Goal: Task Accomplishment & Management: Manage account settings

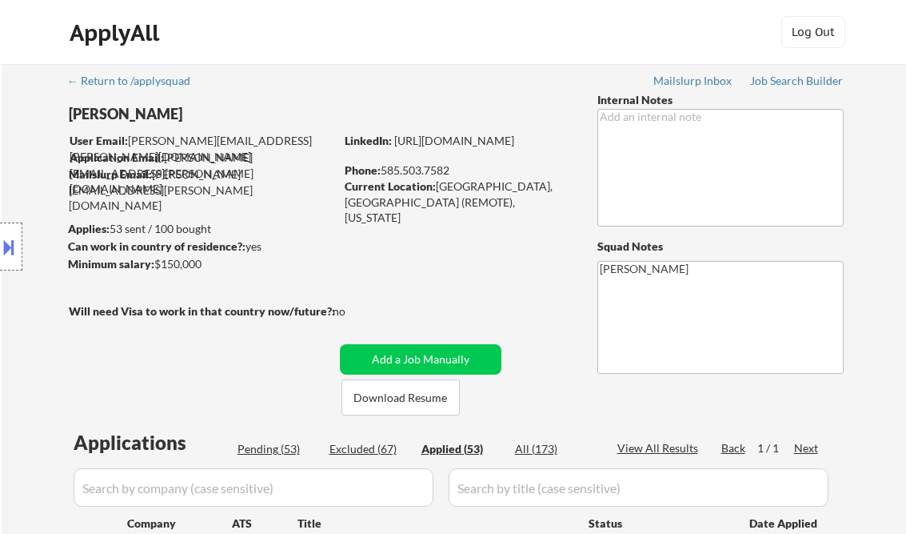
select select ""applied""
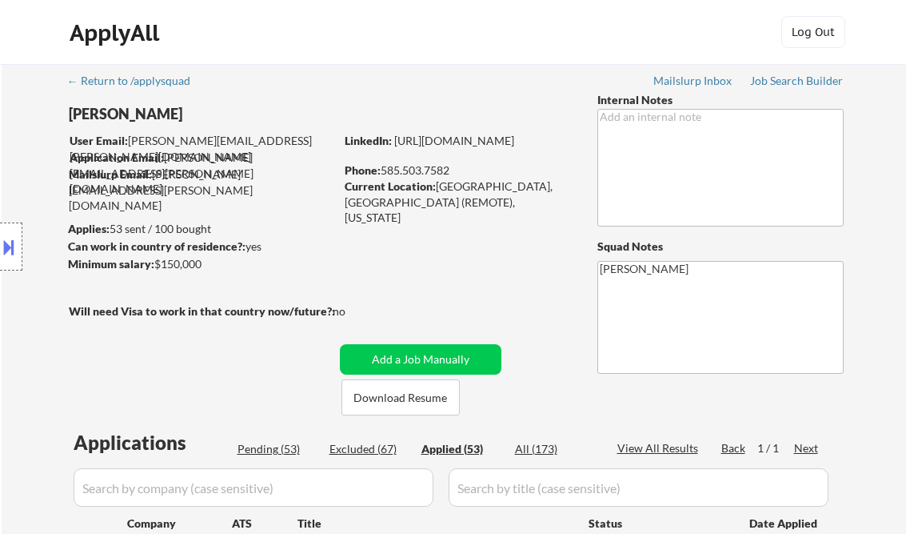
select select ""applied""
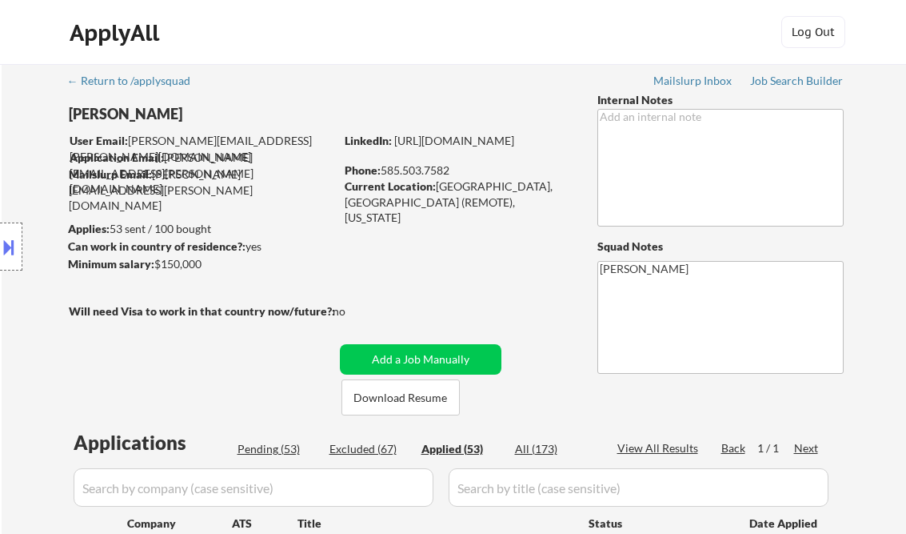
select select ""applied""
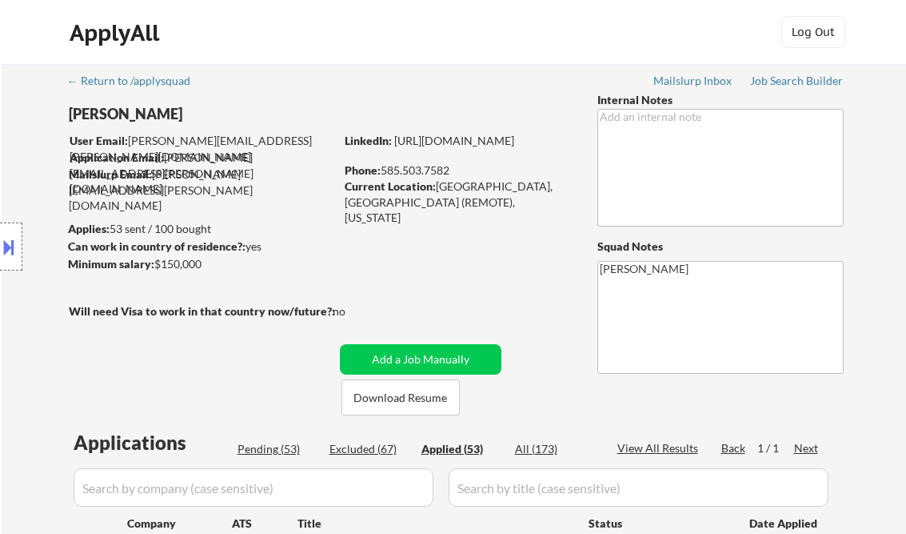
select select ""applied""
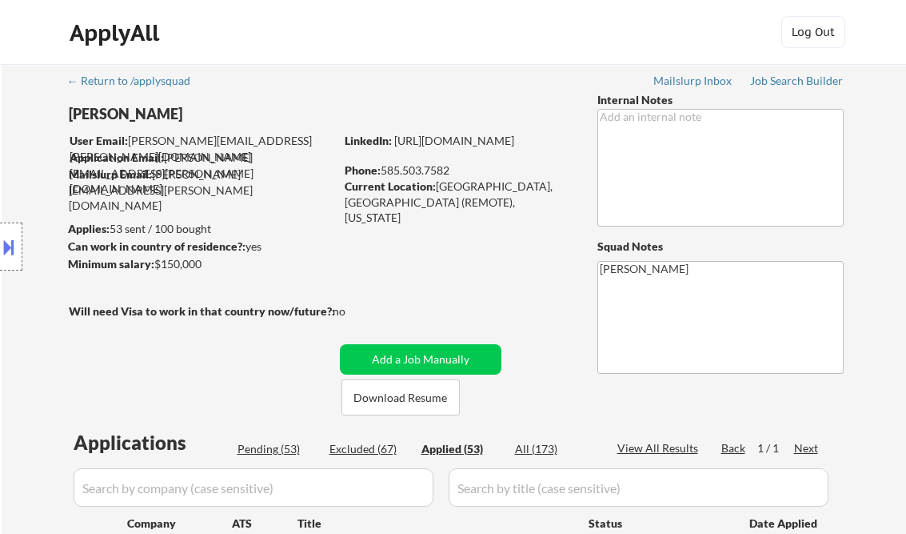
select select ""applied""
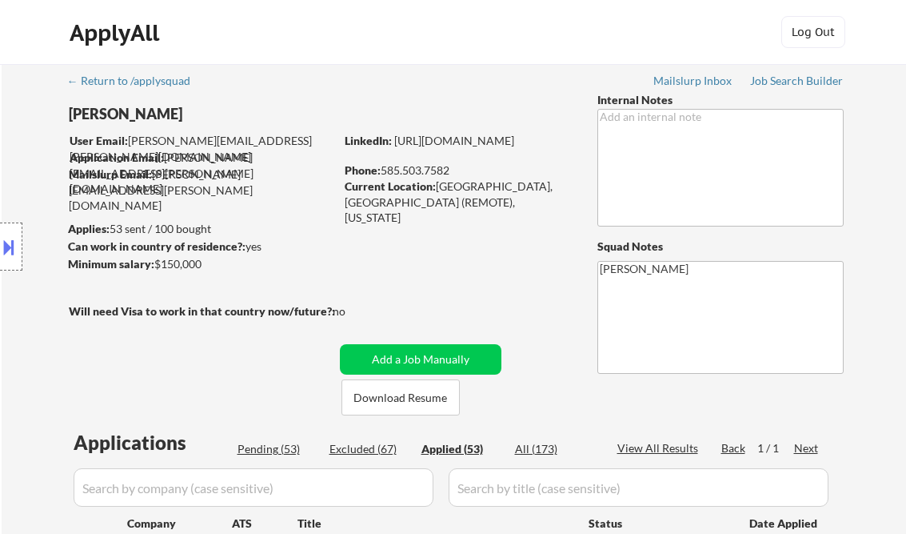
select select ""applied""
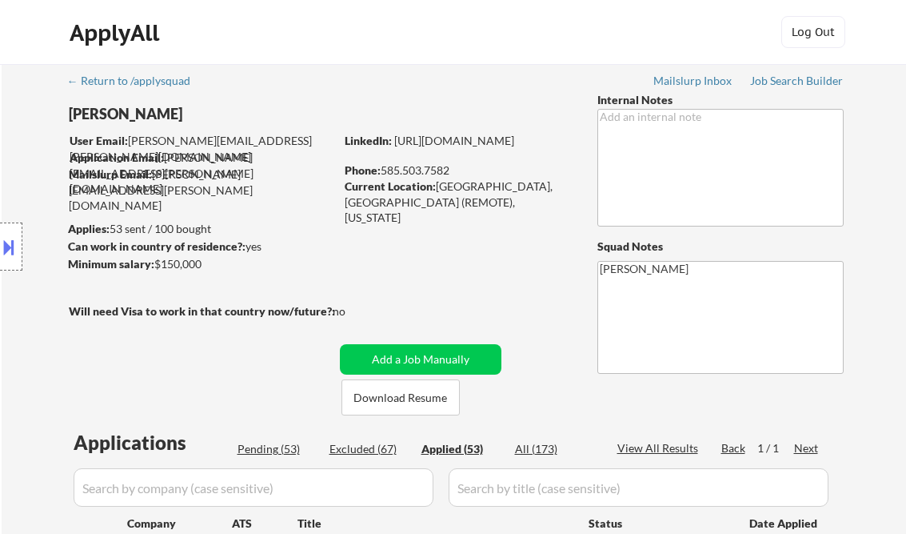
select select ""applied""
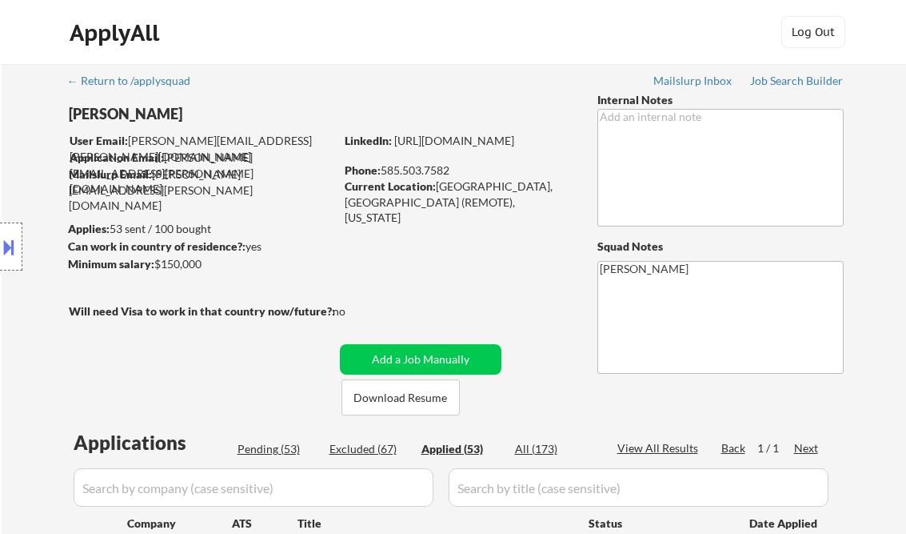
select select ""applied""
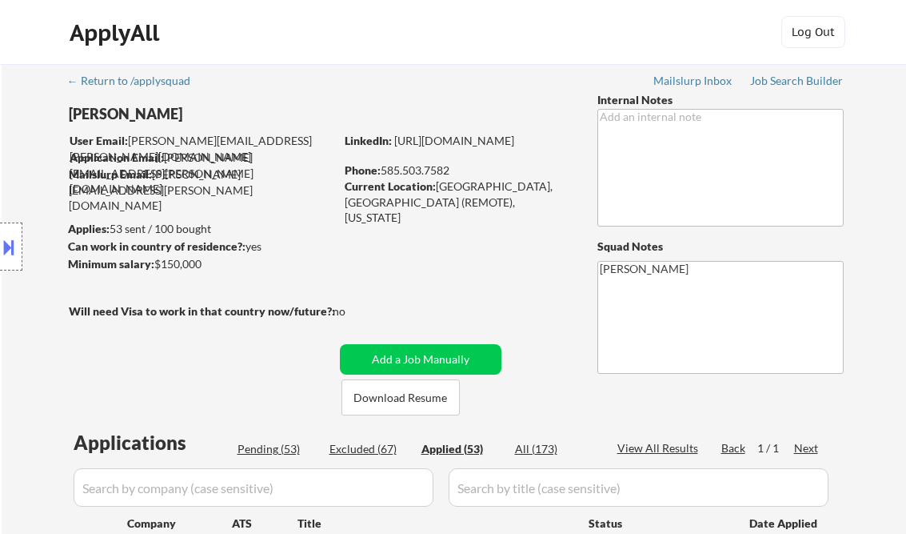
select select ""applied""
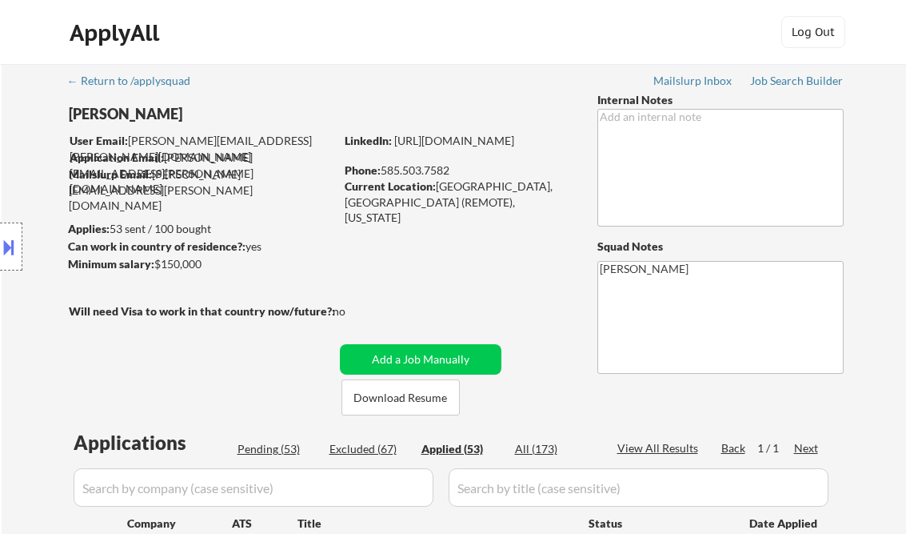
select select ""applied""
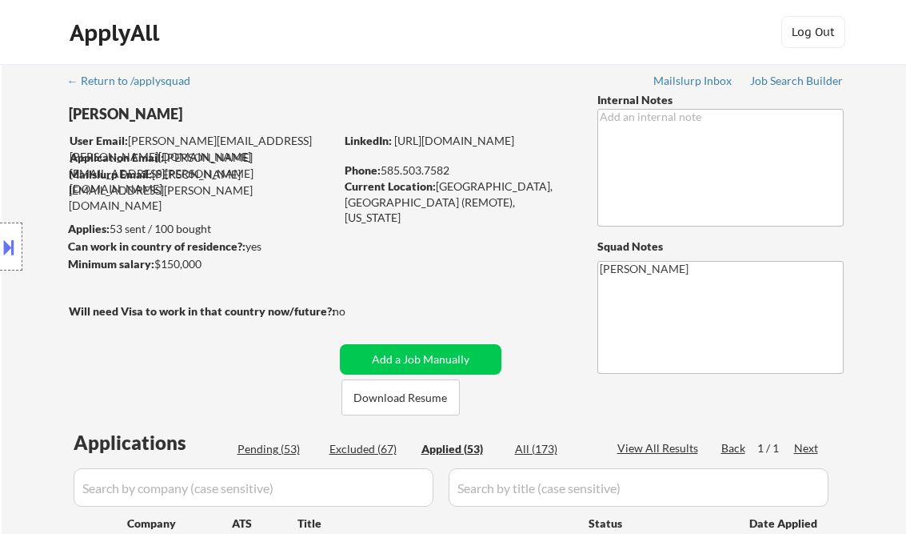
select select ""applied""
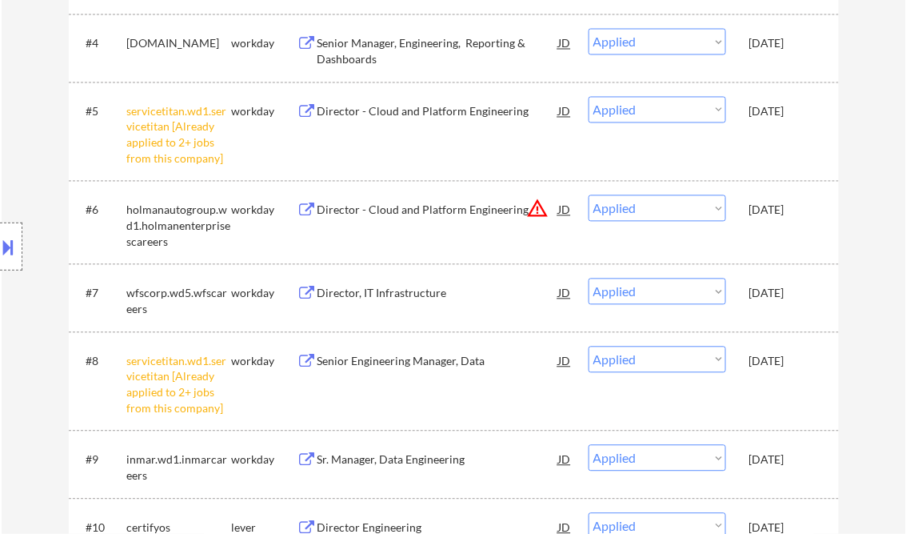
scroll to position [710, 0]
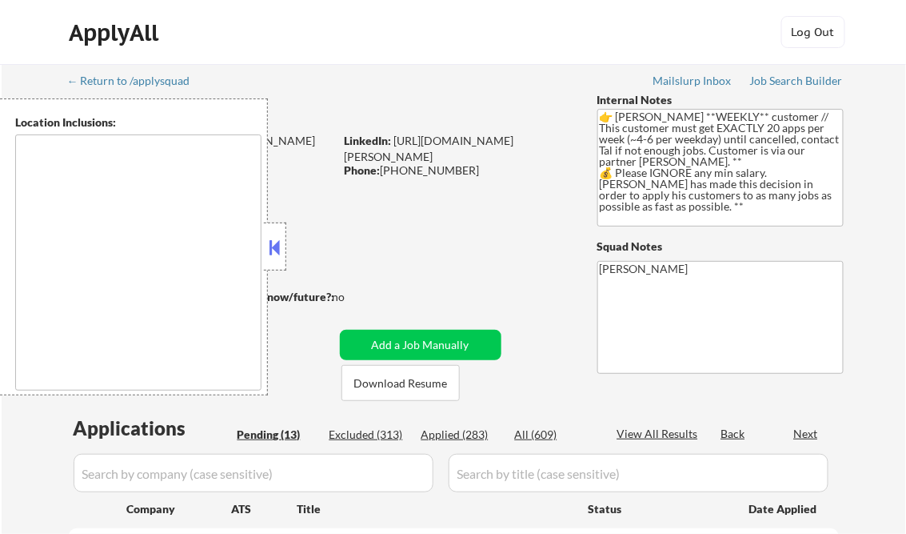
select select ""pending""
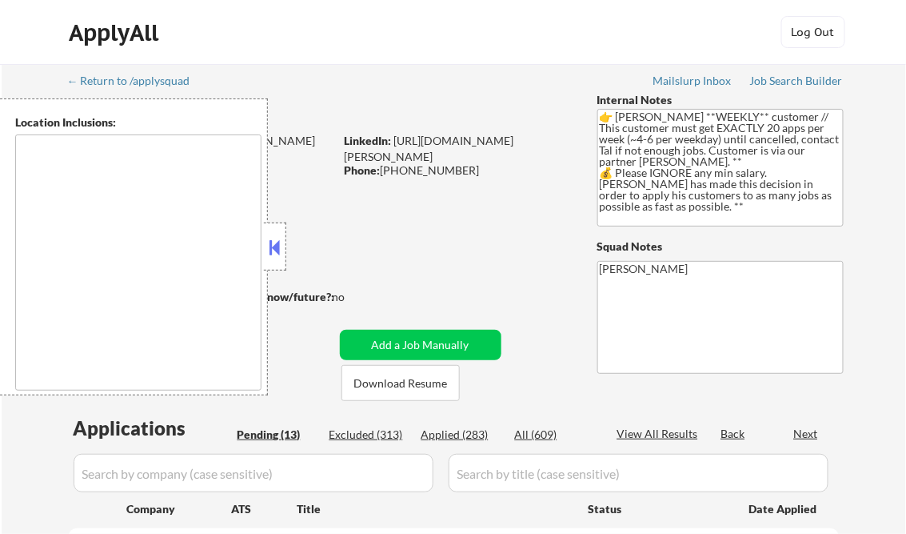
select select ""pending""
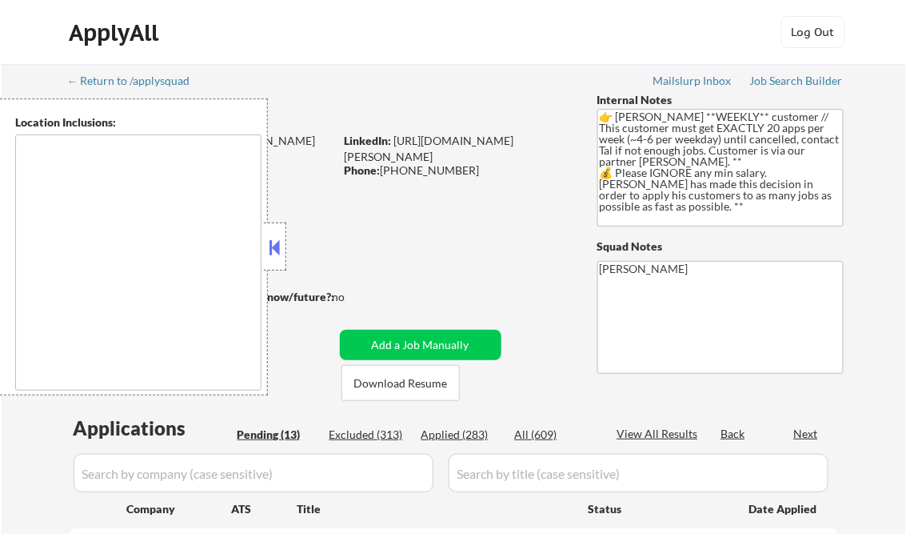
select select ""pending""
type textarea "Charlotte, NC Matthews, NC Mint Hill, NC Pineville, NC Huntersville, NC Mount H…"
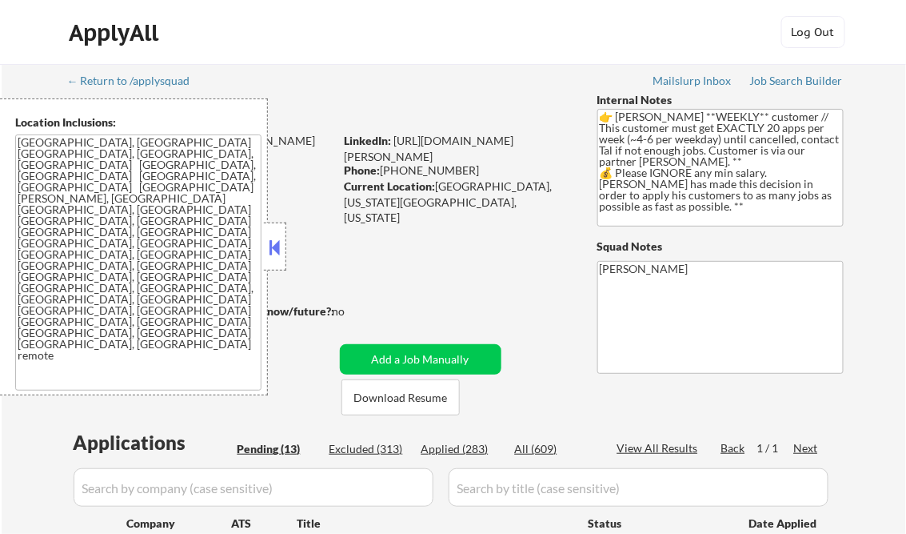
click at [275, 236] on button at bounding box center [275, 247] width 18 height 24
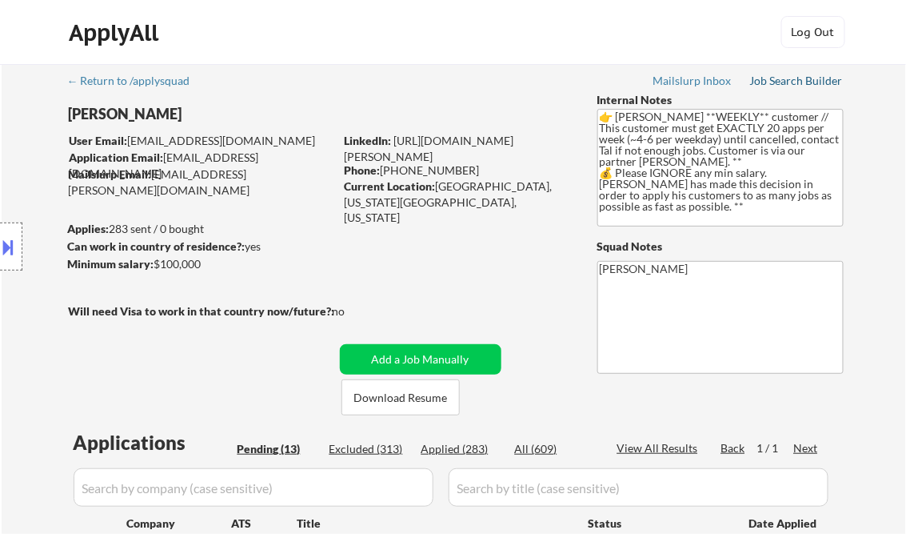
drag, startPoint x: 787, startPoint y: 86, endPoint x: 733, endPoint y: 18, distance: 86.5
click at [787, 86] on div "Job Search Builder" at bounding box center [797, 80] width 94 height 11
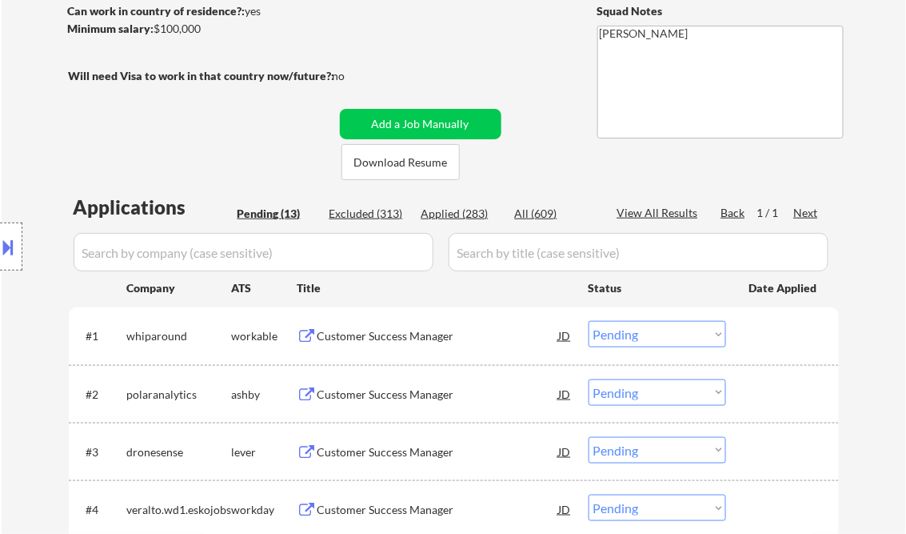
scroll to position [256, 0]
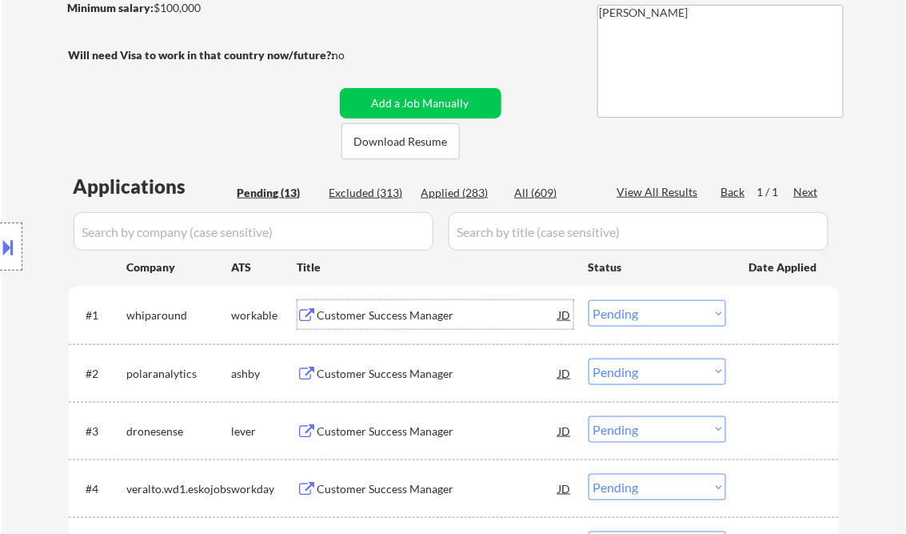
click at [385, 309] on div "Customer Success Manager" at bounding box center [439, 315] width 242 height 16
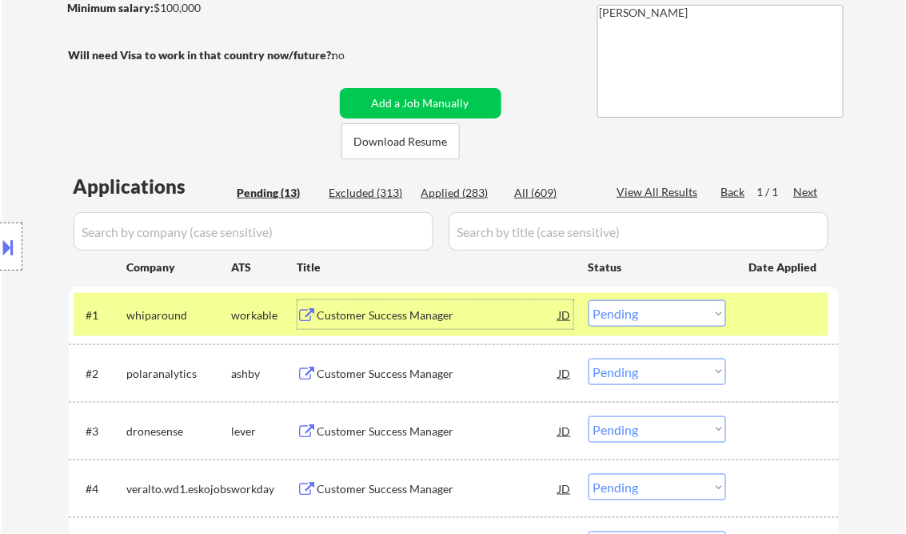
drag, startPoint x: 614, startPoint y: 316, endPoint x: 623, endPoint y: 326, distance: 13.6
click at [614, 316] on select "Choose an option... Pending Applied Excluded (Questions) Excluded (Expired) Exc…" at bounding box center [658, 313] width 138 height 26
click at [589, 300] on select "Choose an option... Pending Applied Excluded (Questions) Excluded (Expired) Exc…" at bounding box center [658, 313] width 138 height 26
click at [366, 314] on div "Customer Success Manager" at bounding box center [439, 315] width 242 height 16
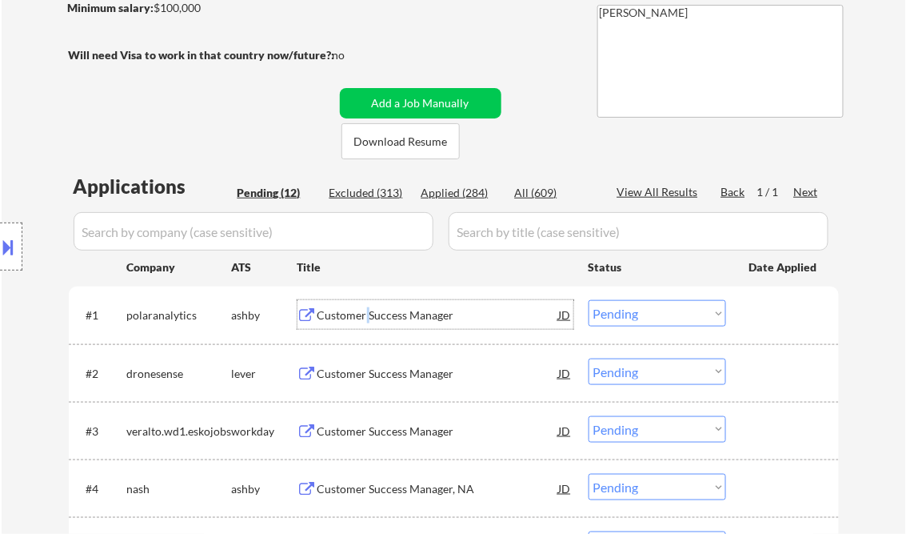
click at [633, 312] on select "Choose an option... Pending Applied Excluded (Questions) Excluded (Expired) Exc…" at bounding box center [658, 313] width 138 height 26
click at [589, 300] on select "Choose an option... Pending Applied Excluded (Questions) Excluded (Expired) Exc…" at bounding box center [658, 313] width 138 height 26
click at [390, 371] on div "Customer Success Manager" at bounding box center [439, 374] width 242 height 16
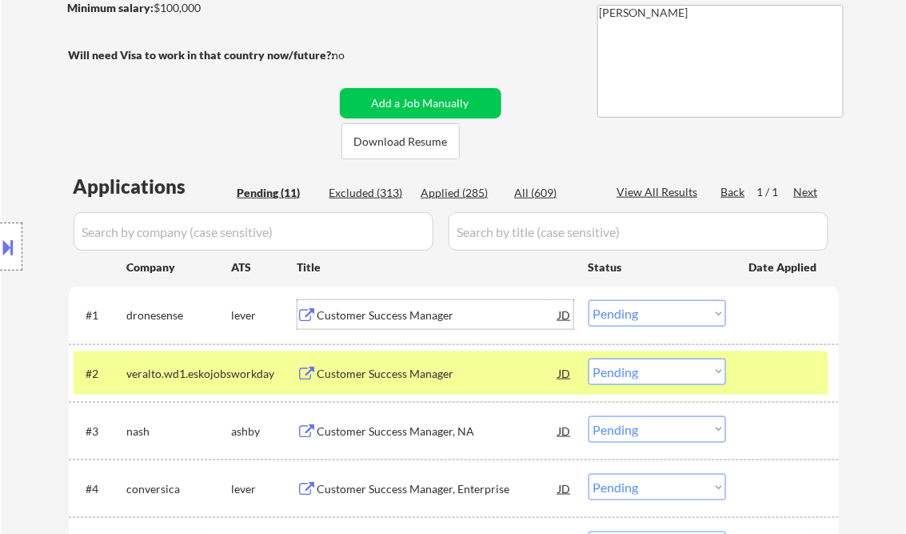
drag, startPoint x: 396, startPoint y: 314, endPoint x: 406, endPoint y: 318, distance: 10.4
click at [399, 317] on div "Customer Success Manager" at bounding box center [439, 315] width 242 height 16
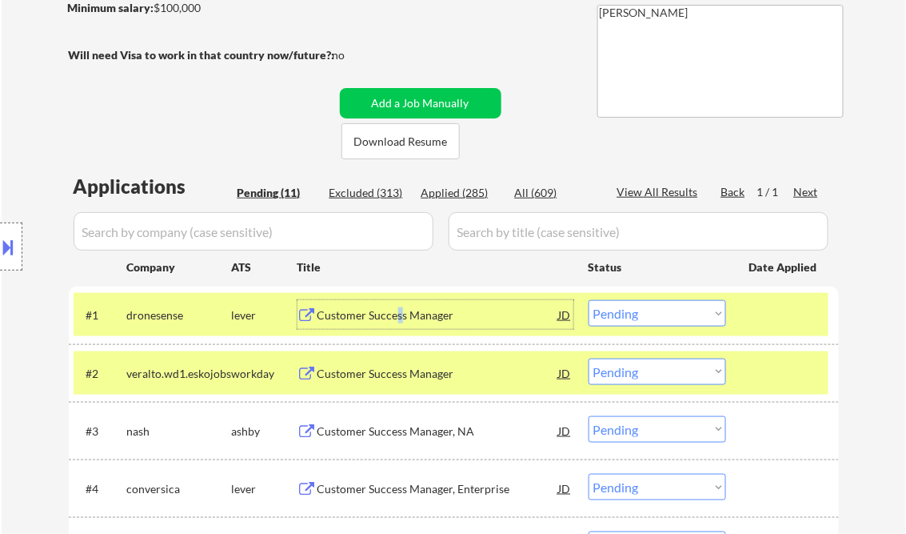
click at [644, 307] on select "Choose an option... Pending Applied Excluded (Questions) Excluded (Expired) Exc…" at bounding box center [658, 313] width 138 height 26
click at [589, 300] on select "Choose an option... Pending Applied Excluded (Questions) Excluded (Expired) Exc…" at bounding box center [658, 313] width 138 height 26
click at [391, 319] on div "Customer Success Manager" at bounding box center [439, 315] width 242 height 16
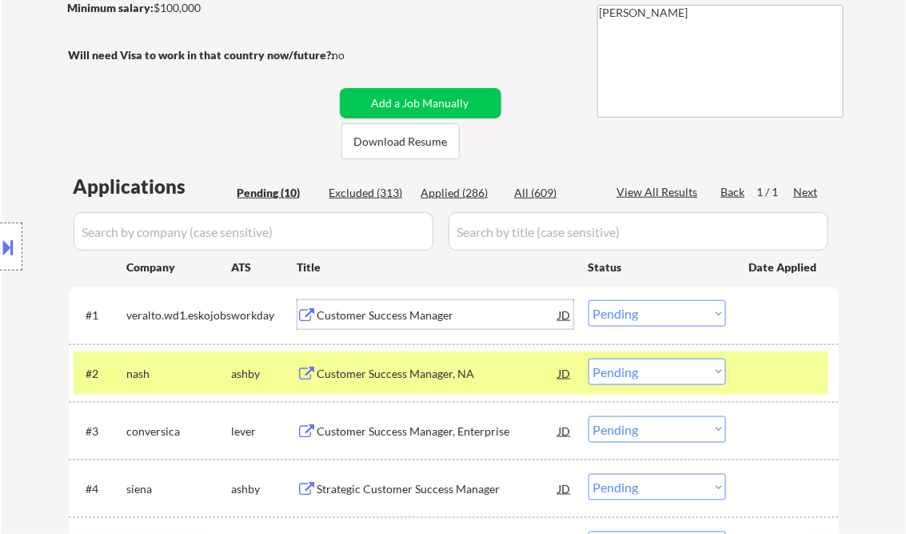
click at [665, 313] on select "Choose an option... Pending Applied Excluded (Questions) Excluded (Expired) Exc…" at bounding box center [658, 313] width 138 height 26
click at [589, 300] on select "Choose an option... Pending Applied Excluded (Questions) Excluded (Expired) Exc…" at bounding box center [658, 313] width 138 height 26
click at [374, 367] on div "Customer Success Manager, NA" at bounding box center [439, 374] width 242 height 16
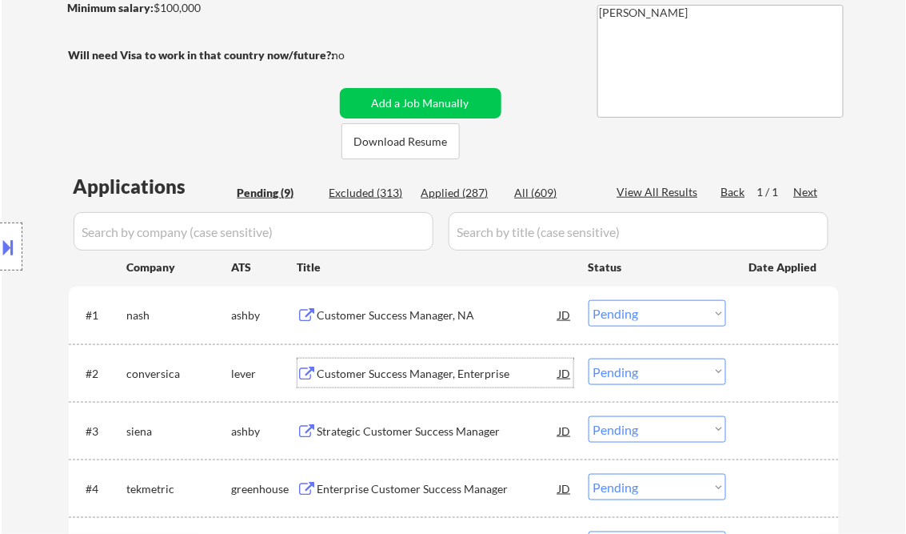
click at [639, 315] on select "Choose an option... Pending Applied Excluded (Questions) Excluded (Expired) Exc…" at bounding box center [658, 313] width 138 height 26
click at [589, 300] on select "Choose an option... Pending Applied Excluded (Questions) Excluded (Expired) Exc…" at bounding box center [658, 313] width 138 height 26
click at [420, 377] on div "Customer Success Manager, Enterprise" at bounding box center [439, 374] width 242 height 16
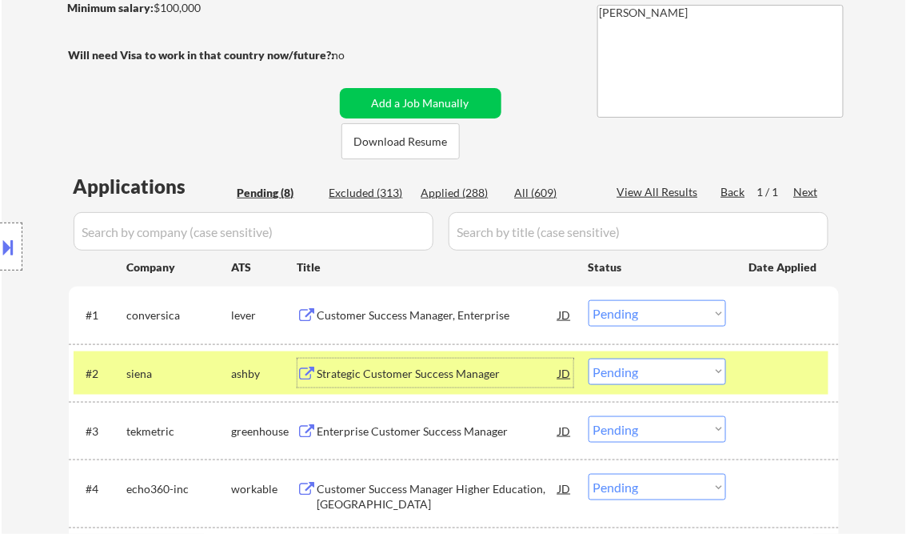
click at [617, 315] on select "Choose an option... Pending Applied Excluded (Questions) Excluded (Expired) Exc…" at bounding box center [658, 313] width 138 height 26
click at [589, 300] on select "Choose an option... Pending Applied Excluded (Questions) Excluded (Expired) Exc…" at bounding box center [658, 313] width 138 height 26
click at [456, 370] on div "Strategic Customer Success Manager" at bounding box center [439, 374] width 242 height 16
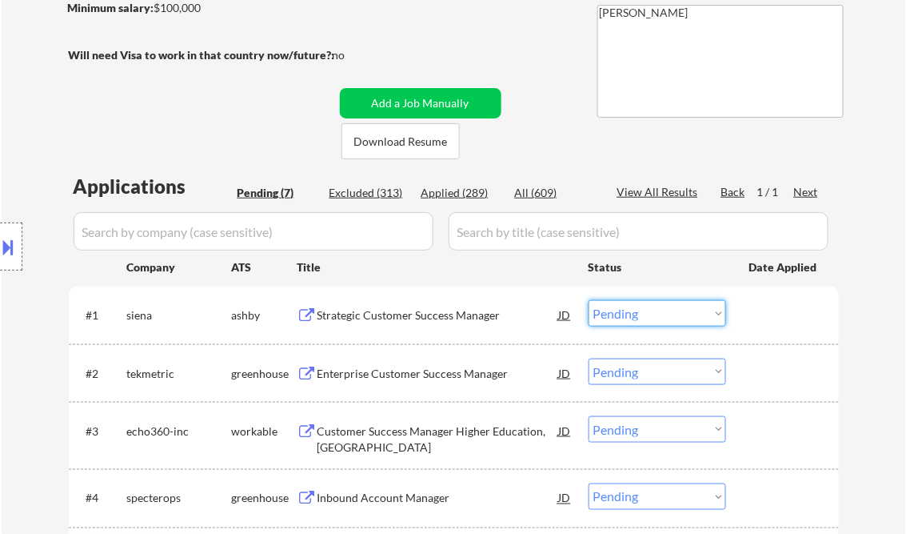
drag, startPoint x: 642, startPoint y: 310, endPoint x: 642, endPoint y: 320, distance: 10.4
click at [642, 310] on select "Choose an option... Pending Applied Excluded (Questions) Excluded (Expired) Exc…" at bounding box center [658, 313] width 138 height 26
click at [589, 300] on select "Choose an option... Pending Applied Excluded (Questions) Excluded (Expired) Exc…" at bounding box center [658, 313] width 138 height 26
click at [406, 371] on div "Enterprise Customer Success Manager" at bounding box center [439, 374] width 242 height 16
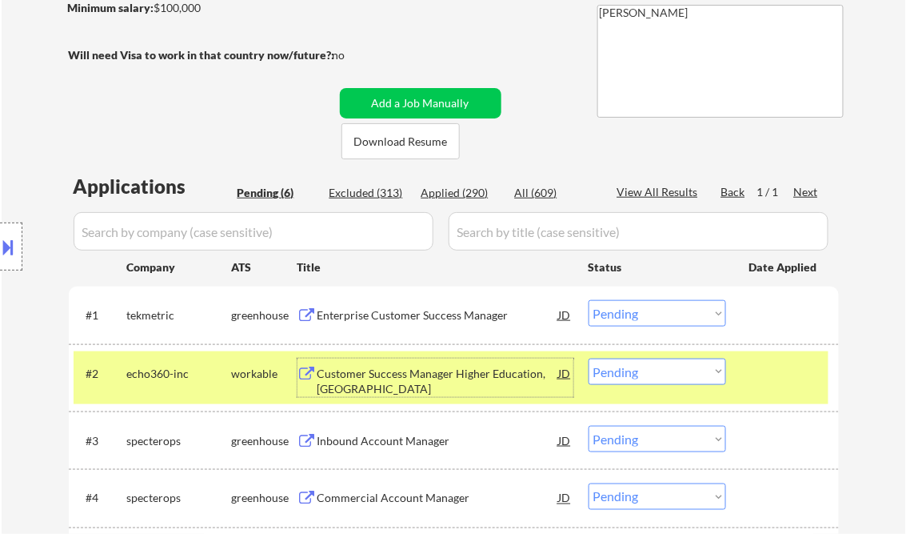
click at [682, 322] on select "Choose an option... Pending Applied Excluded (Questions) Excluded (Expired) Exc…" at bounding box center [658, 313] width 138 height 26
click at [589, 300] on select "Choose an option... Pending Applied Excluded (Questions) Excluded (Expired) Exc…" at bounding box center [658, 313] width 138 height 26
click at [402, 371] on div "Customer Success Manager Higher Education, North America" at bounding box center [439, 381] width 242 height 31
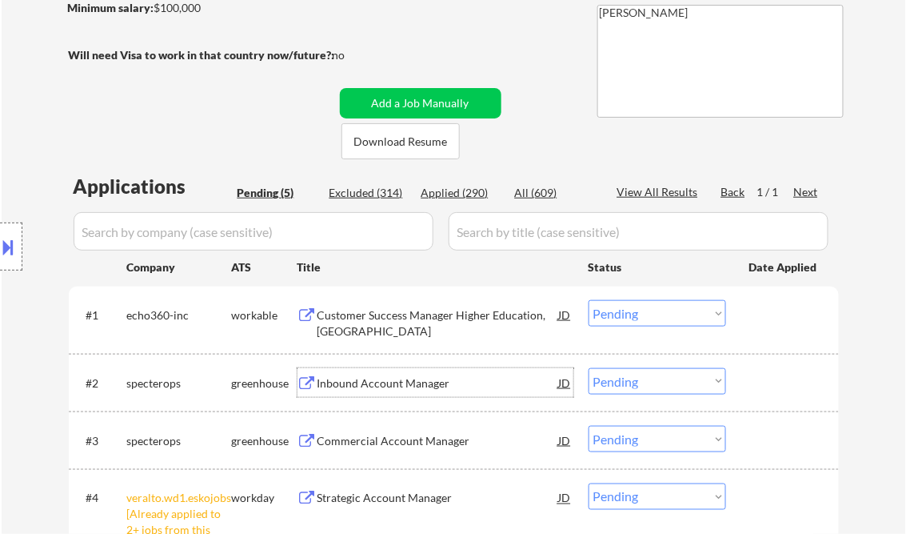
drag, startPoint x: 650, startPoint y: 317, endPoint x: 661, endPoint y: 322, distance: 12.5
click at [650, 317] on select "Choose an option... Pending Applied Excluded (Questions) Excluded (Expired) Exc…" at bounding box center [658, 313] width 138 height 26
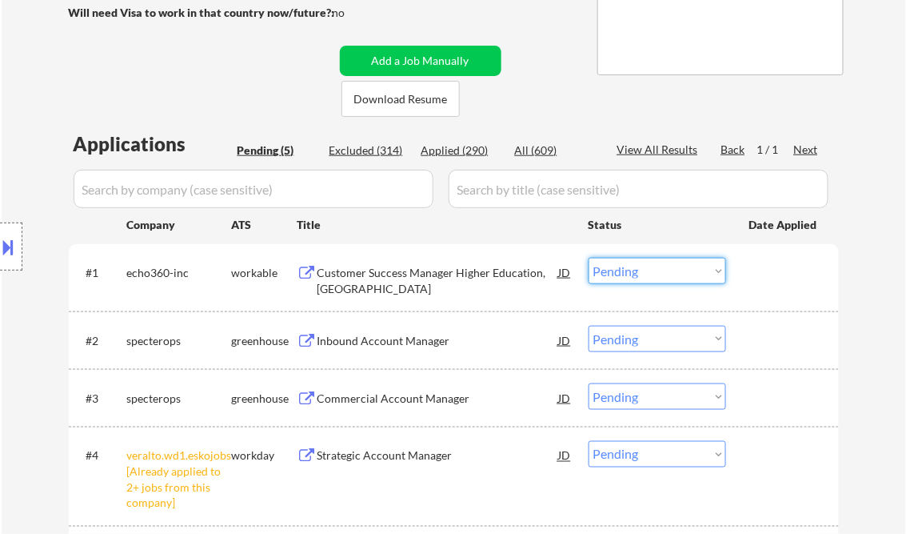
scroll to position [320, 0]
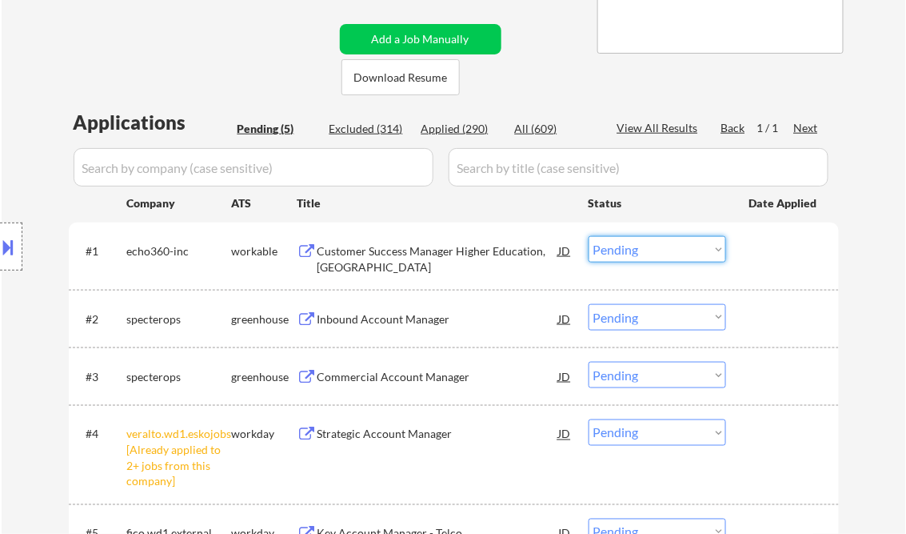
drag, startPoint x: 660, startPoint y: 253, endPoint x: 662, endPoint y: 262, distance: 9.7
click at [660, 253] on select "Choose an option... Pending Applied Excluded (Questions) Excluded (Expired) Exc…" at bounding box center [658, 249] width 138 height 26
click at [589, 236] on select "Choose an option... Pending Applied Excluded (Questions) Excluded (Expired) Exc…" at bounding box center [658, 249] width 138 height 26
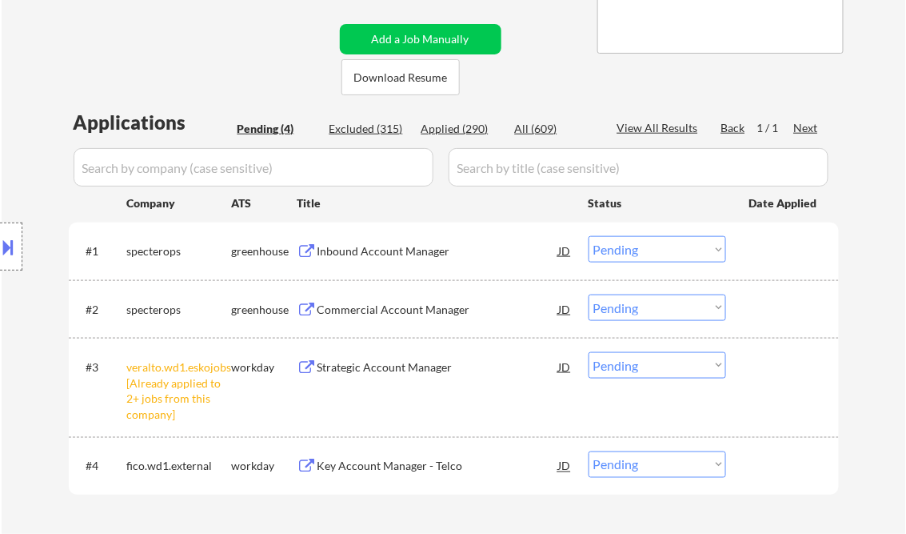
click at [432, 263] on div "Inbound Account Manager" at bounding box center [439, 250] width 242 height 29
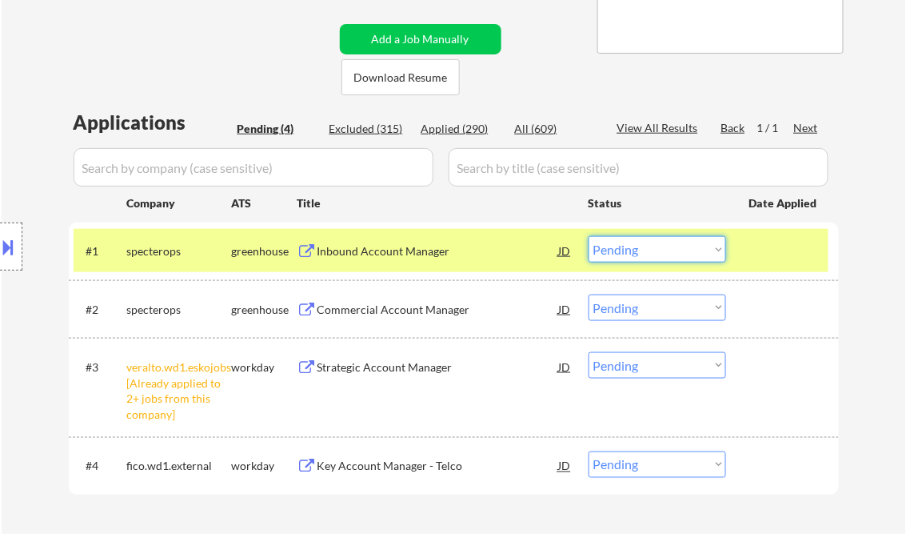
drag, startPoint x: 610, startPoint y: 250, endPoint x: 742, endPoint y: 342, distance: 161.4
click at [610, 250] on select "Choose an option... Pending Applied Excluded (Questions) Excluded (Expired) Exc…" at bounding box center [658, 249] width 138 height 26
click at [589, 236] on select "Choose an option... Pending Applied Excluded (Questions) Excluded (Expired) Exc…" at bounding box center [658, 249] width 138 height 26
click at [364, 313] on div "Commercial Account Manager" at bounding box center [439, 310] width 242 height 16
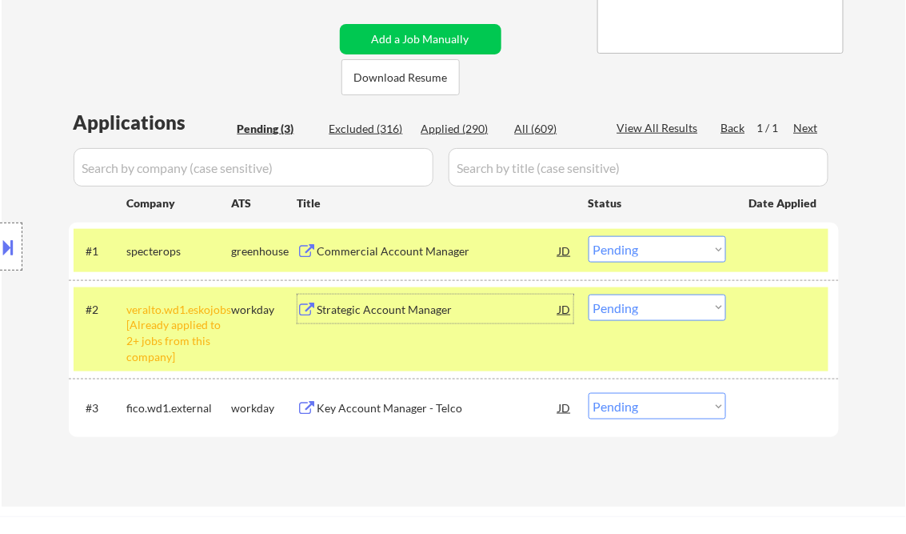
click at [677, 255] on select "Choose an option... Pending Applied Excluded (Questions) Excluded (Expired) Exc…" at bounding box center [658, 249] width 138 height 26
click at [589, 236] on select "Choose an option... Pending Applied Excluded (Questions) Excluded (Expired) Exc…" at bounding box center [658, 249] width 138 height 26
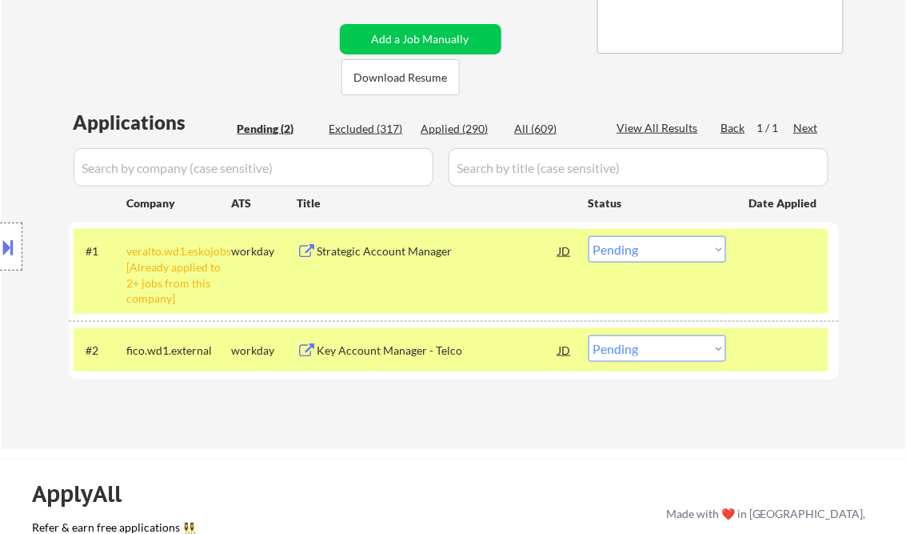
click at [683, 250] on select "Choose an option... Pending Applied Excluded (Questions) Excluded (Expired) Exc…" at bounding box center [658, 249] width 138 height 26
click at [589, 236] on select "Choose an option... Pending Applied Excluded (Questions) Excluded (Expired) Exc…" at bounding box center [658, 249] width 138 height 26
click at [389, 340] on div "Key Account Manager - Telco" at bounding box center [439, 349] width 242 height 29
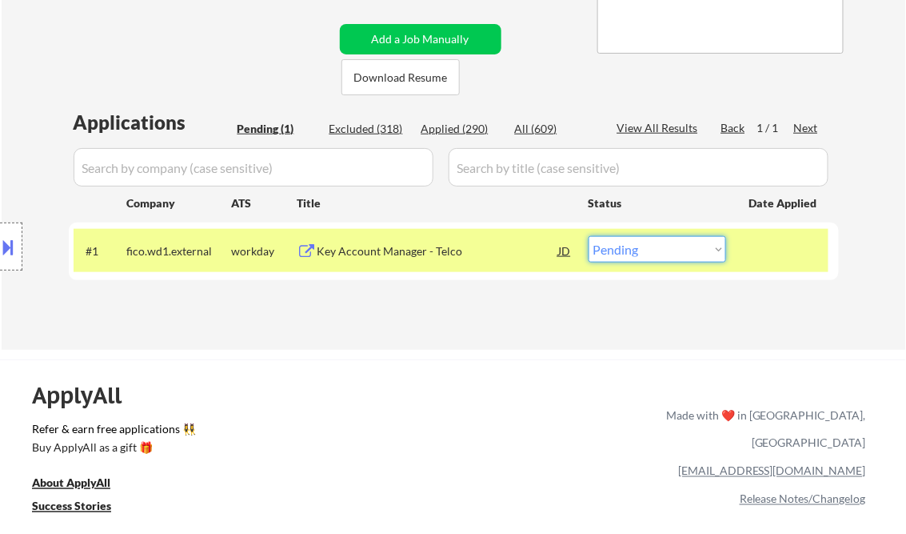
drag, startPoint x: 630, startPoint y: 246, endPoint x: 638, endPoint y: 250, distance: 8.9
click at [630, 246] on select "Choose an option... Pending Applied Excluded (Questions) Excluded (Expired) Exc…" at bounding box center [658, 249] width 138 height 26
click at [589, 236] on select "Choose an option... Pending Applied Excluded (Questions) Excluded (Expired) Exc…" at bounding box center [658, 249] width 138 height 26
click at [490, 360] on div "ApplyAll Refer & earn free applications 👯‍♀️ Buy ApplyAll as a gift 🎁 About App…" at bounding box center [453, 483] width 906 height 249
click at [397, 250] on div "Implementation Manager" at bounding box center [439, 251] width 242 height 16
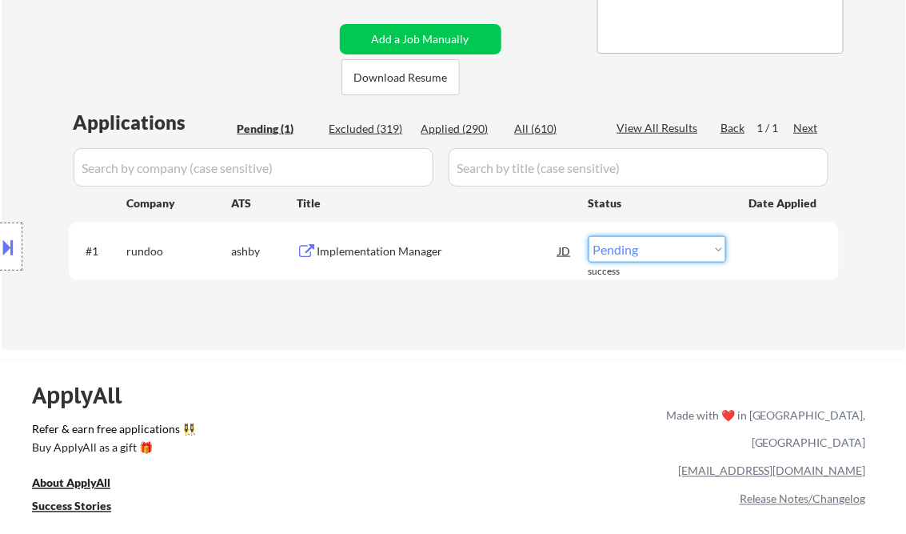
click at [665, 253] on select "Choose an option... Pending Applied Excluded (Questions) Excluded (Expired) Exc…" at bounding box center [658, 249] width 138 height 26
select select ""applied""
click at [589, 236] on select "Choose an option... Pending Applied Excluded (Questions) Excluded (Expired) Exc…" at bounding box center [658, 249] width 138 height 26
click at [465, 326] on div "← Return to /applysquad Mailslurp Inbox Job Search Builder Hunter Martin User E…" at bounding box center [454, 40] width 798 height 593
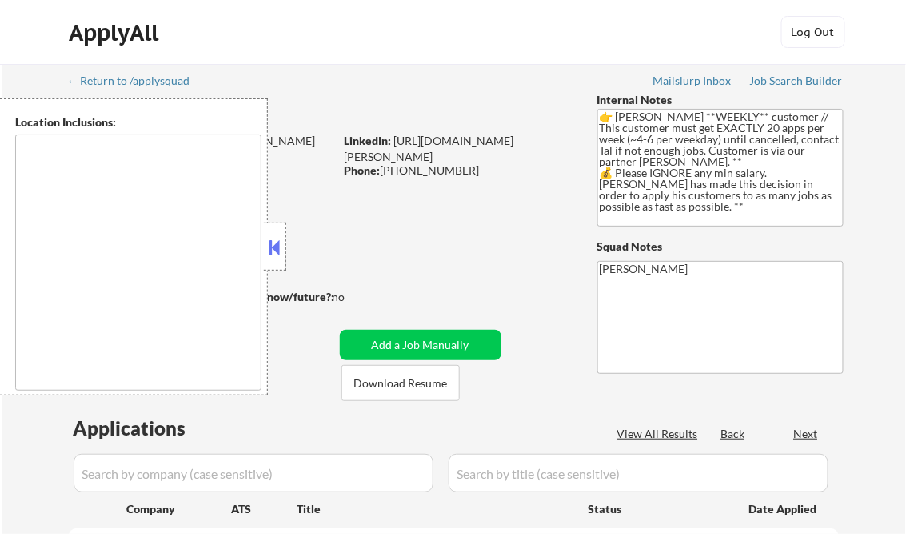
type textarea "[GEOGRAPHIC_DATA], [GEOGRAPHIC_DATA] [GEOGRAPHIC_DATA], [GEOGRAPHIC_DATA], [GEO…"
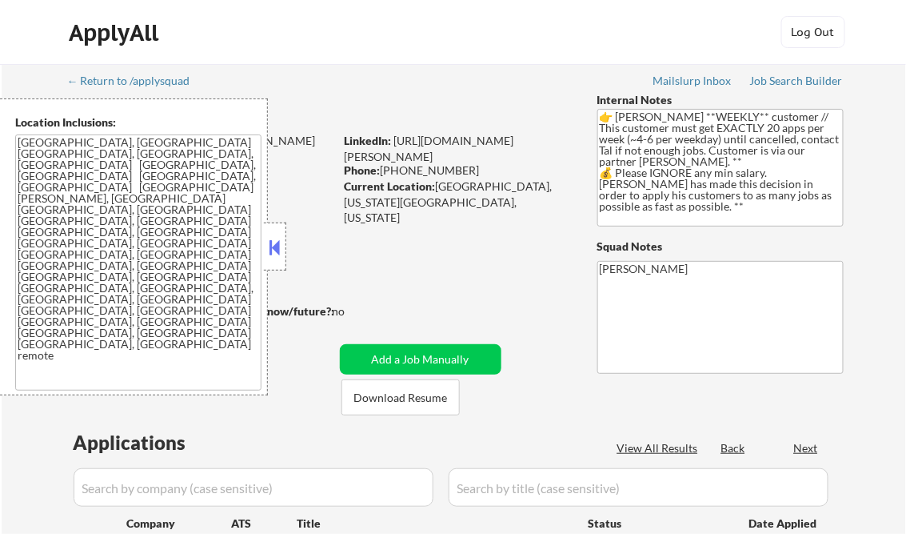
select select ""pending""
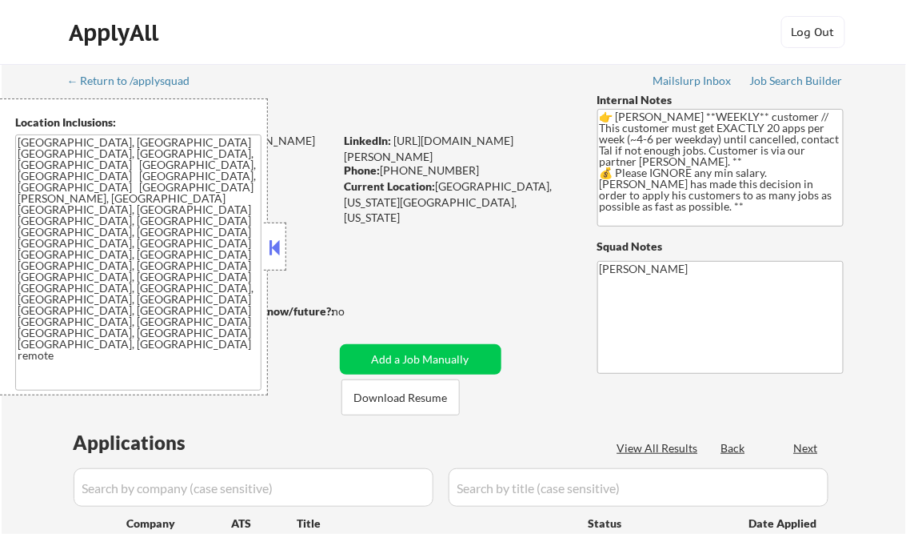
select select ""pending""
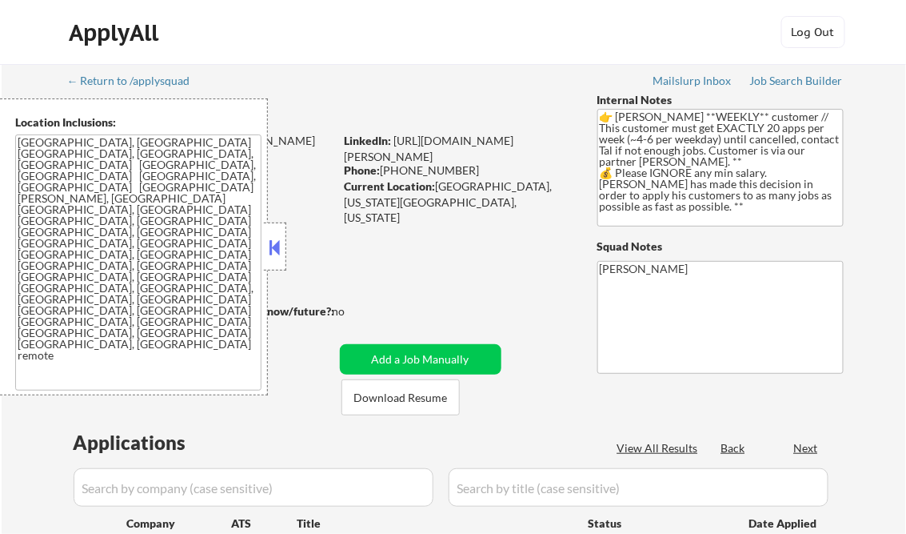
select select ""pending""
click at [282, 237] on button at bounding box center [275, 247] width 18 height 24
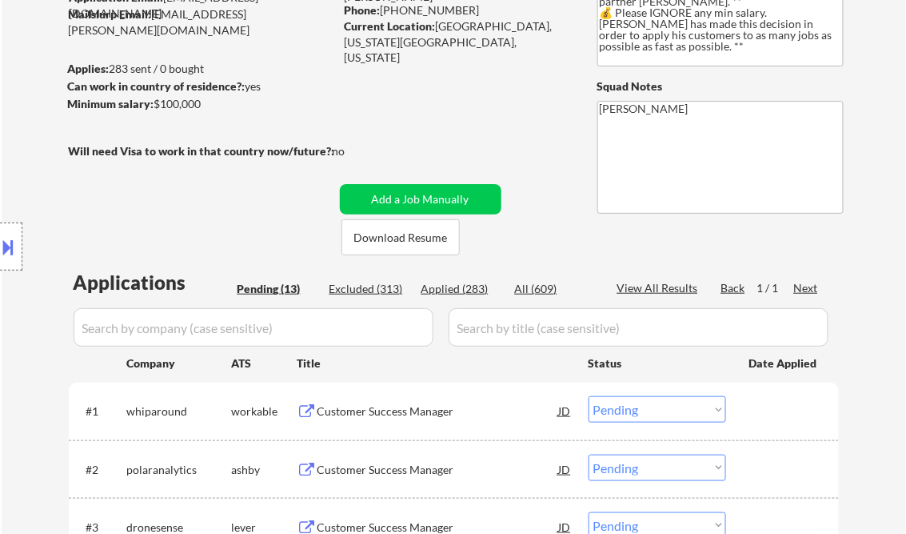
scroll to position [192, 0]
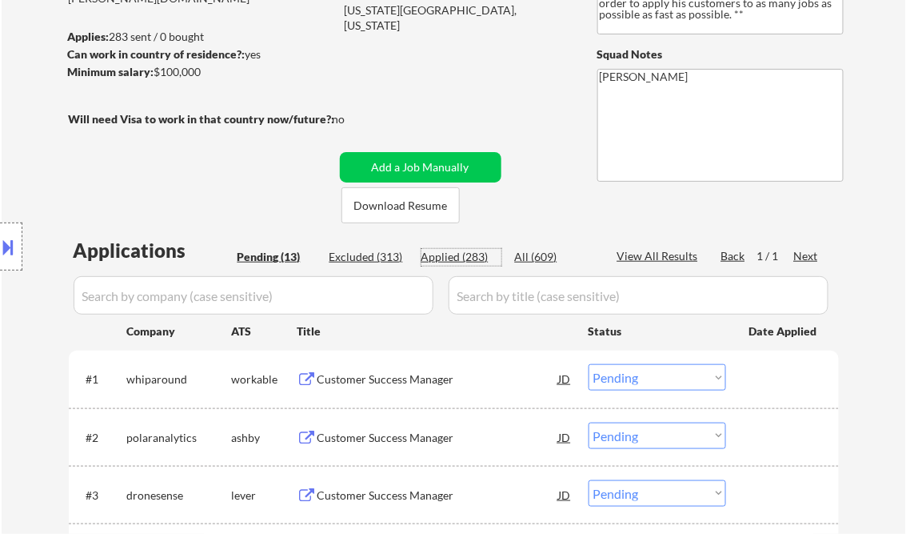
click at [476, 254] on div "Applied (283)" at bounding box center [462, 257] width 80 height 16
click at [673, 250] on div "View All Results" at bounding box center [661, 256] width 86 height 16
select select ""applied""
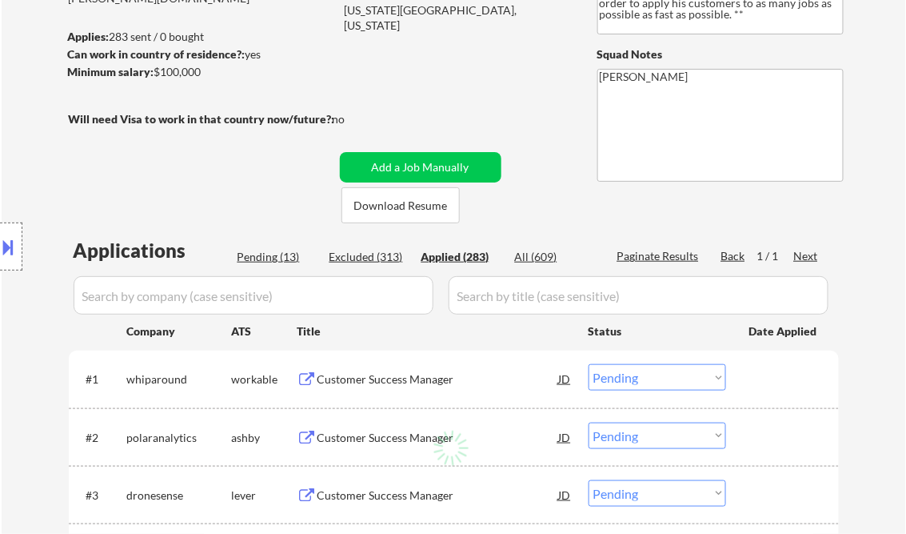
select select ""applied""
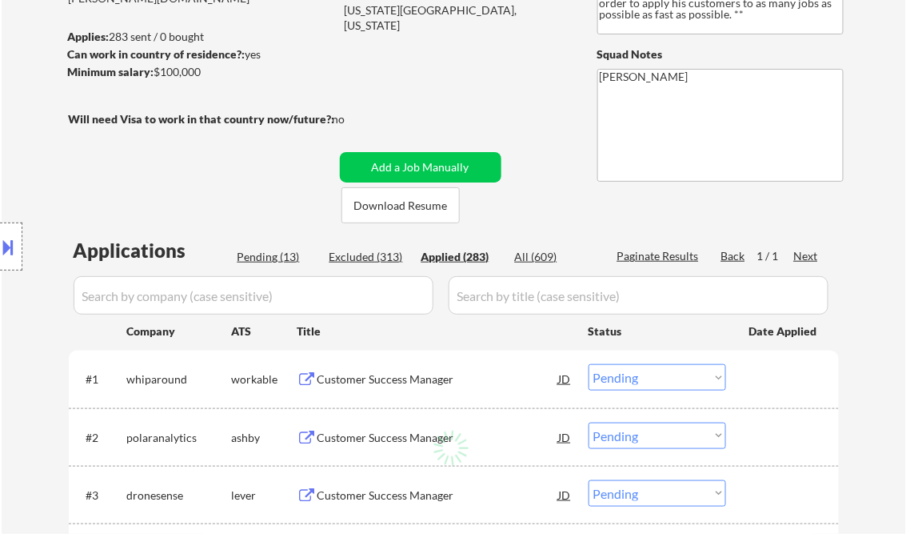
select select ""applied""
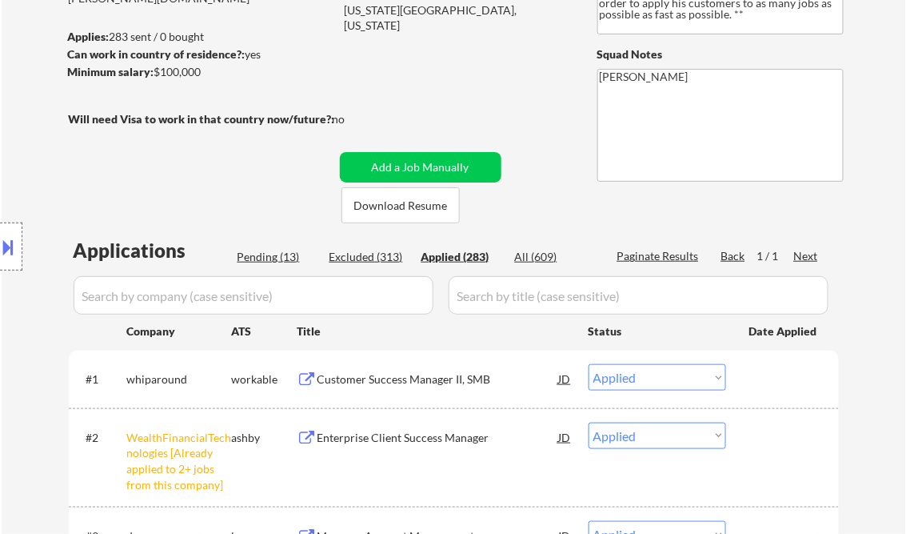
select select ""applied""
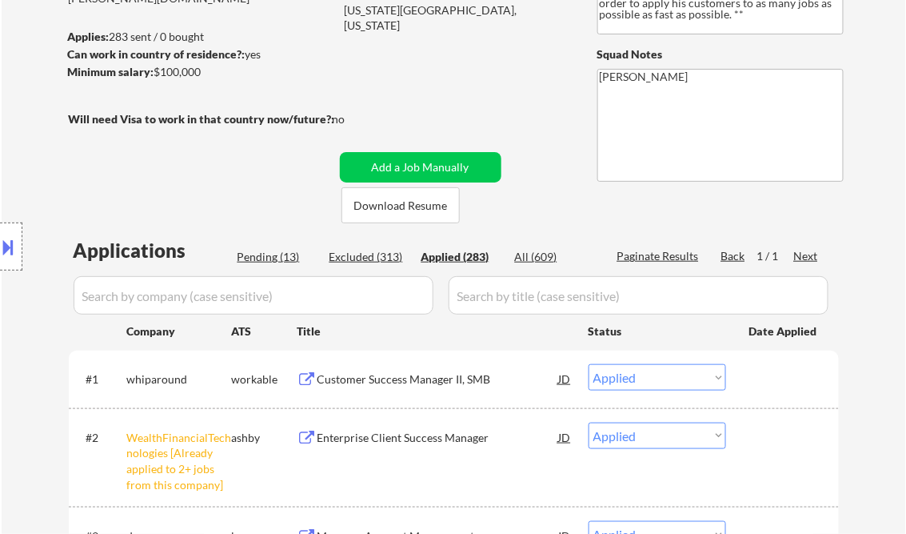
select select ""applied""
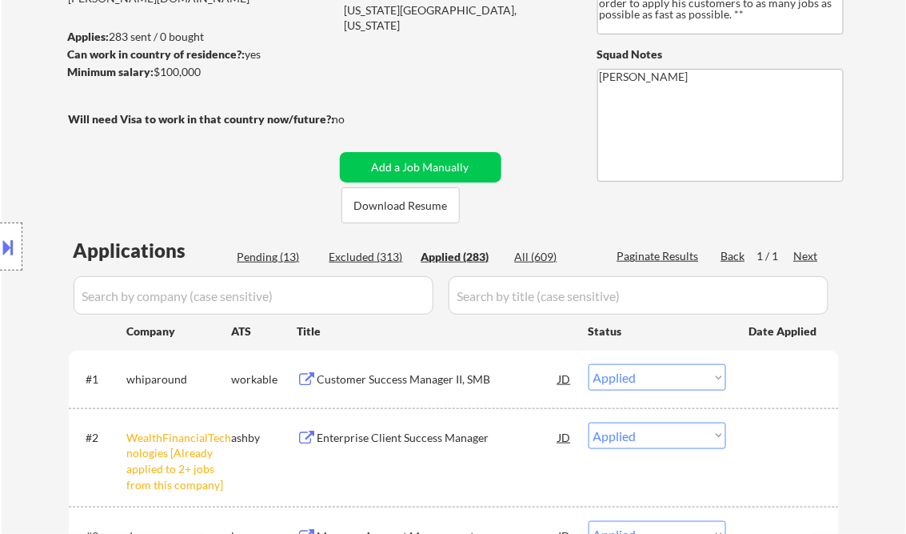
select select ""applied""
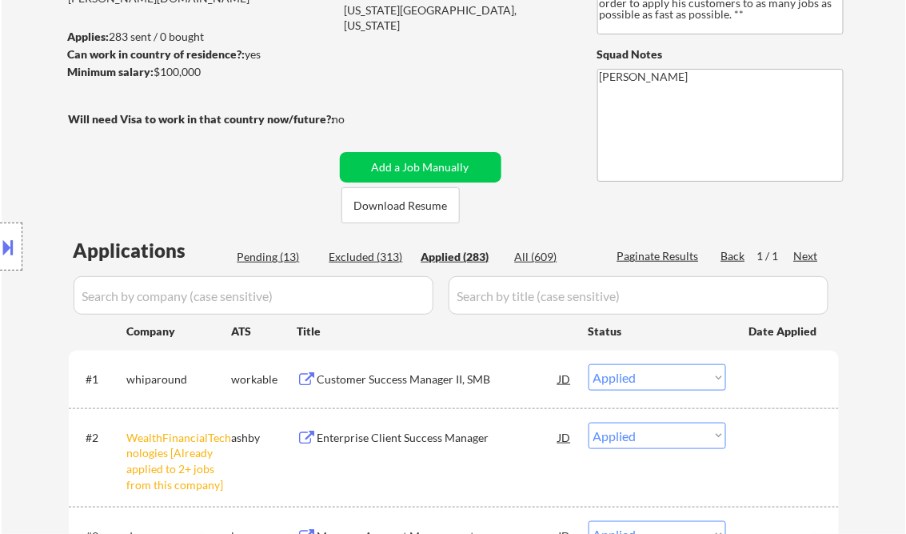
select select ""applied""
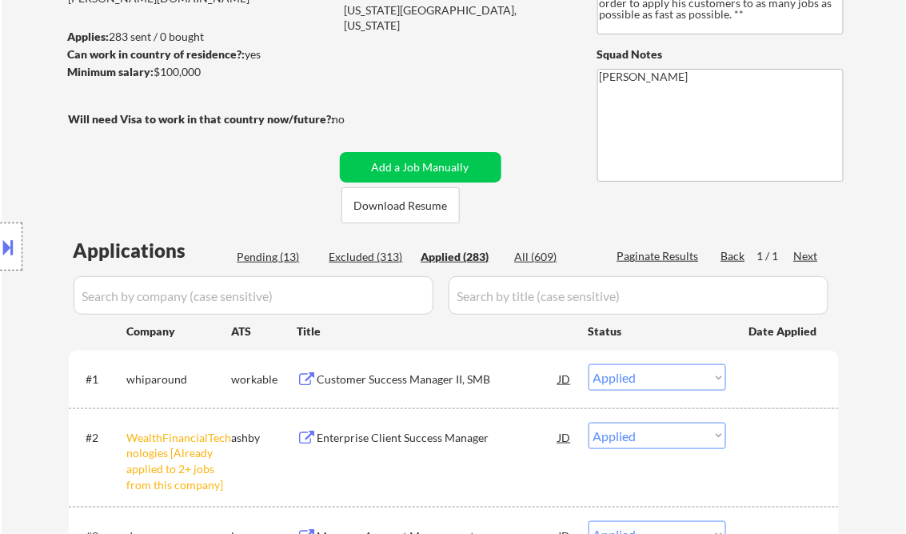
select select ""applied""
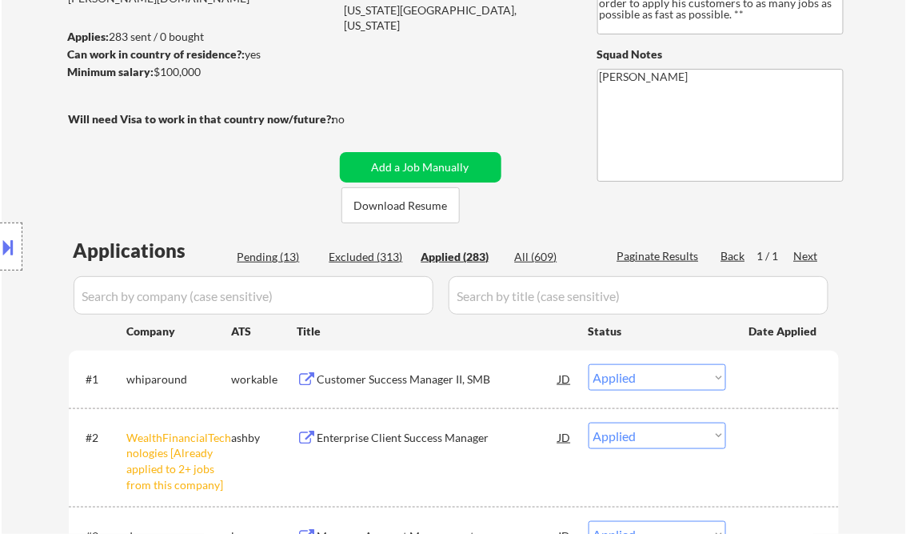
select select ""applied""
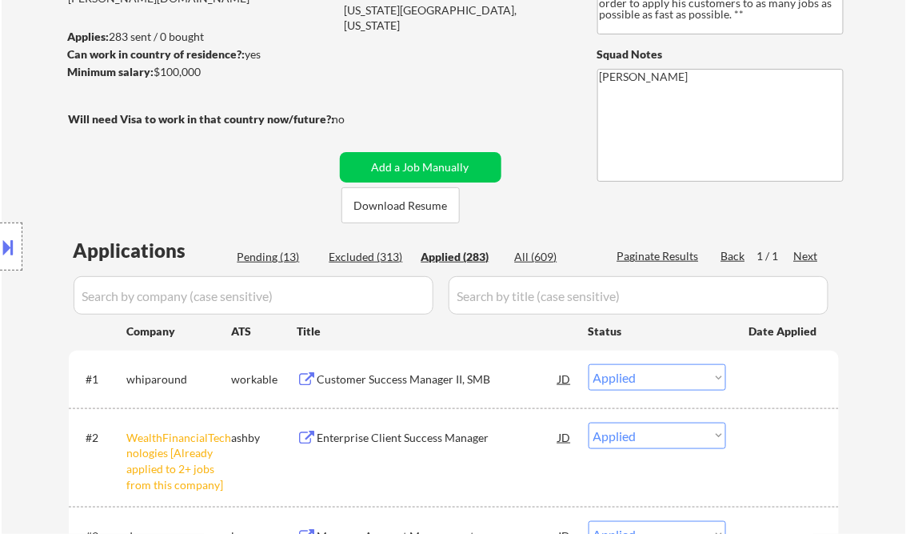
select select ""applied""
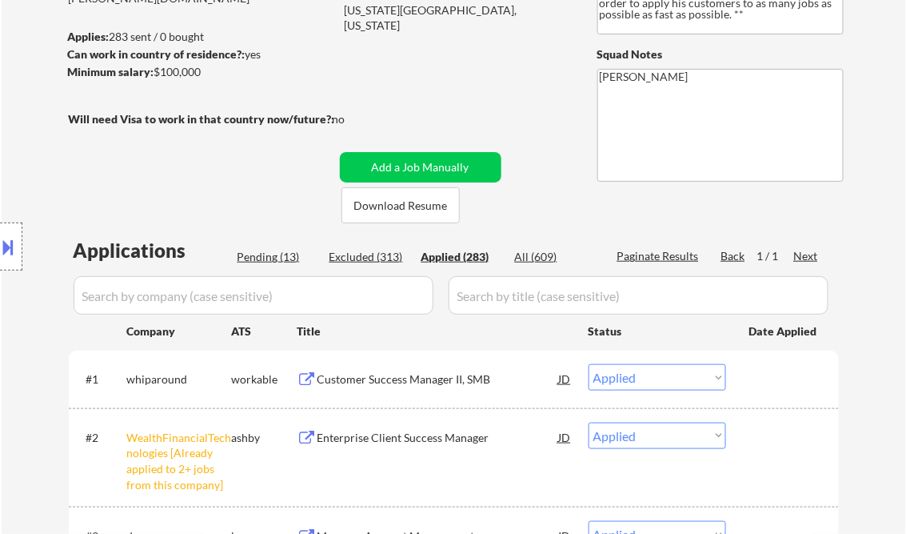
select select ""applied""
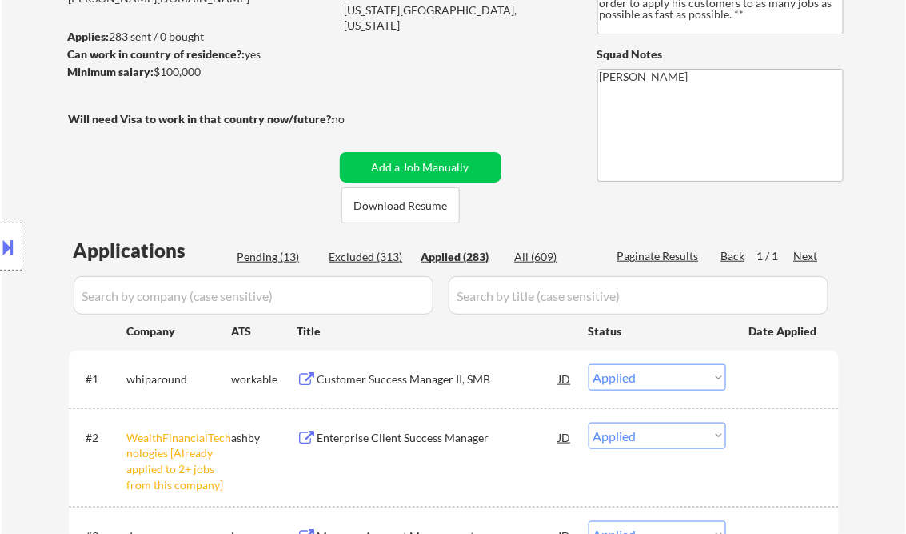
select select ""applied""
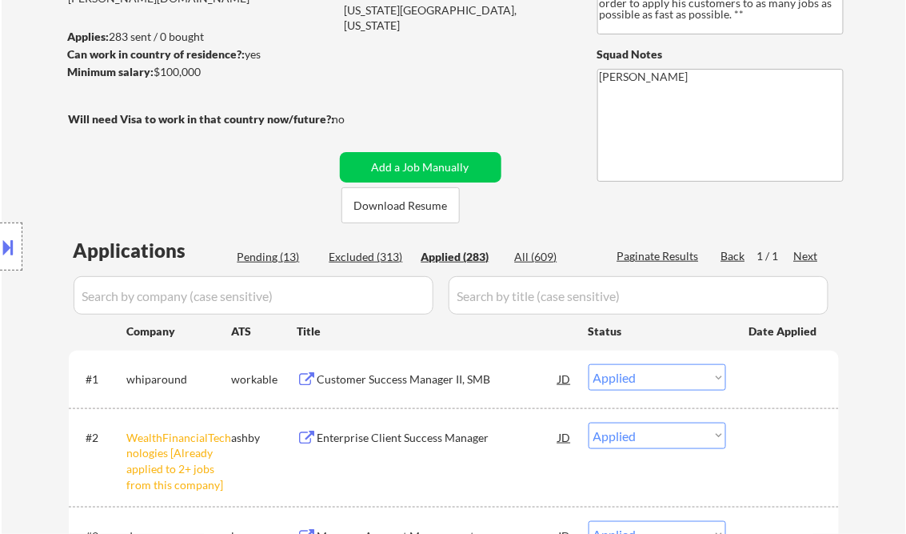
select select ""applied""
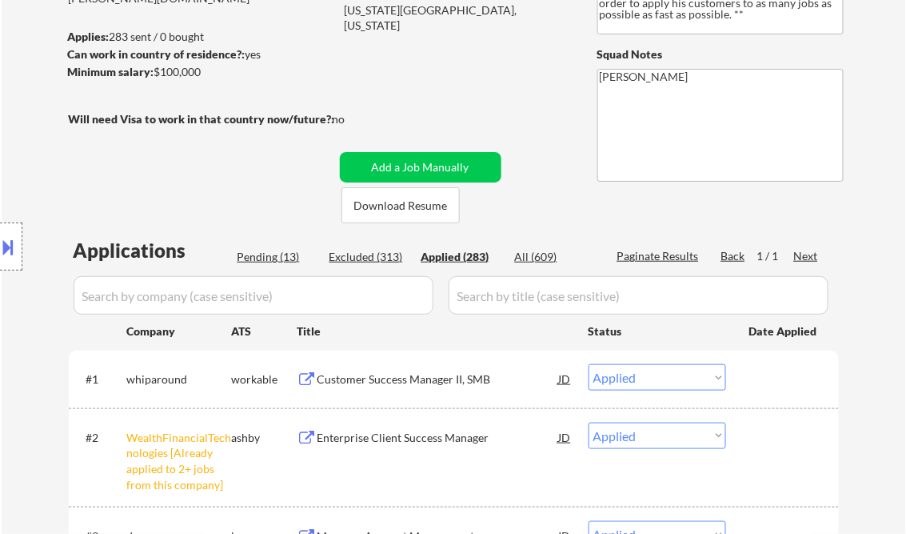
select select ""applied""
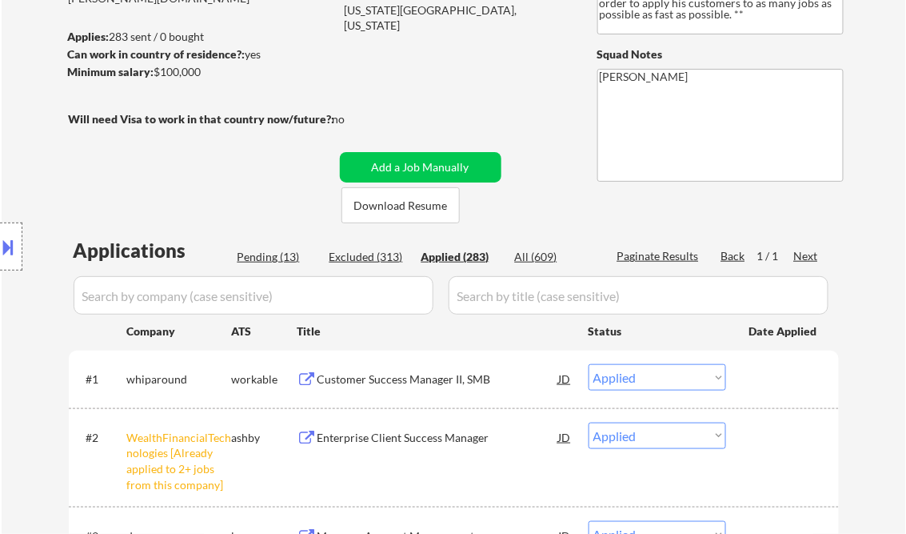
select select ""applied""
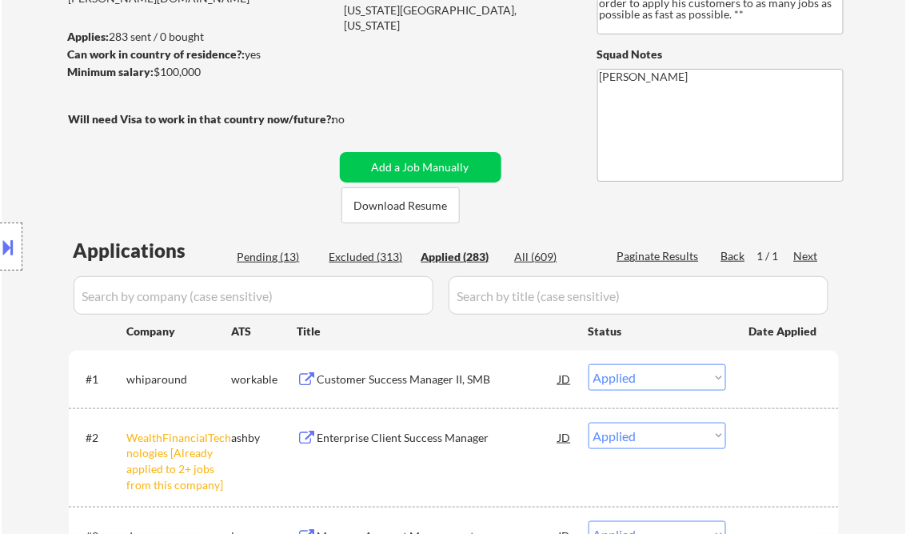
select select ""applied""
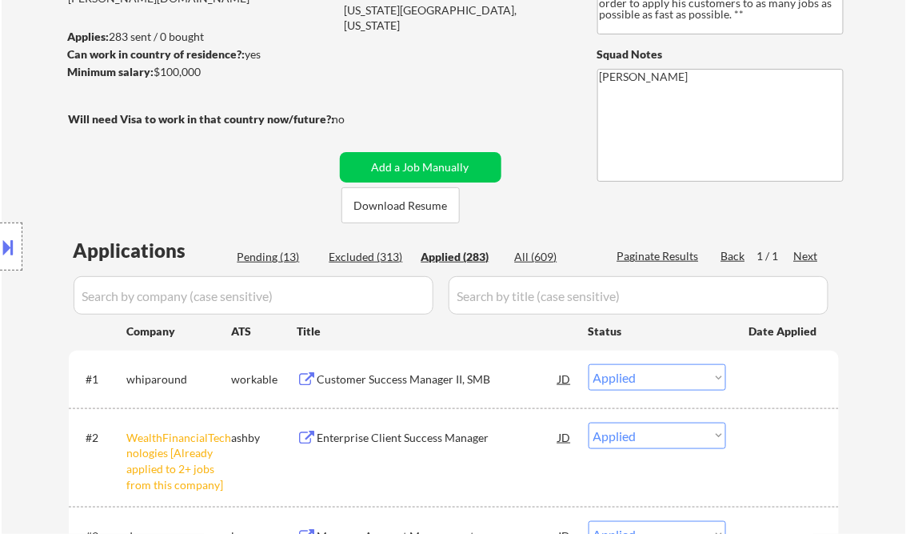
select select ""applied""
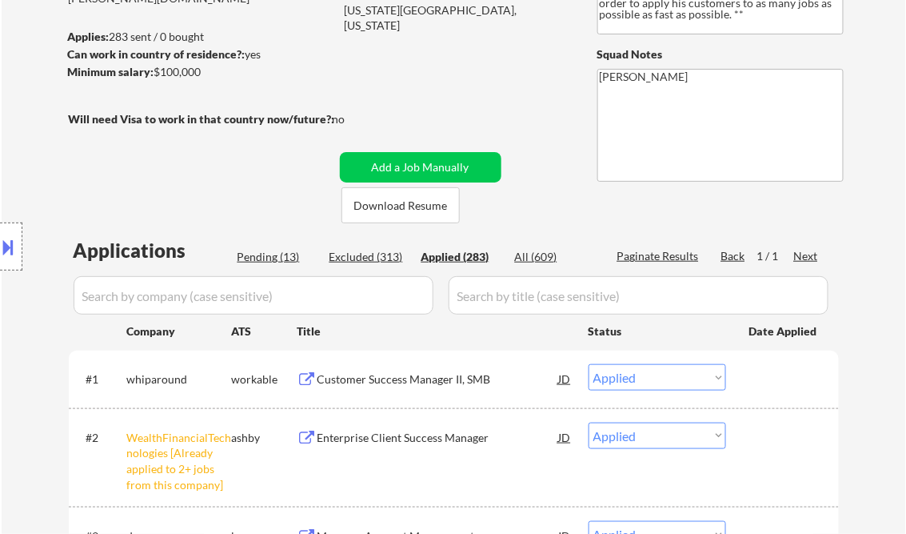
select select ""applied""
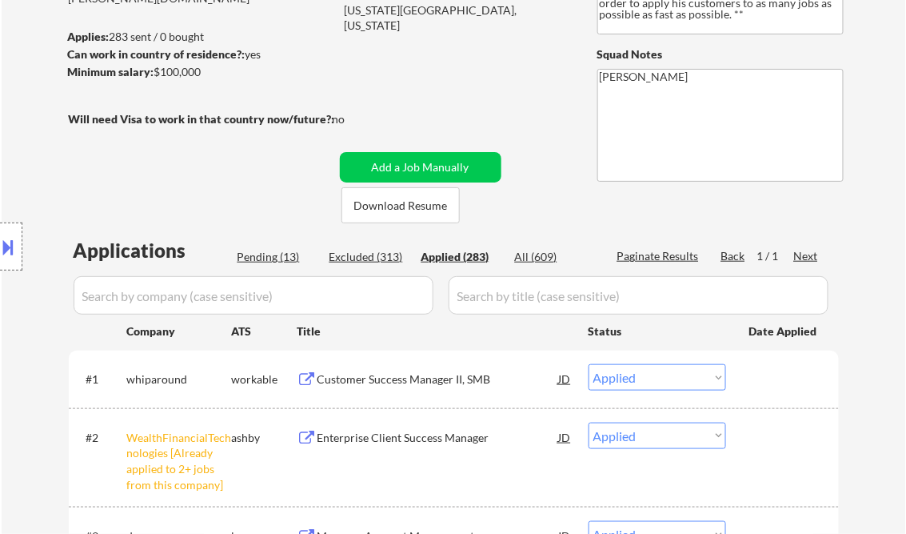
select select ""applied""
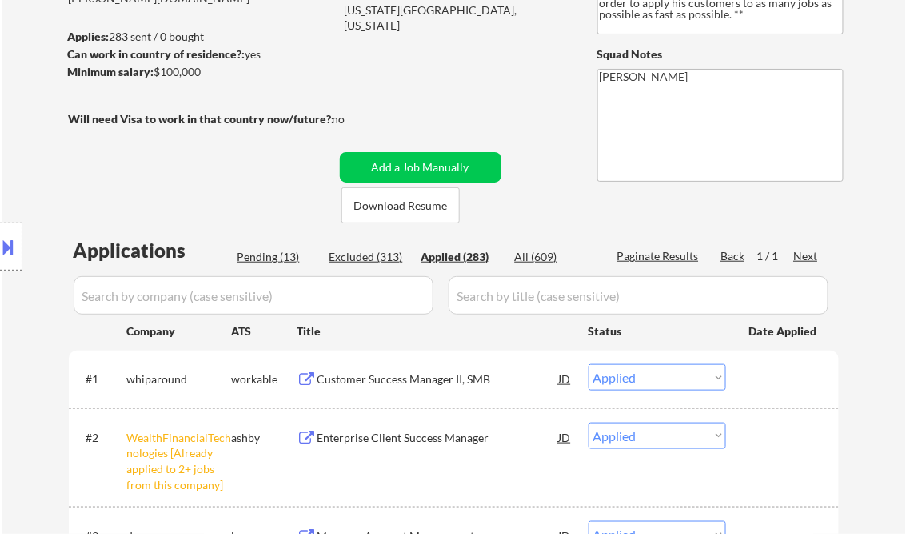
select select ""applied""
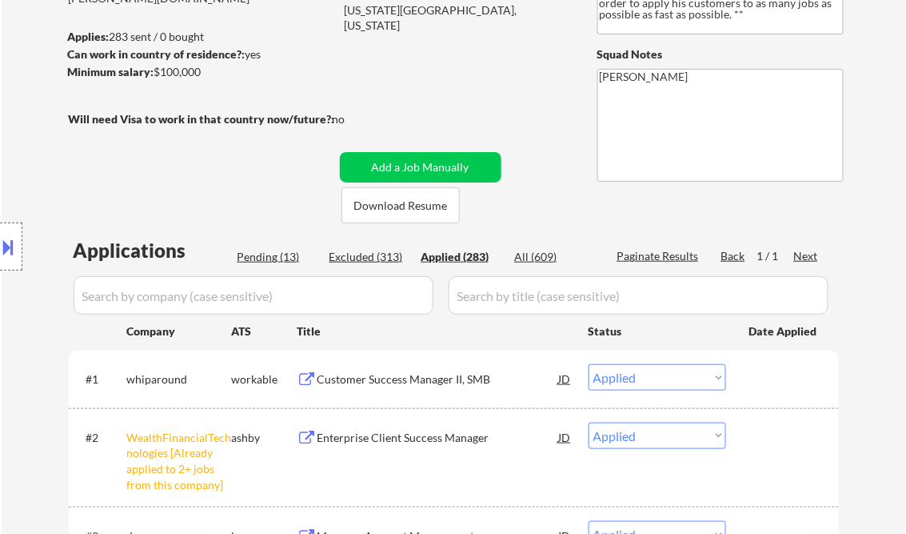
select select ""applied""
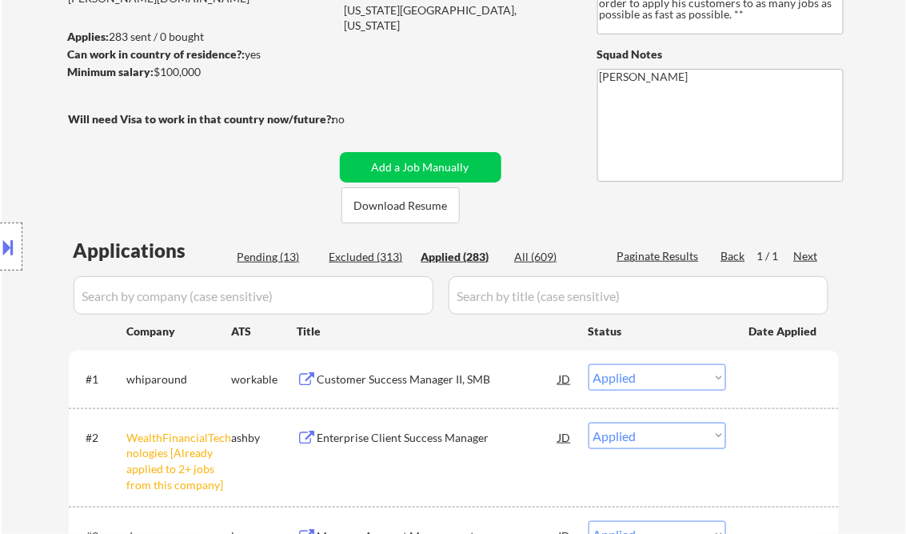
select select ""applied""
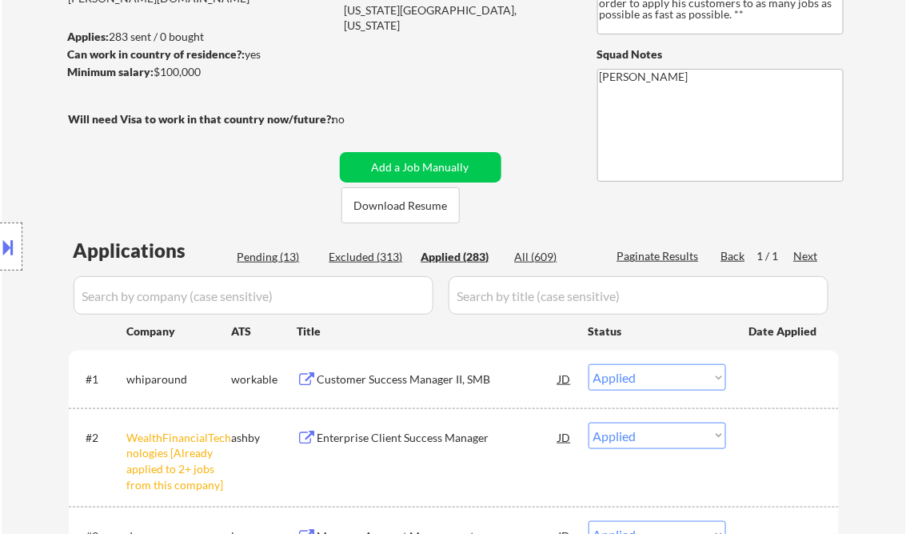
select select ""applied""
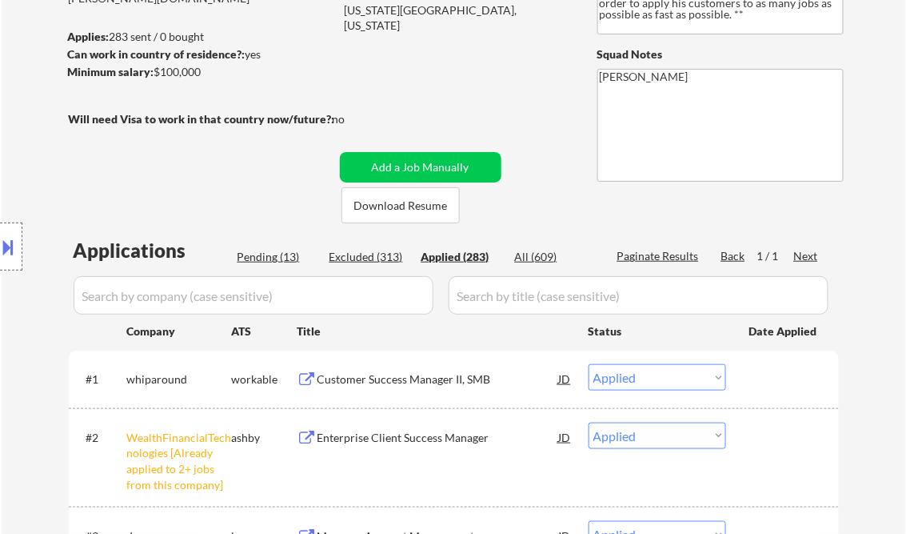
select select ""applied""
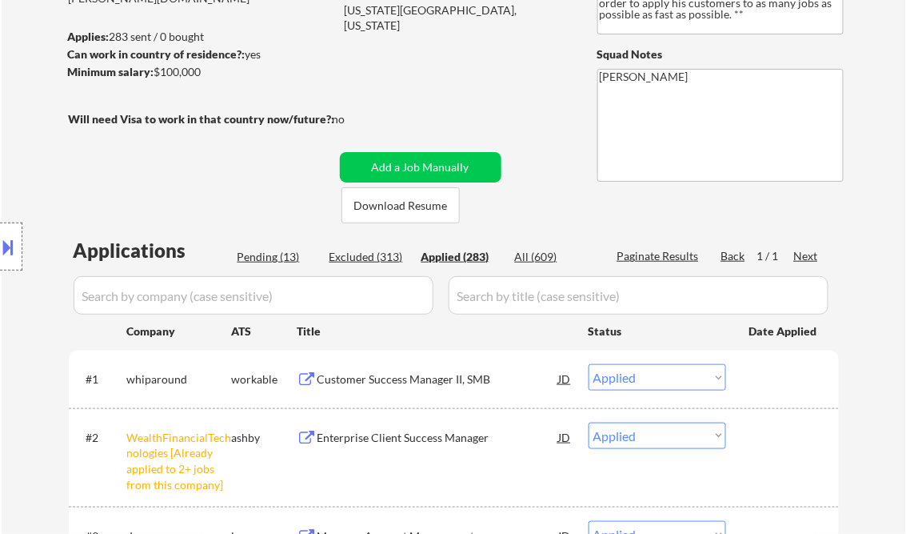
select select ""applied""
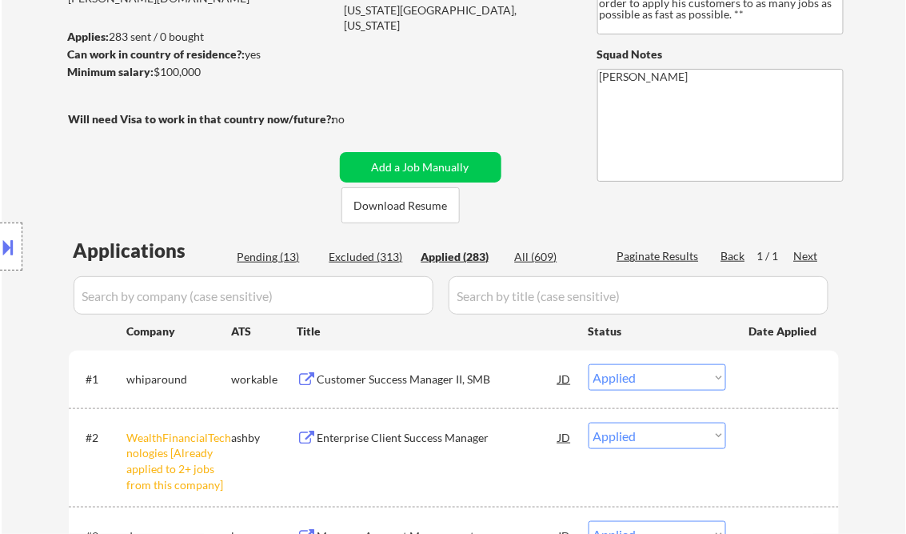
select select ""applied""
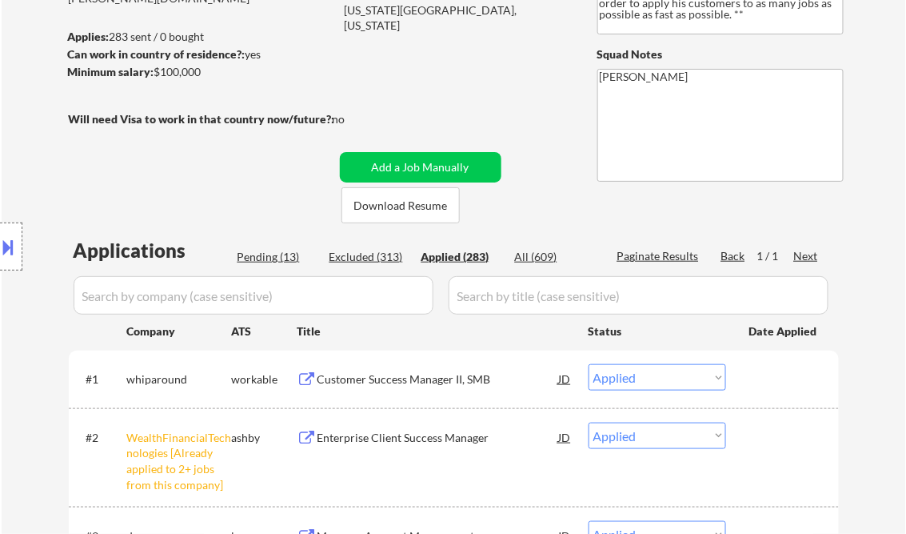
select select ""applied""
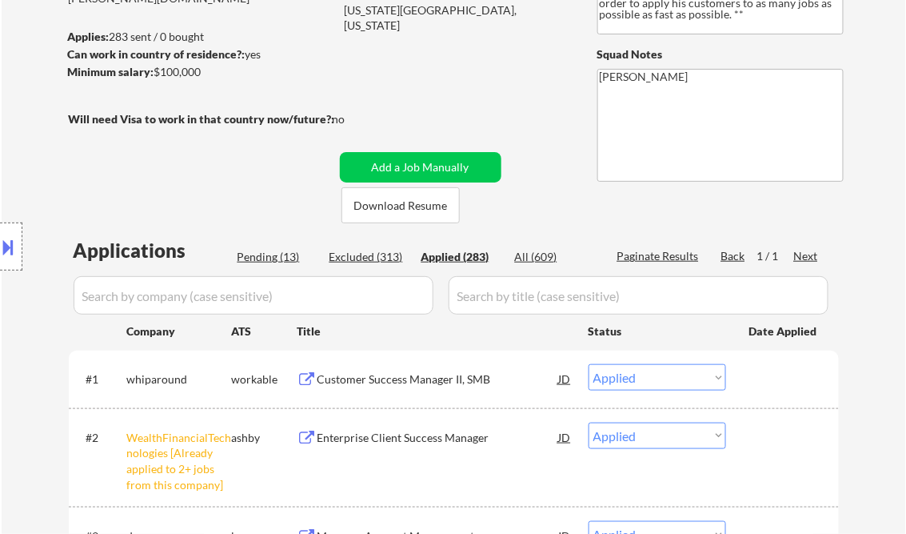
select select ""applied""
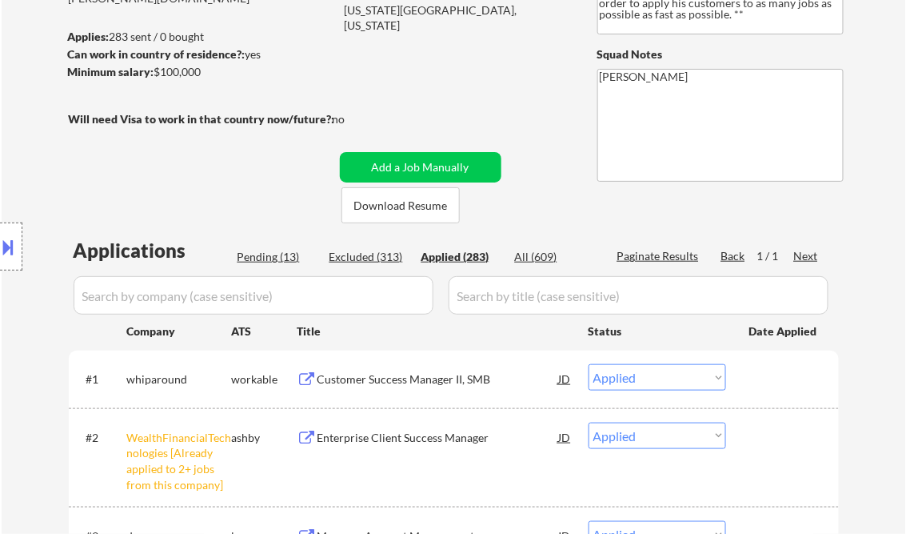
select select ""applied""
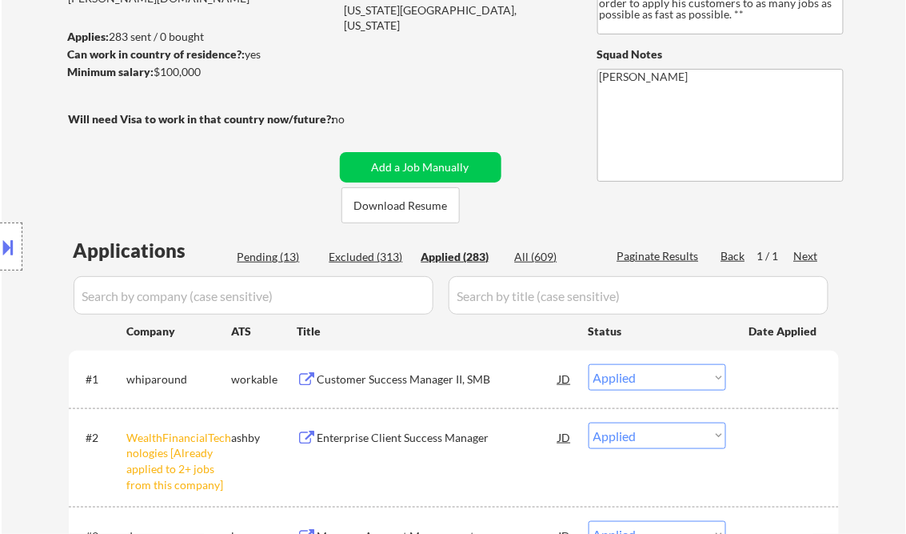
select select ""applied""
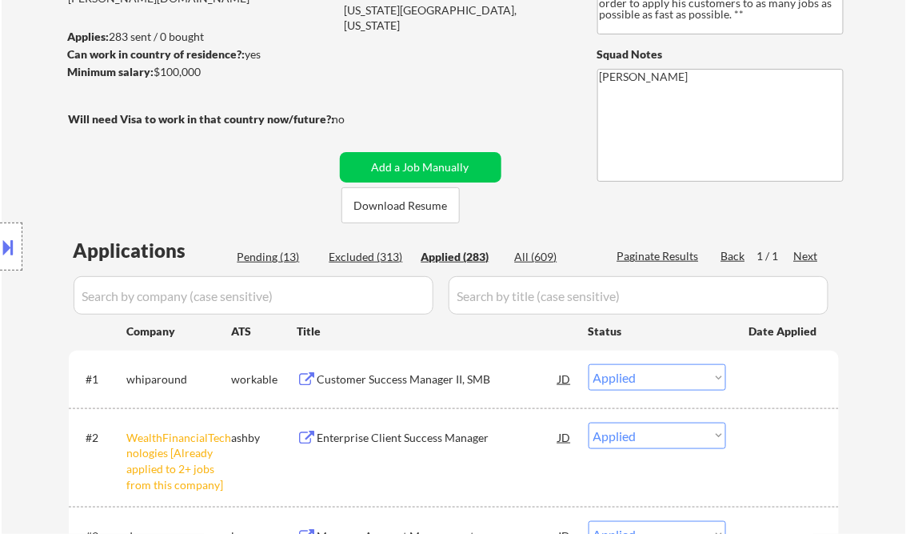
select select ""applied""
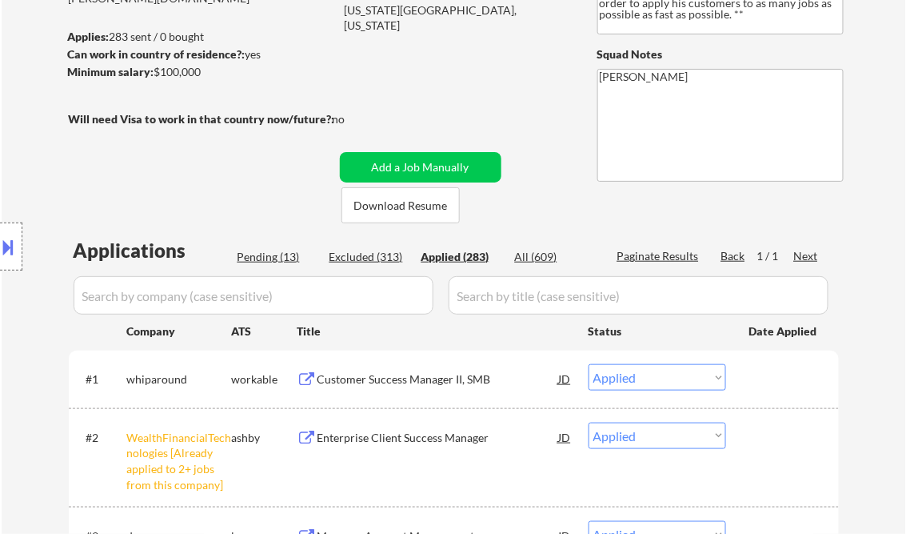
select select ""applied""
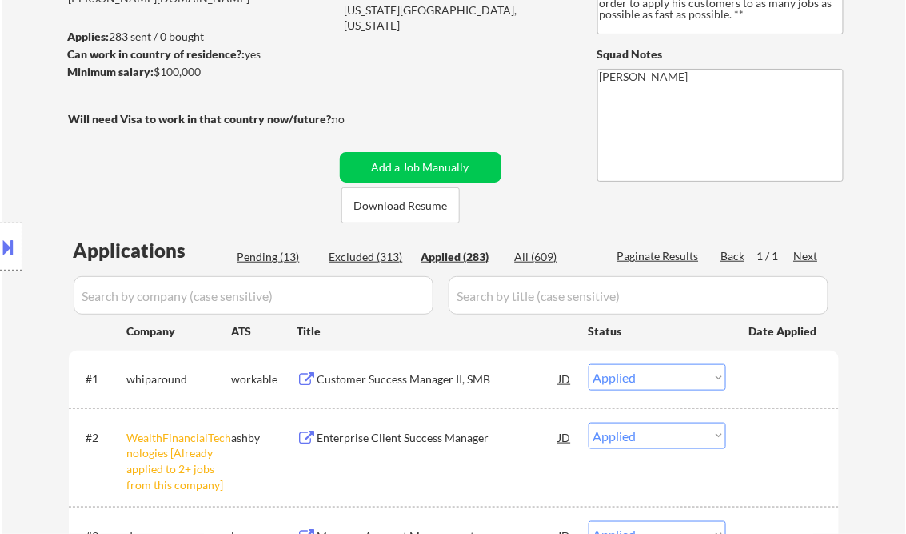
select select ""applied""
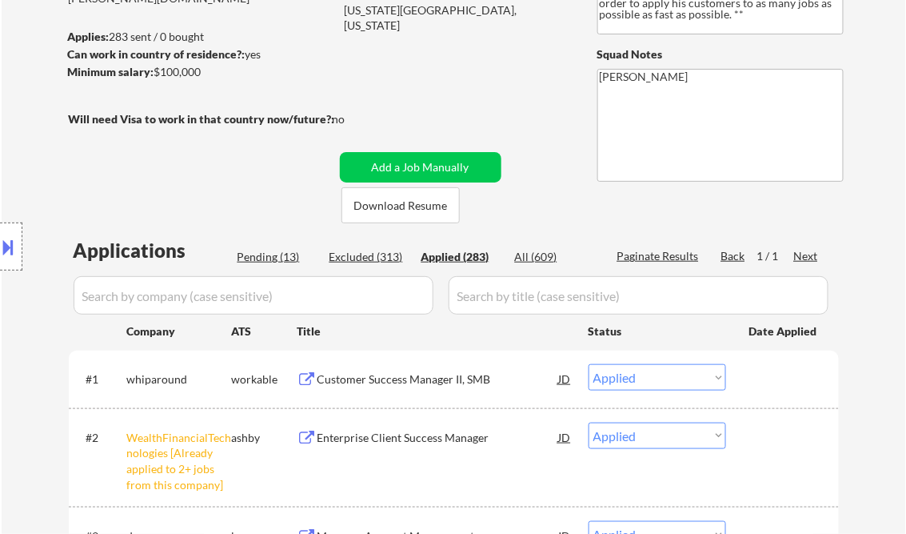
select select ""applied""
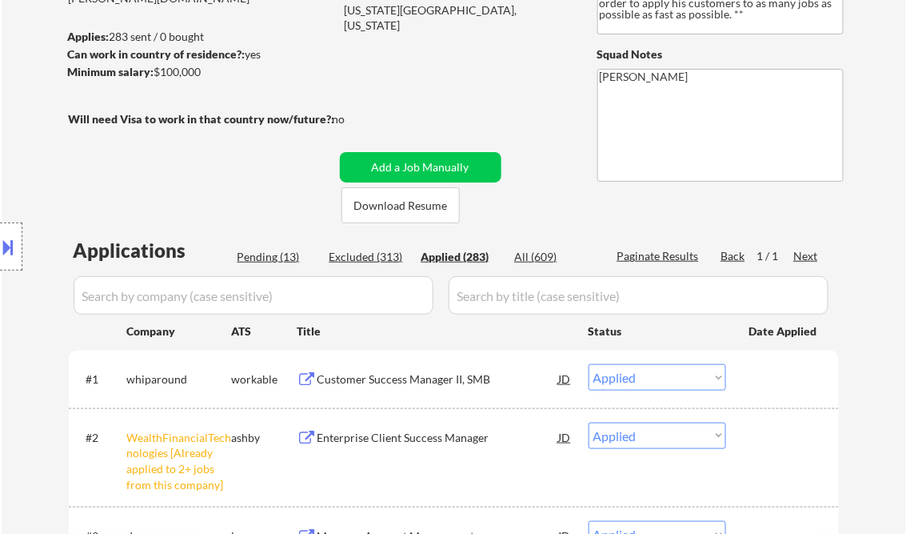
select select ""applied""
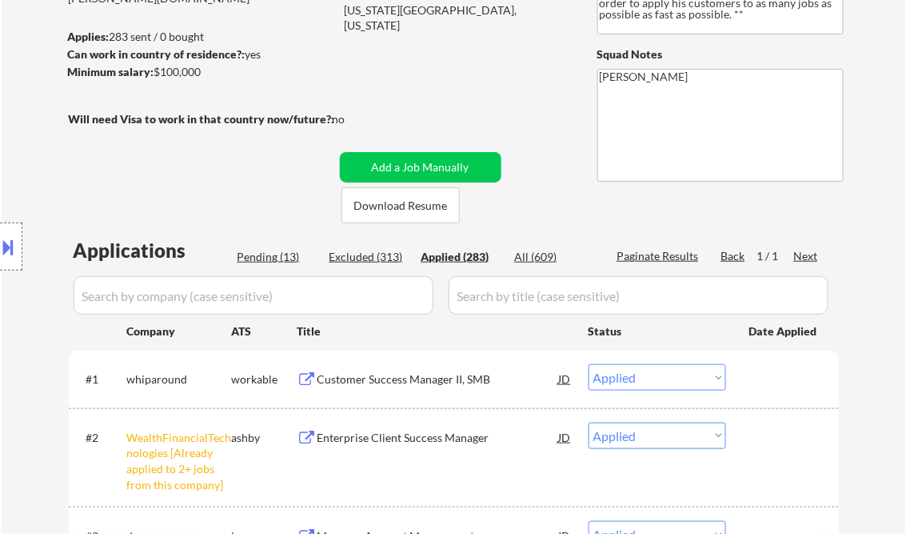
select select ""applied""
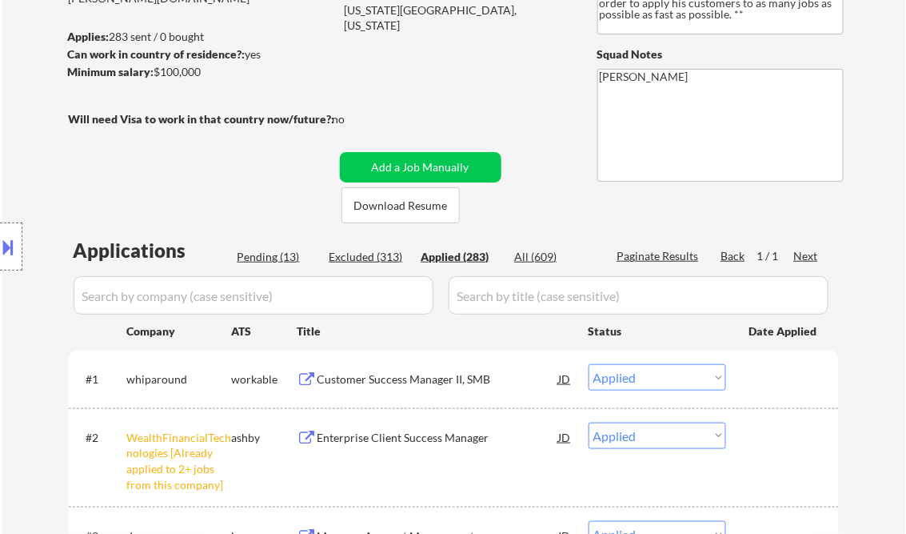
select select ""applied""
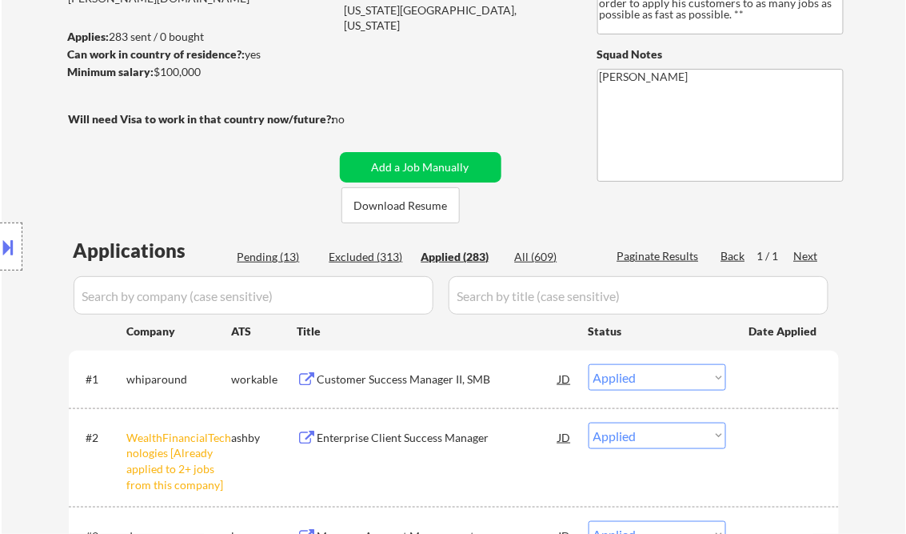
select select ""applied""
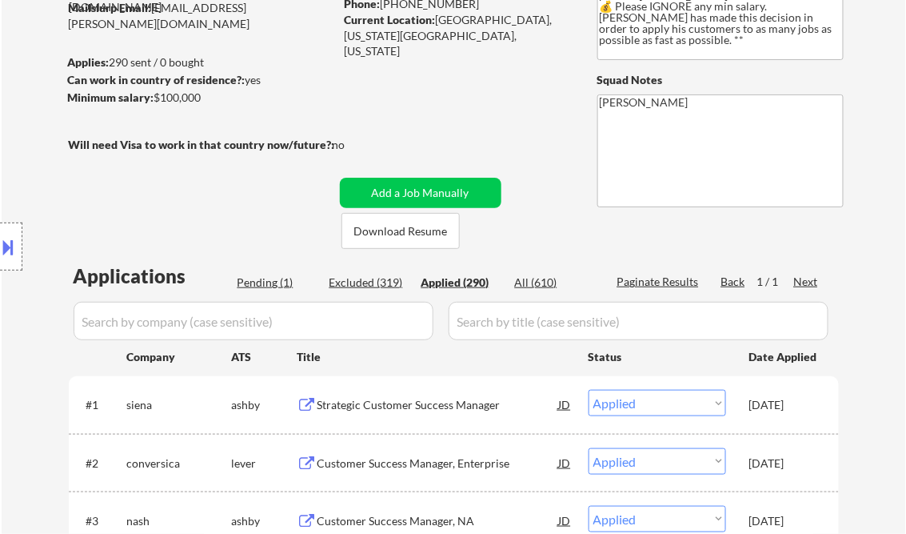
scroll to position [154, 0]
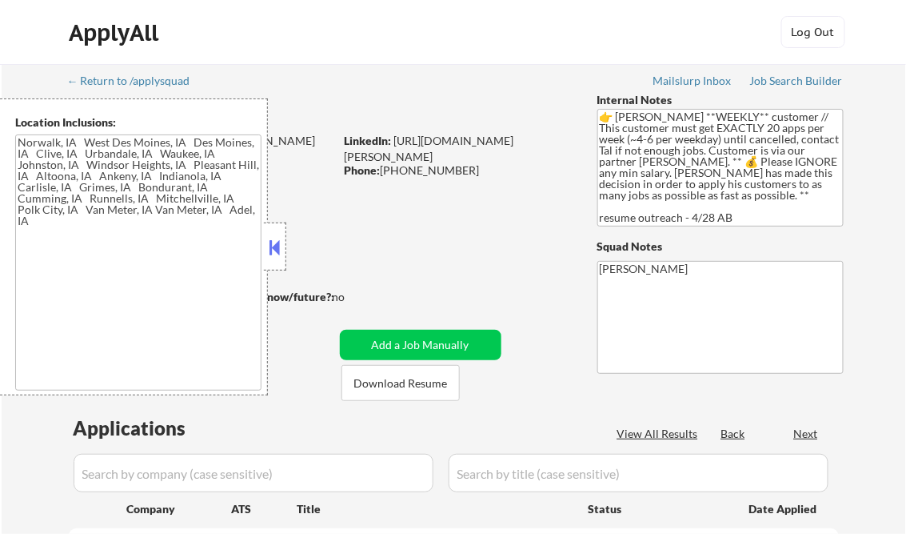
type textarea "[GEOGRAPHIC_DATA], [GEOGRAPHIC_DATA] [GEOGRAPHIC_DATA], [GEOGRAPHIC_DATA] [GEOG…"
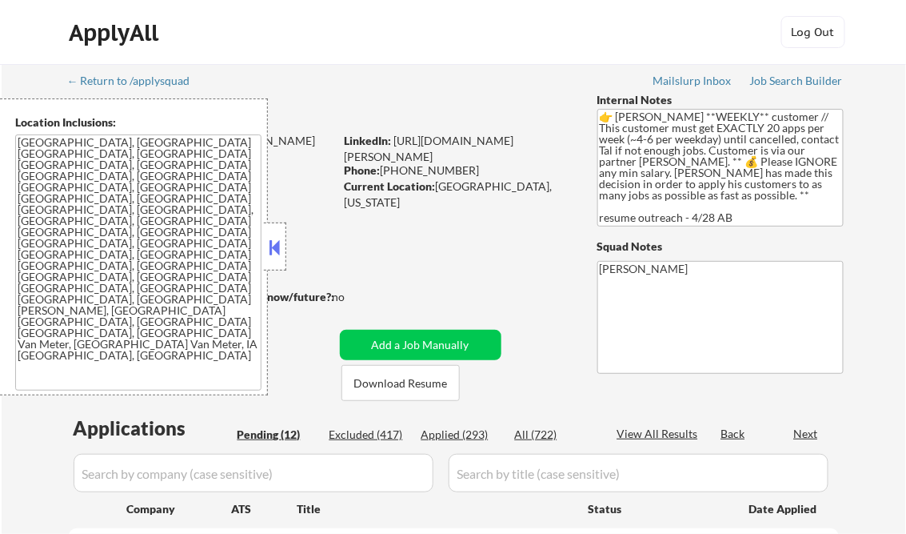
select select ""pending""
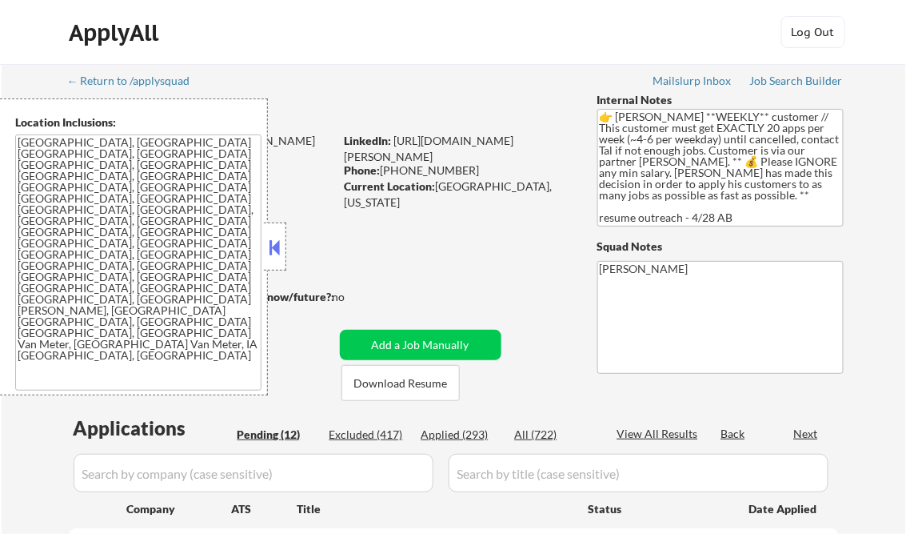
select select ""pending""
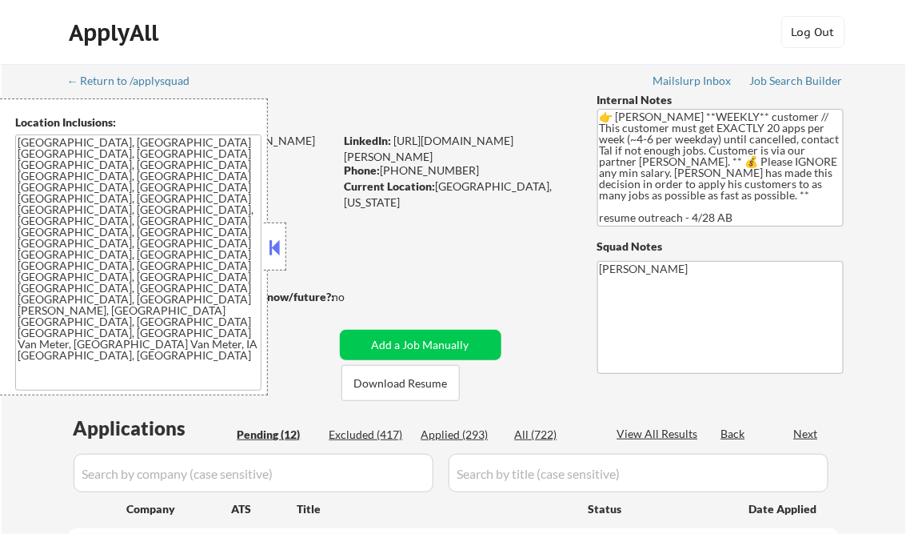
select select ""pending""
click at [270, 254] on button at bounding box center [275, 247] width 18 height 24
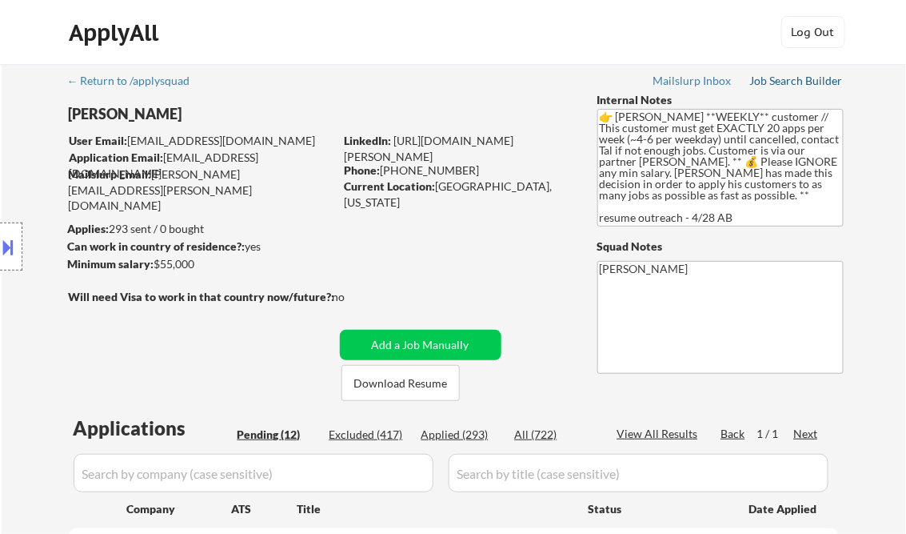
click at [776, 86] on div "Job Search Builder" at bounding box center [797, 80] width 94 height 11
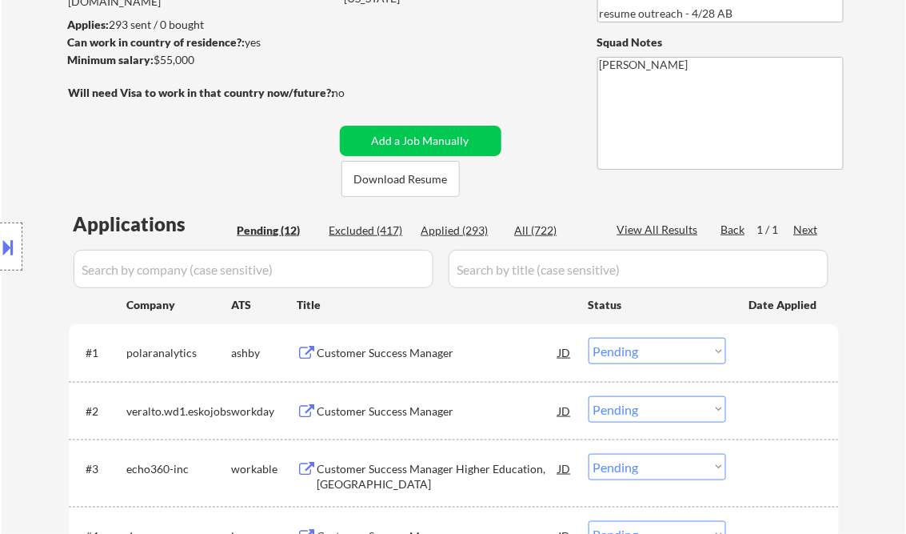
scroll to position [256, 0]
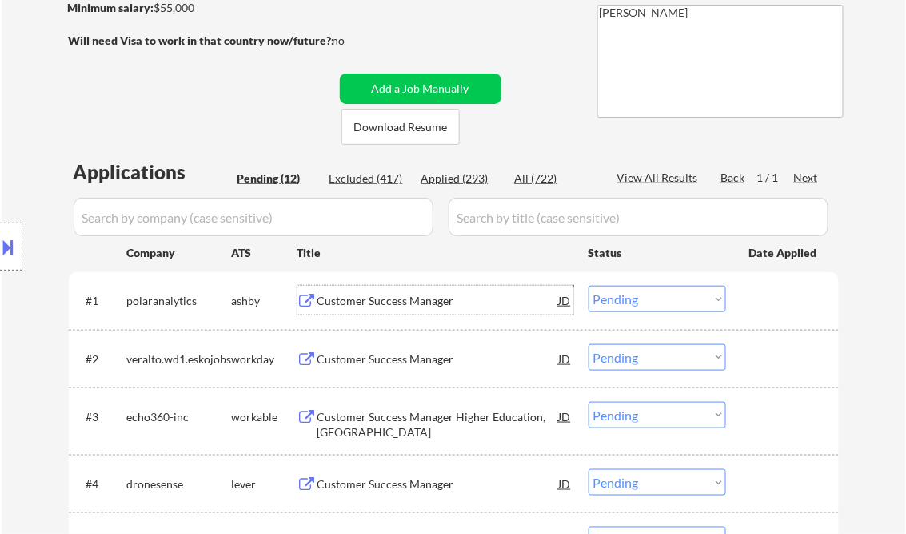
click at [371, 300] on div "Customer Success Manager" at bounding box center [439, 301] width 242 height 16
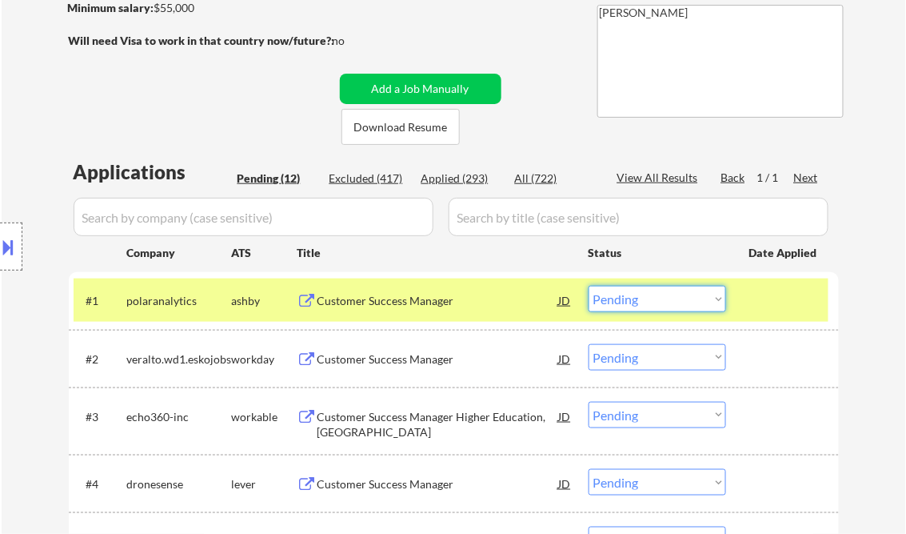
click at [613, 303] on select "Choose an option... Pending Applied Excluded (Questions) Excluded (Expired) Exc…" at bounding box center [658, 299] width 138 height 26
click at [589, 286] on select "Choose an option... Pending Applied Excluded (Questions) Excluded (Expired) Exc…" at bounding box center [658, 299] width 138 height 26
click at [401, 354] on div "Customer Success Manager" at bounding box center [439, 359] width 242 height 16
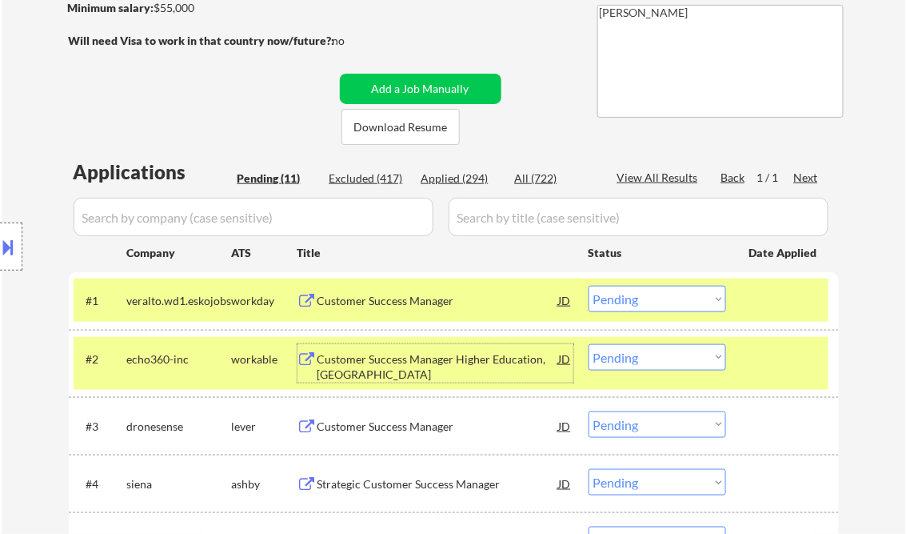
click at [650, 301] on select "Choose an option... Pending Applied Excluded (Questions) Excluded (Expired) Exc…" at bounding box center [658, 299] width 138 height 26
click at [589, 286] on select "Choose an option... Pending Applied Excluded (Questions) Excluded (Expired) Exc…" at bounding box center [658, 299] width 138 height 26
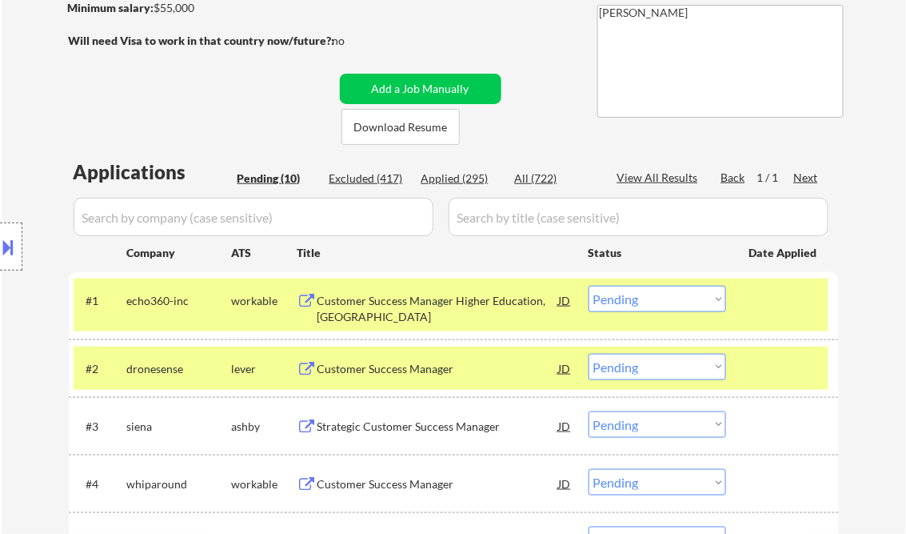
click at [680, 309] on select "Choose an option... Pending Applied Excluded (Questions) Excluded (Expired) Exc…" at bounding box center [658, 299] width 138 height 26
click at [446, 300] on div "Customer Success Manager Higher Education, North America" at bounding box center [439, 308] width 242 height 31
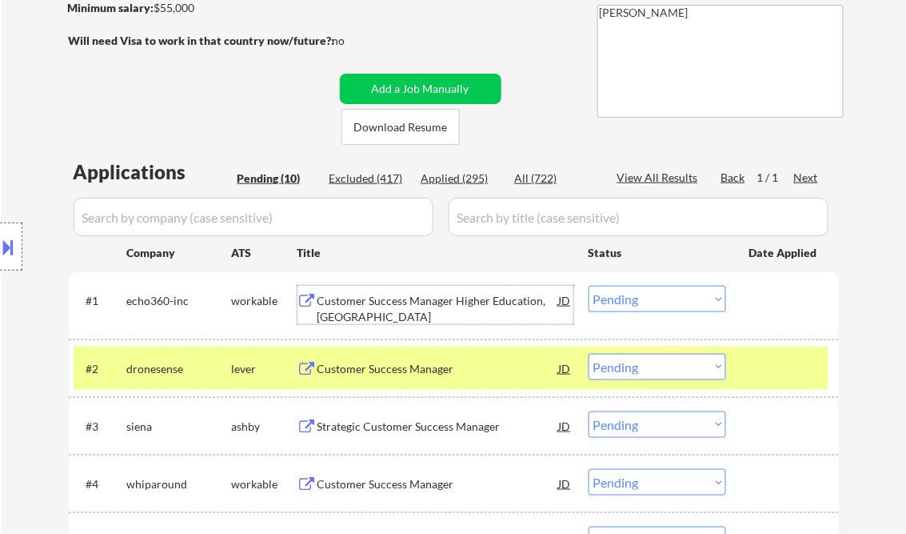
click at [683, 291] on select "Choose an option... Pending Applied Excluded (Questions) Excluded (Expired) Exc…" at bounding box center [658, 299] width 138 height 26
click at [589, 286] on select "Choose an option... Pending Applied Excluded (Questions) Excluded (Expired) Exc…" at bounding box center [658, 299] width 138 height 26
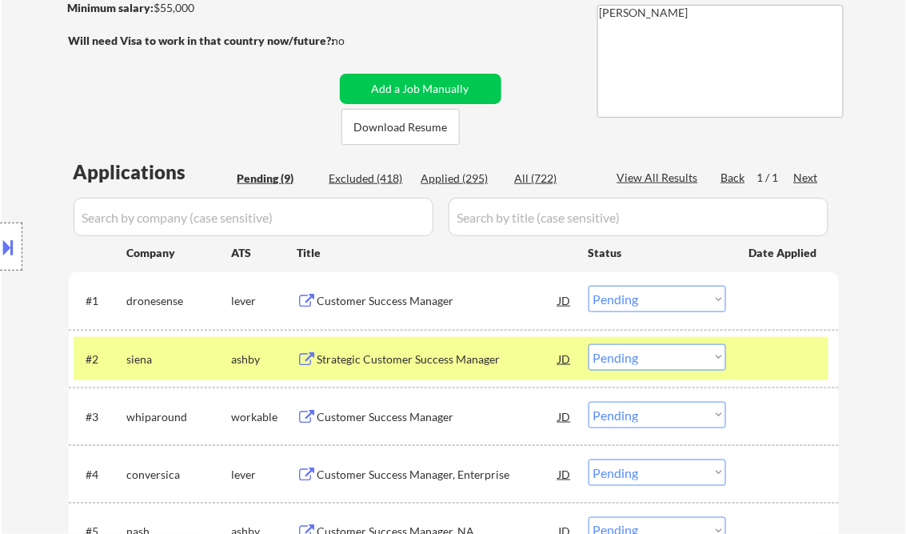
click at [794, 357] on div at bounding box center [785, 358] width 70 height 29
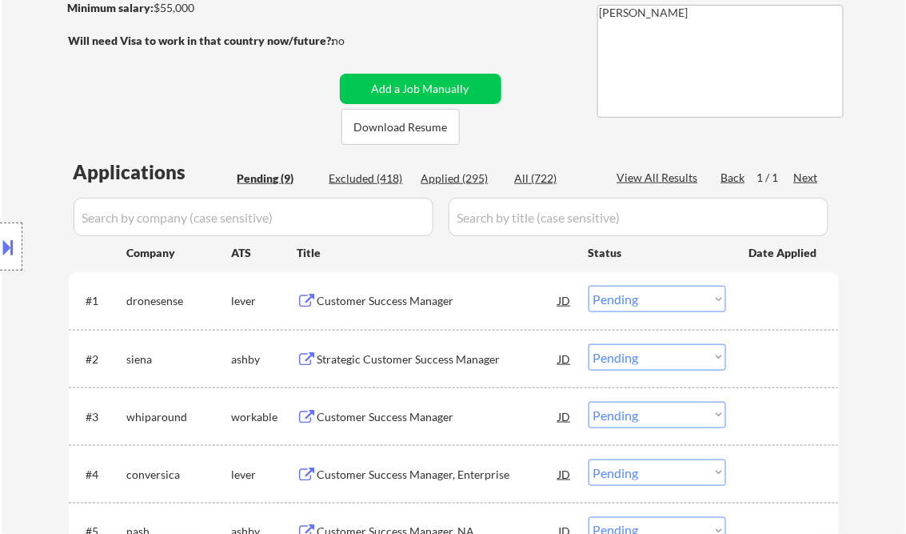
click at [397, 302] on div "Customer Success Manager" at bounding box center [439, 301] width 242 height 16
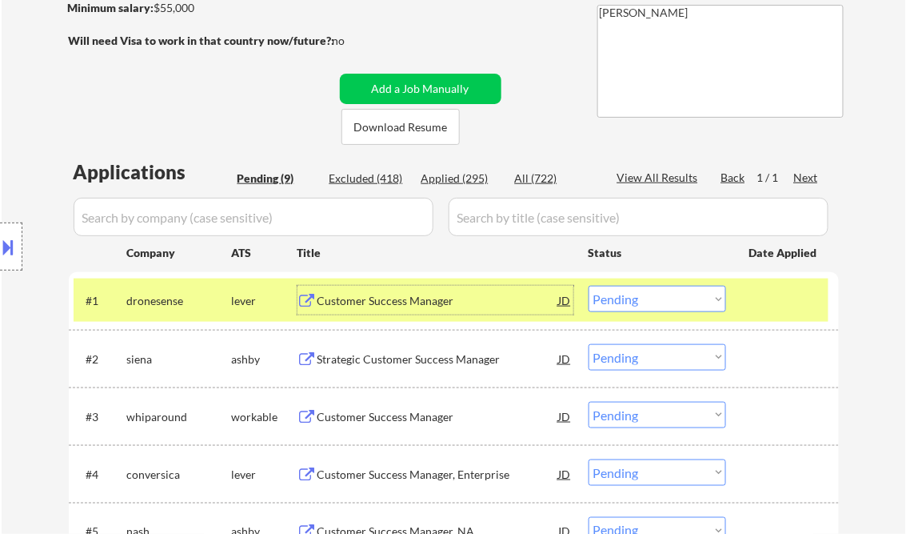
click at [626, 296] on select "Choose an option... Pending Applied Excluded (Questions) Excluded (Expired) Exc…" at bounding box center [658, 299] width 138 height 26
click at [589, 286] on select "Choose an option... Pending Applied Excluded (Questions) Excluded (Expired) Exc…" at bounding box center [658, 299] width 138 height 26
click at [394, 316] on div "#1 siena ashby Strategic Customer Success Manager JD Choose an option... Pendin…" at bounding box center [451, 299] width 755 height 43
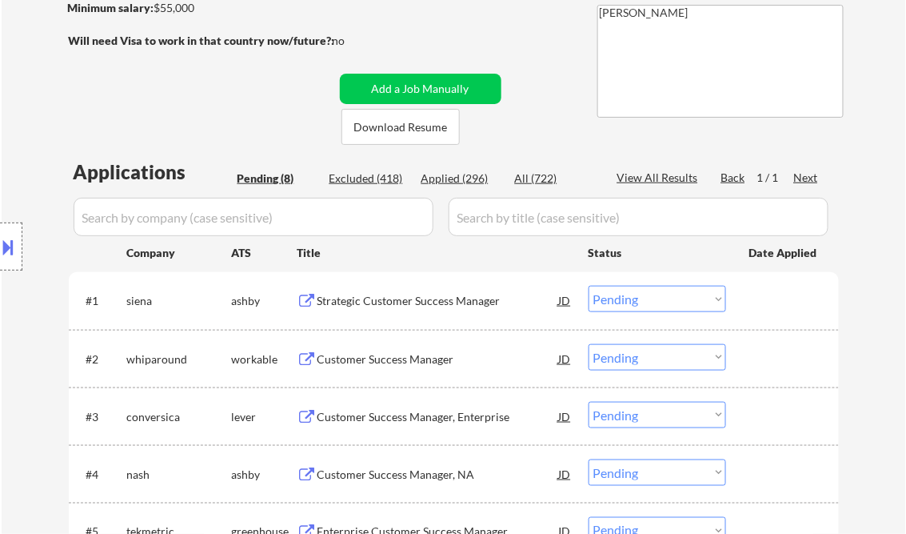
click at [382, 307] on div "Strategic Customer Success Manager" at bounding box center [439, 301] width 242 height 16
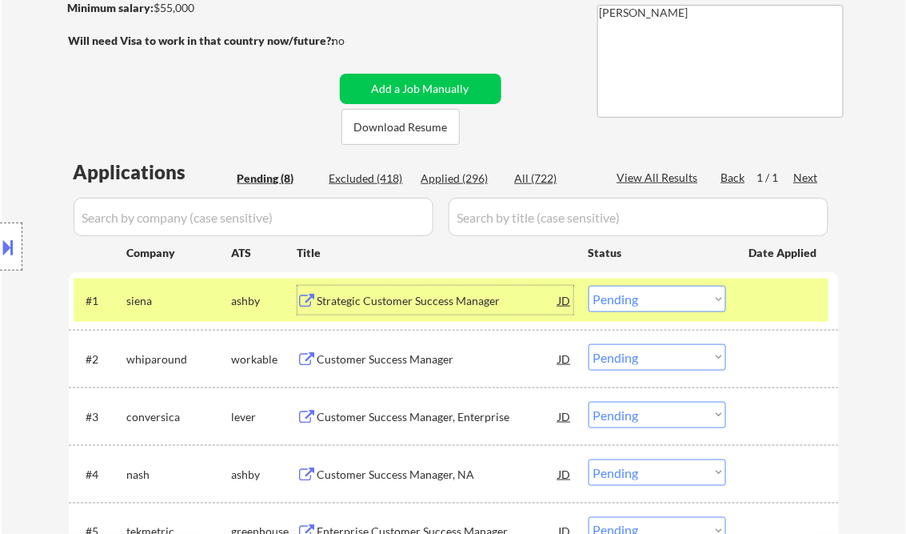
click at [646, 290] on select "Choose an option... Pending Applied Excluded (Questions) Excluded (Expired) Exc…" at bounding box center [658, 299] width 138 height 26
click at [589, 286] on select "Choose an option... Pending Applied Excluded (Questions) Excluded (Expired) Exc…" at bounding box center [658, 299] width 138 height 26
click at [367, 354] on div "Customer Success Manager" at bounding box center [439, 359] width 242 height 16
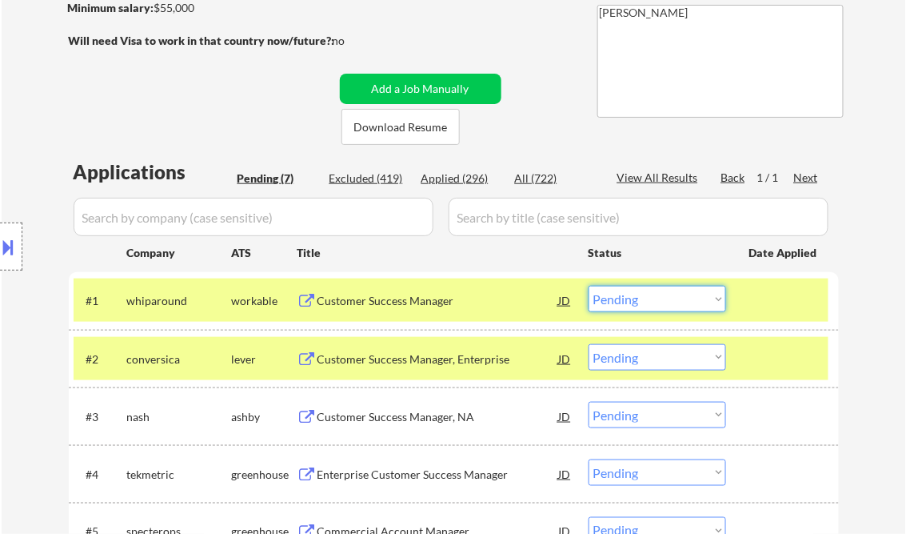
click at [660, 302] on select "Choose an option... Pending Applied Excluded (Questions) Excluded (Expired) Exc…" at bounding box center [658, 299] width 138 height 26
click at [589, 286] on select "Choose an option... Pending Applied Excluded (Questions) Excluded (Expired) Exc…" at bounding box center [658, 299] width 138 height 26
click at [347, 353] on div "Customer Success Manager, Enterprise" at bounding box center [439, 359] width 242 height 16
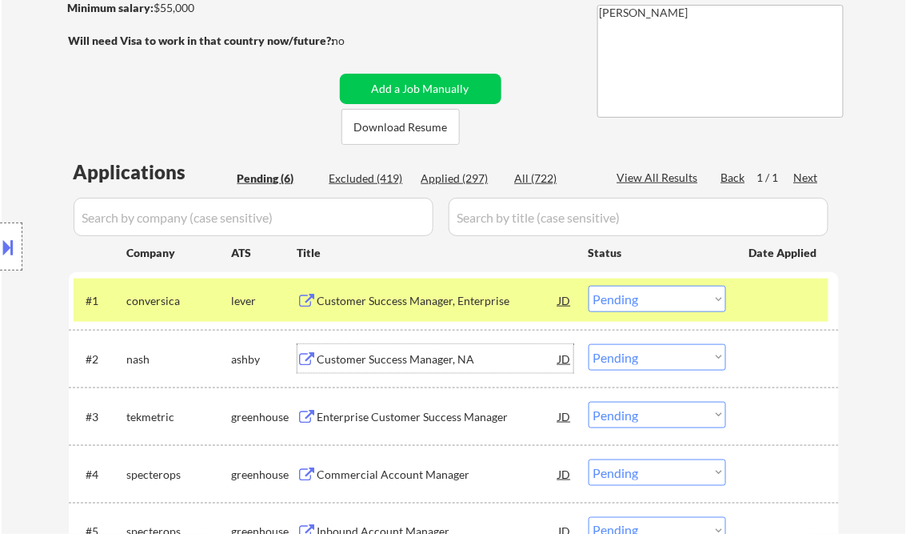
click at [630, 305] on select "Choose an option... Pending Applied Excluded (Questions) Excluded (Expired) Exc…" at bounding box center [658, 299] width 138 height 26
drag, startPoint x: 624, startPoint y: 303, endPoint x: 646, endPoint y: 313, distance: 24.4
click at [624, 303] on select "Choose an option... Pending Applied Excluded (Questions) Excluded (Expired) Exc…" at bounding box center [658, 299] width 138 height 26
click at [589, 286] on select "Choose an option... Pending Applied Excluded (Questions) Excluded (Expired) Exc…" at bounding box center [658, 299] width 138 height 26
click at [374, 366] on div "Customer Success Manager, NA" at bounding box center [439, 359] width 242 height 16
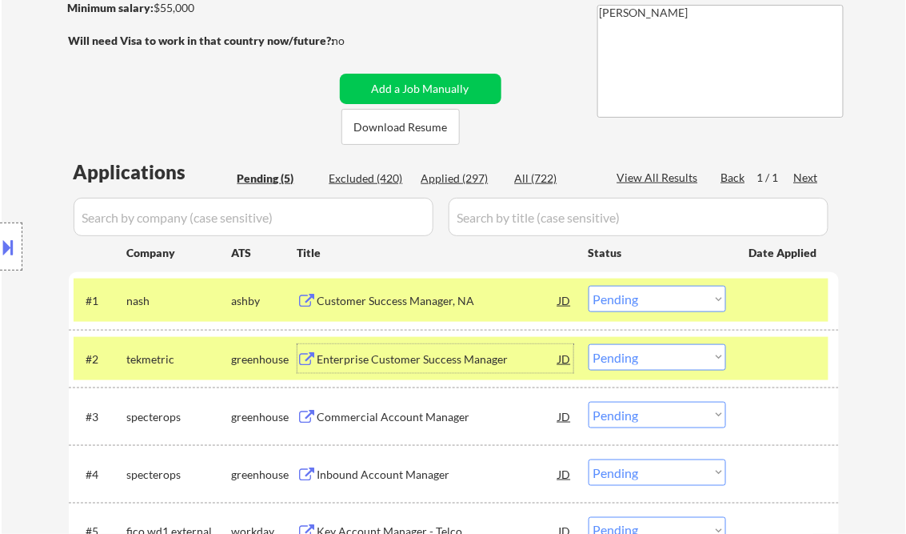
drag, startPoint x: 661, startPoint y: 298, endPoint x: 666, endPoint y: 311, distance: 14.4
click at [661, 298] on select "Choose an option... Pending Applied Excluded (Questions) Excluded (Expired) Exc…" at bounding box center [658, 299] width 138 height 26
click at [589, 286] on select "Choose an option... Pending Applied Excluded (Questions) Excluded (Expired) Exc…" at bounding box center [658, 299] width 138 height 26
click at [788, 298] on div at bounding box center [785, 300] width 70 height 29
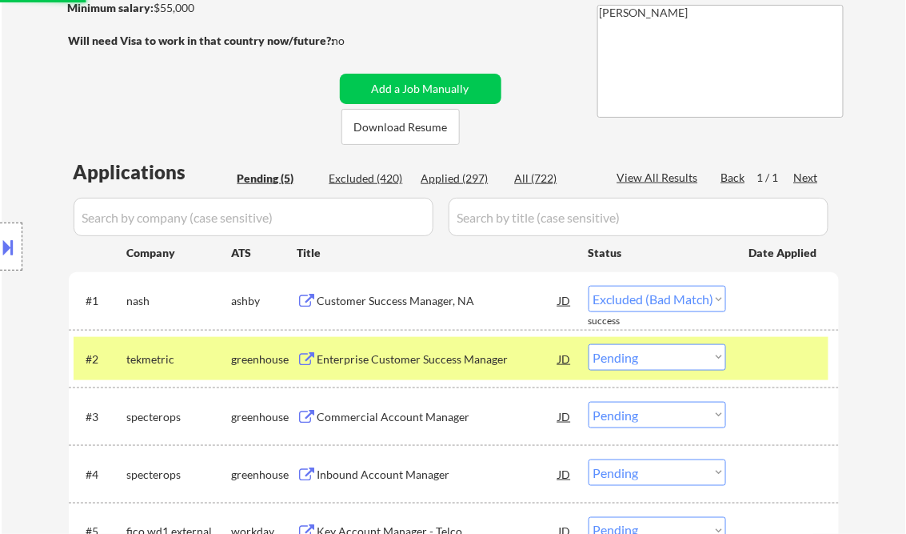
click at [781, 366] on div at bounding box center [785, 358] width 70 height 29
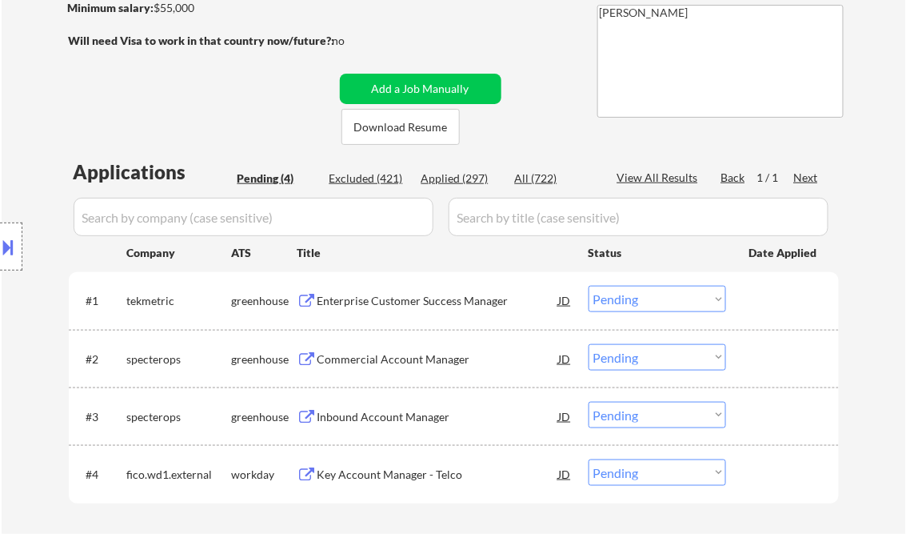
click at [388, 302] on div "Enterprise Customer Success Manager" at bounding box center [439, 301] width 242 height 16
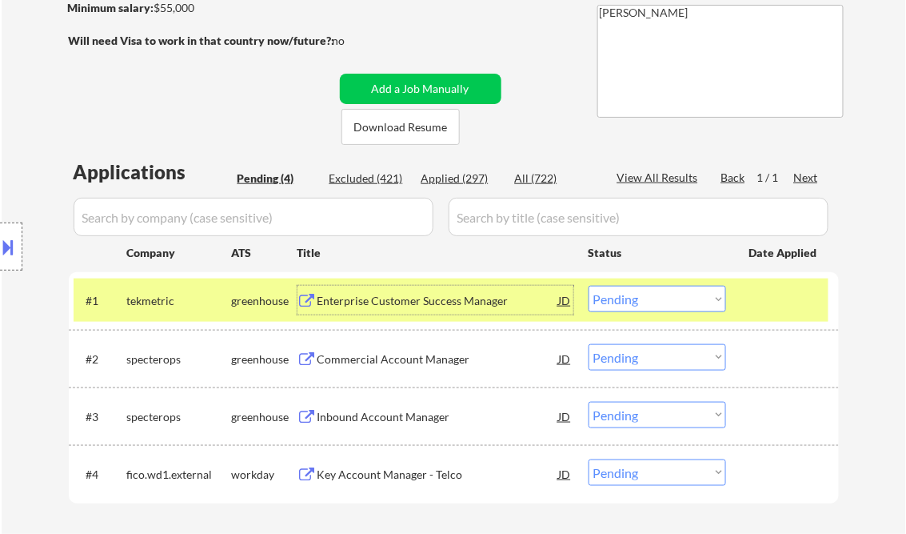
click at [639, 298] on select "Choose an option... Pending Applied Excluded (Questions) Excluded (Expired) Exc…" at bounding box center [658, 299] width 138 height 26
click at [589, 286] on select "Choose an option... Pending Applied Excluded (Questions) Excluded (Expired) Exc…" at bounding box center [658, 299] width 138 height 26
click at [427, 357] on div "Commercial Account Manager" at bounding box center [439, 359] width 242 height 16
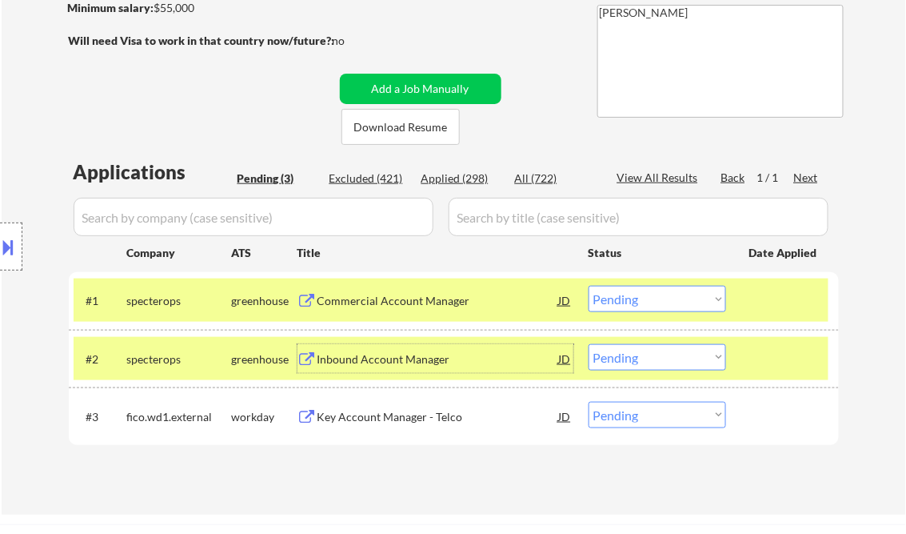
click at [626, 306] on select "Choose an option... Pending Applied Excluded (Questions) Excluded (Expired) Exc…" at bounding box center [658, 299] width 138 height 26
click at [589, 286] on select "Choose an option... Pending Applied Excluded (Questions) Excluded (Expired) Exc…" at bounding box center [658, 299] width 138 height 26
click at [380, 352] on div "Inbound Account Manager" at bounding box center [439, 359] width 242 height 16
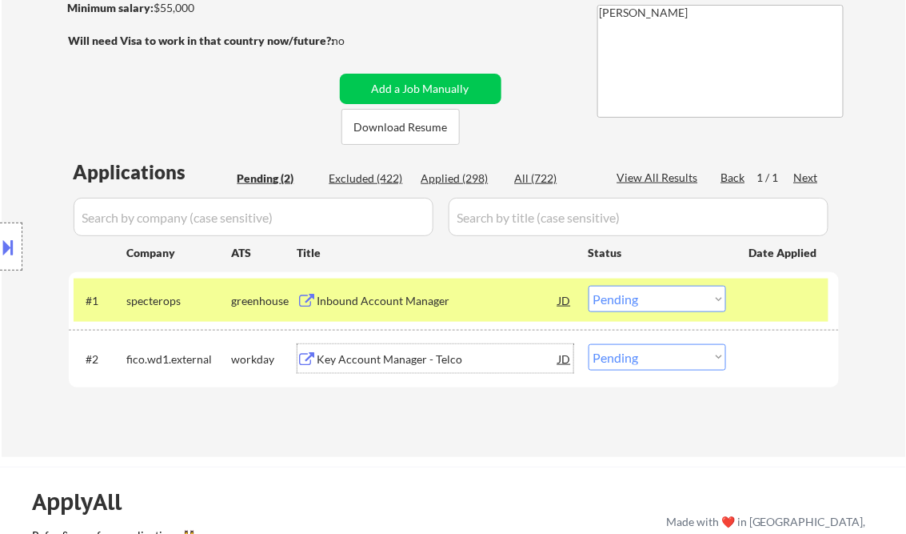
click at [656, 301] on select "Choose an option... Pending Applied Excluded (Questions) Excluded (Expired) Exc…" at bounding box center [658, 299] width 138 height 26
click at [589, 286] on select "Choose an option... Pending Applied Excluded (Questions) Excluded (Expired) Exc…" at bounding box center [658, 299] width 138 height 26
click at [370, 356] on div "Key Account Manager - Telco" at bounding box center [439, 359] width 242 height 16
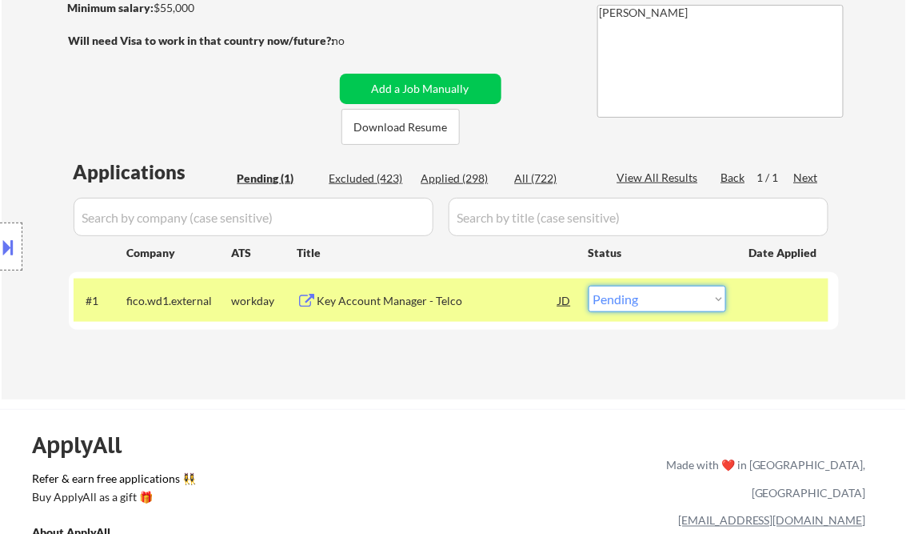
drag, startPoint x: 686, startPoint y: 303, endPoint x: 698, endPoint y: 310, distance: 13.3
click at [689, 306] on select "Choose an option... Pending Applied Excluded (Questions) Excluded (Expired) Exc…" at bounding box center [658, 299] width 138 height 26
click at [589, 286] on select "Choose an option... Pending Applied Excluded (Questions) Excluded (Expired) Exc…" at bounding box center [658, 299] width 138 height 26
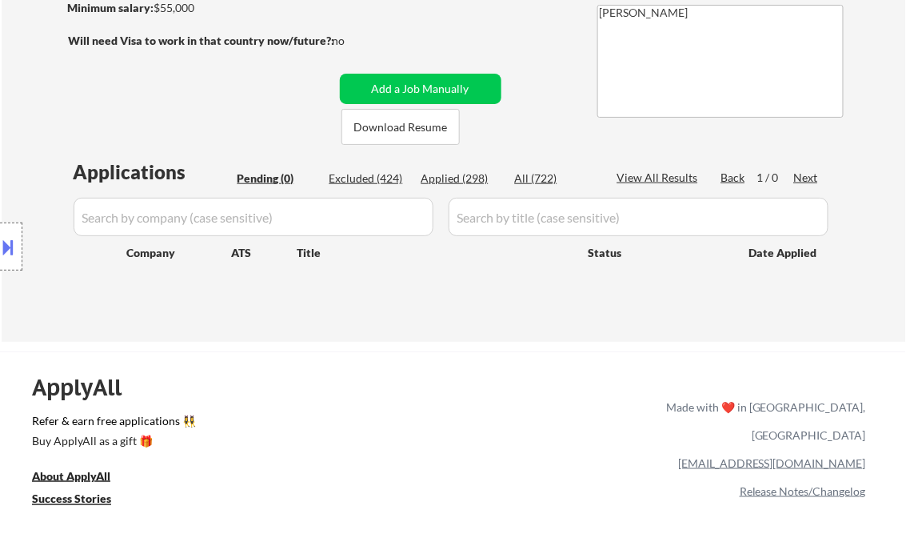
select select ""pending""
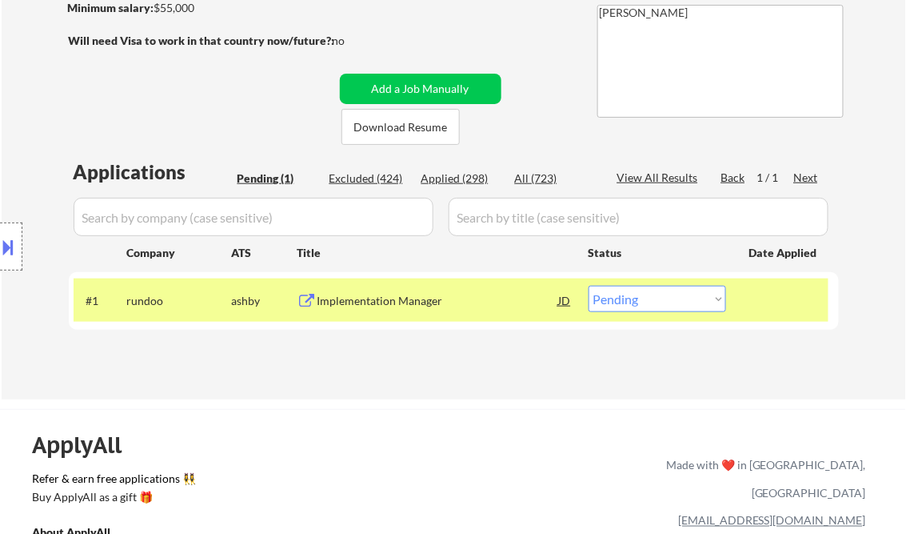
click at [212, 104] on div "Location Inclusions: Norwalk, IA West Des Moines, IA Des Moines, IA Clive, IA U…" at bounding box center [143, 246] width 286 height 297
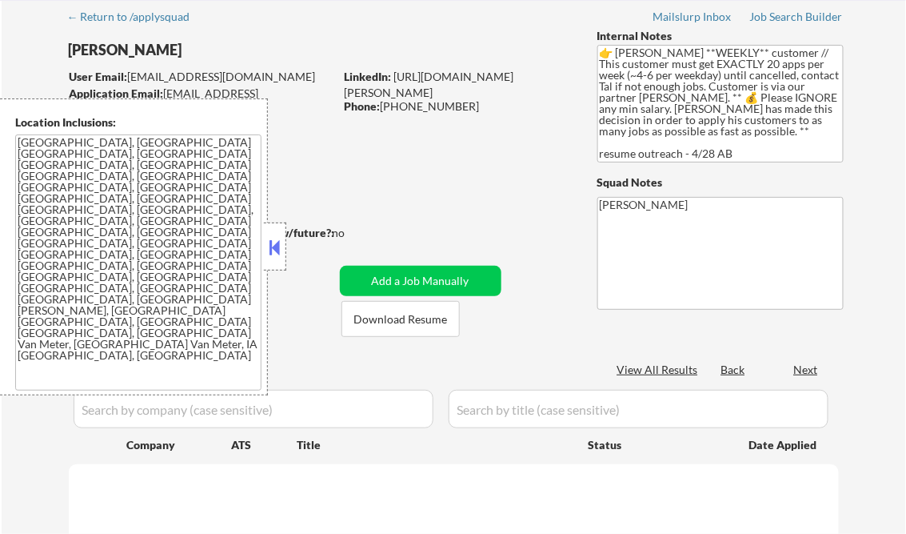
scroll to position [64, 0]
select select ""pending""
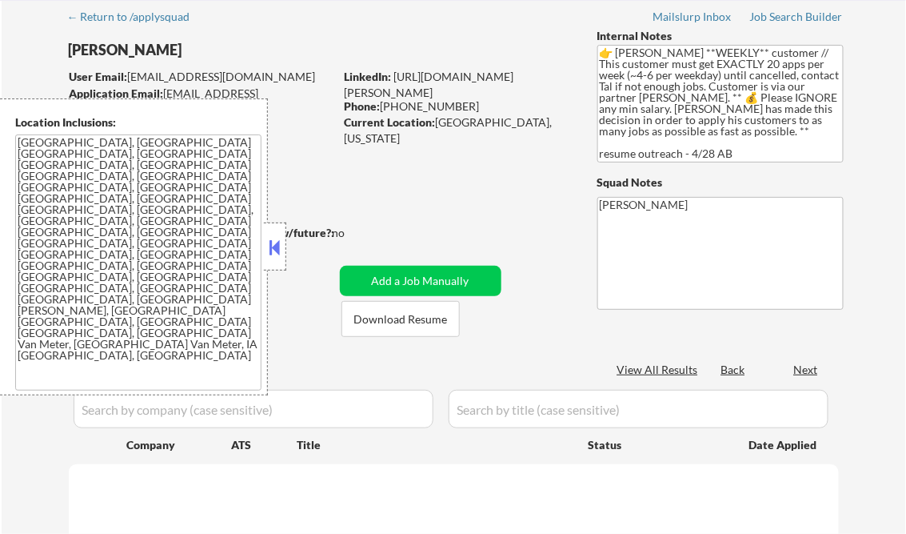
select select ""pending""
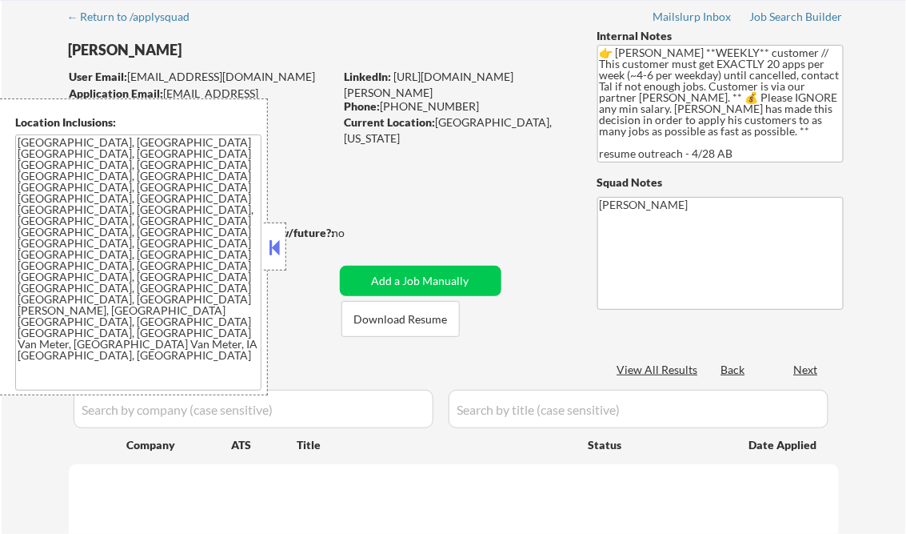
select select ""pending""
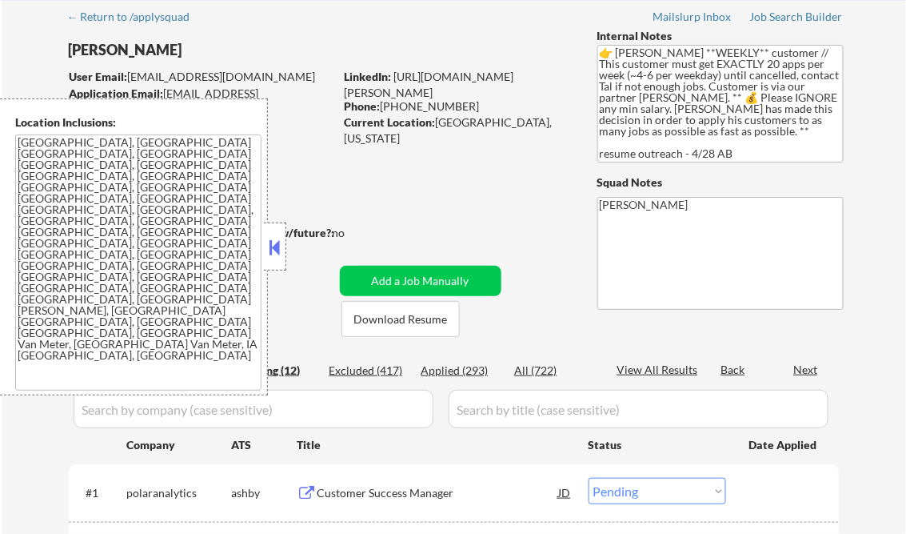
click at [277, 248] on button at bounding box center [275, 247] width 18 height 24
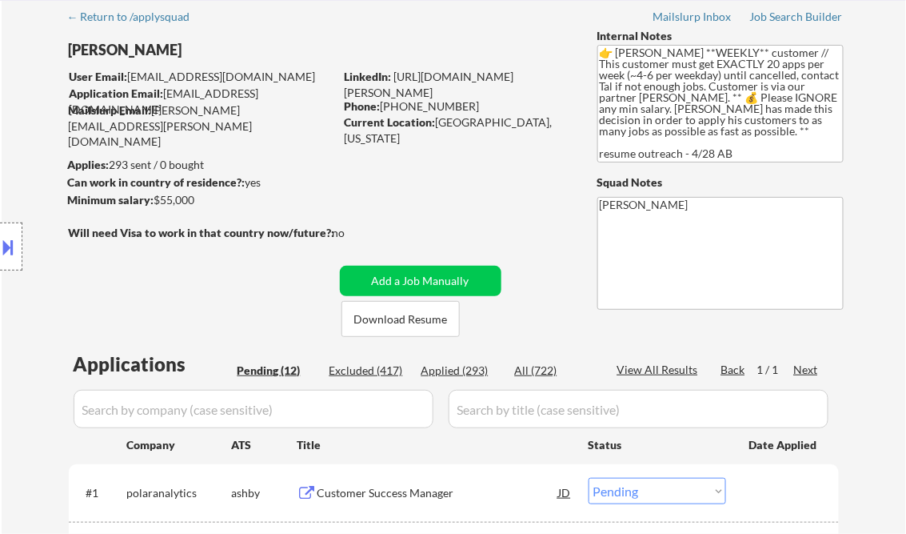
click at [462, 370] on div "Applied (293)" at bounding box center [462, 370] width 80 height 16
click at [662, 363] on div "View All Results" at bounding box center [661, 370] width 86 height 16
select select ""applied""
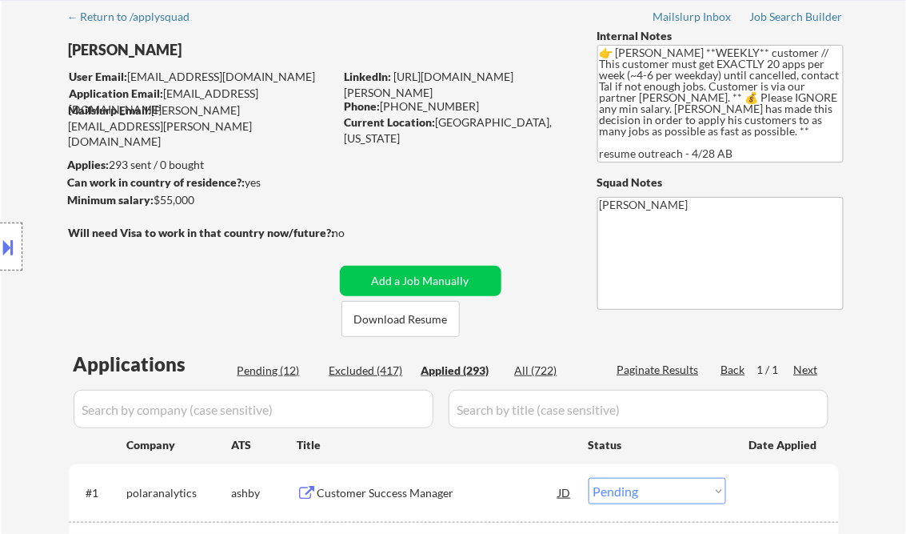
select select ""applied""
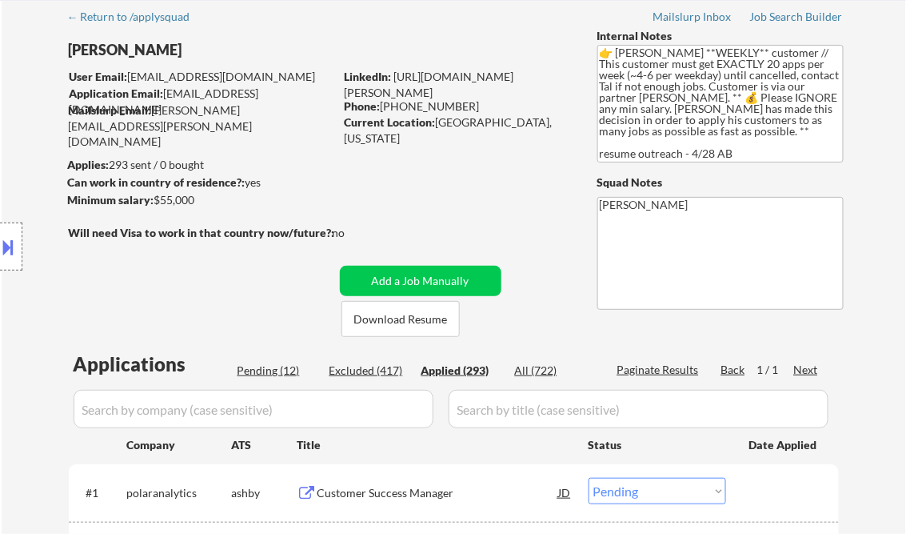
select select ""applied""
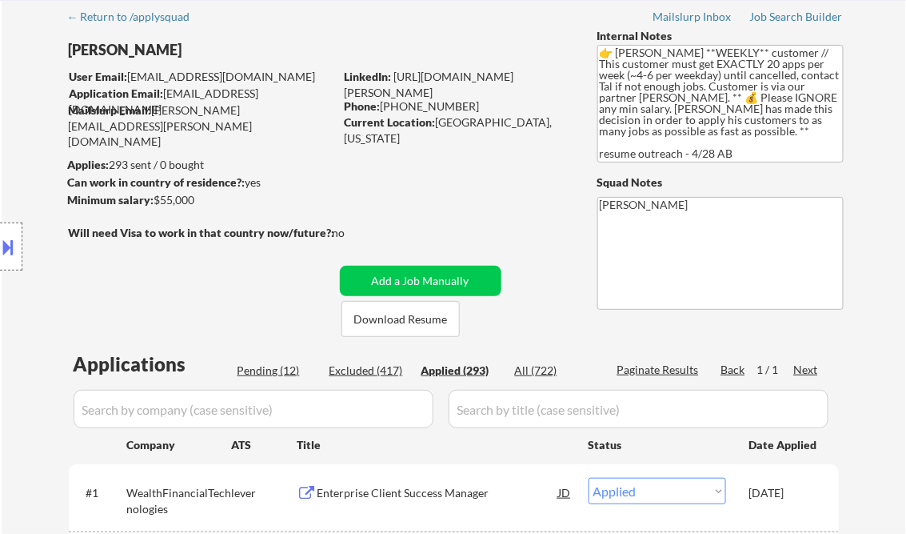
select select ""applied""
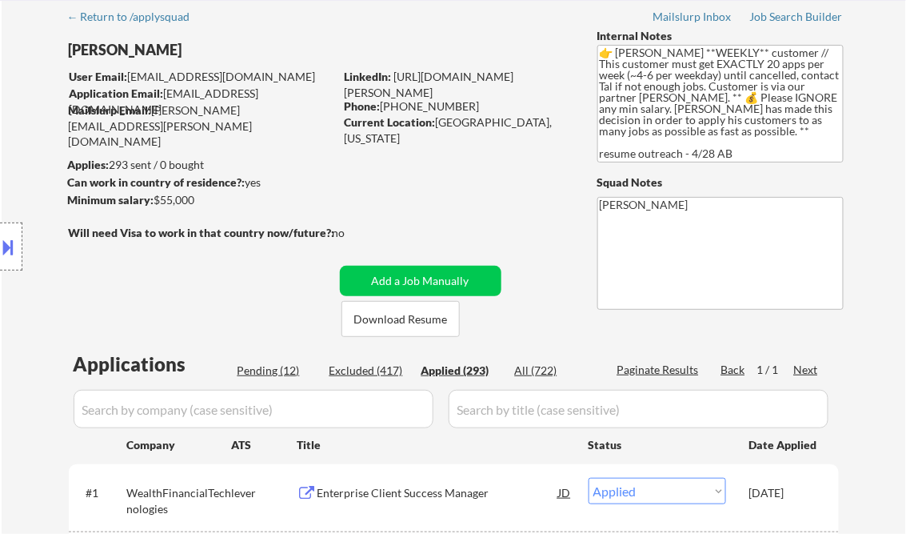
select select ""applied""
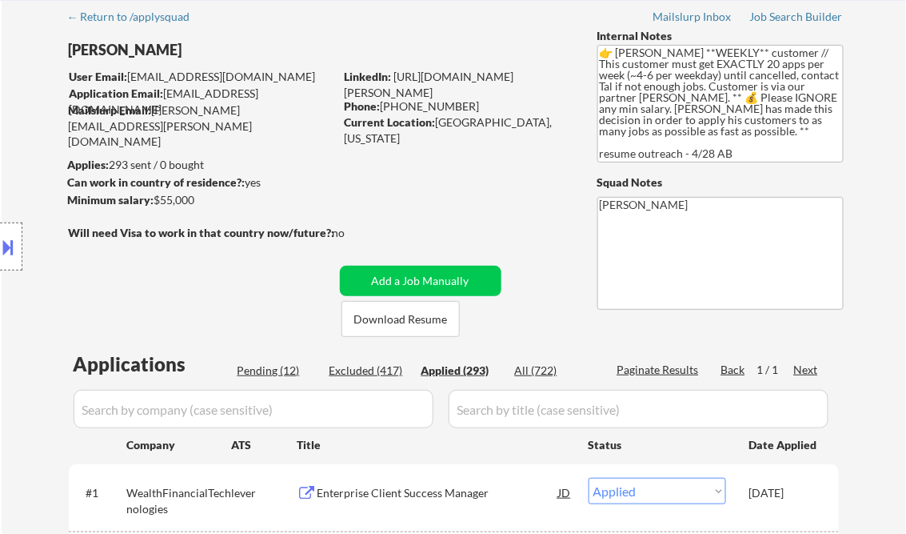
select select ""applied""
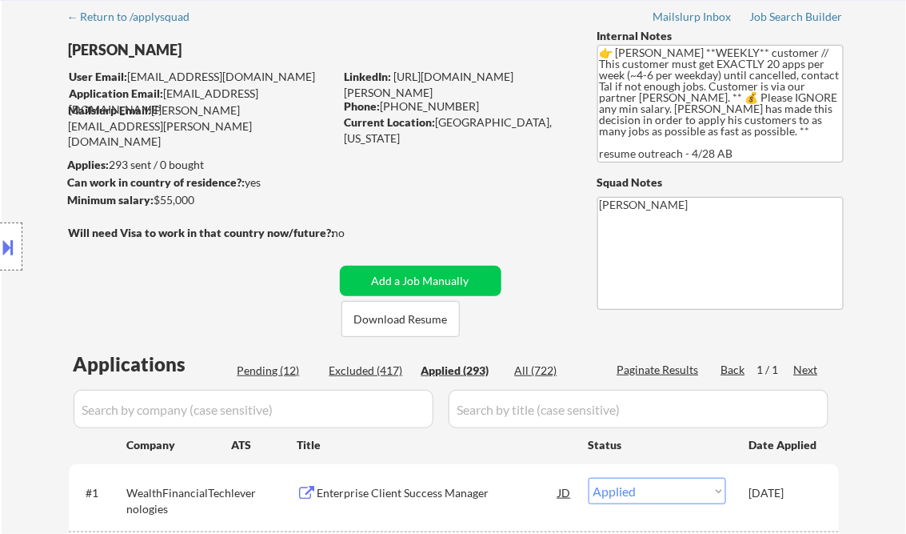
select select ""applied""
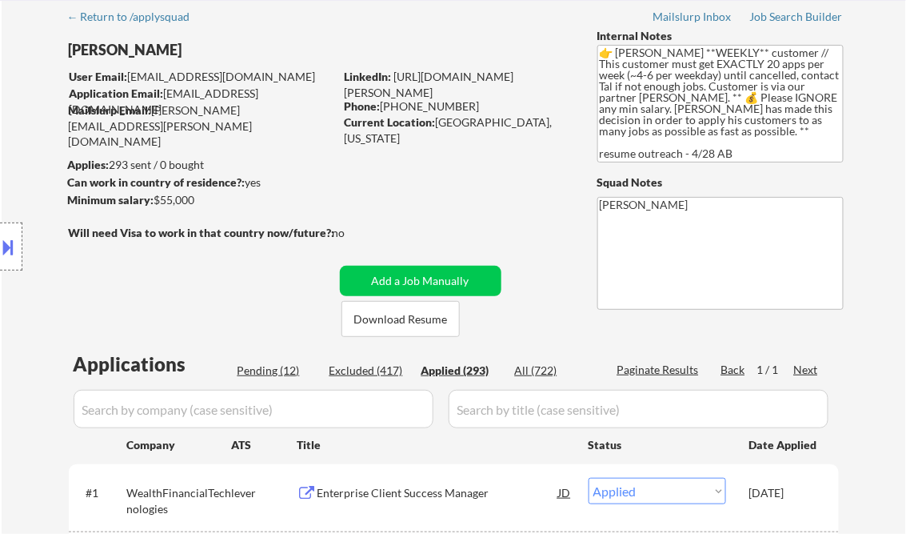
select select ""applied""
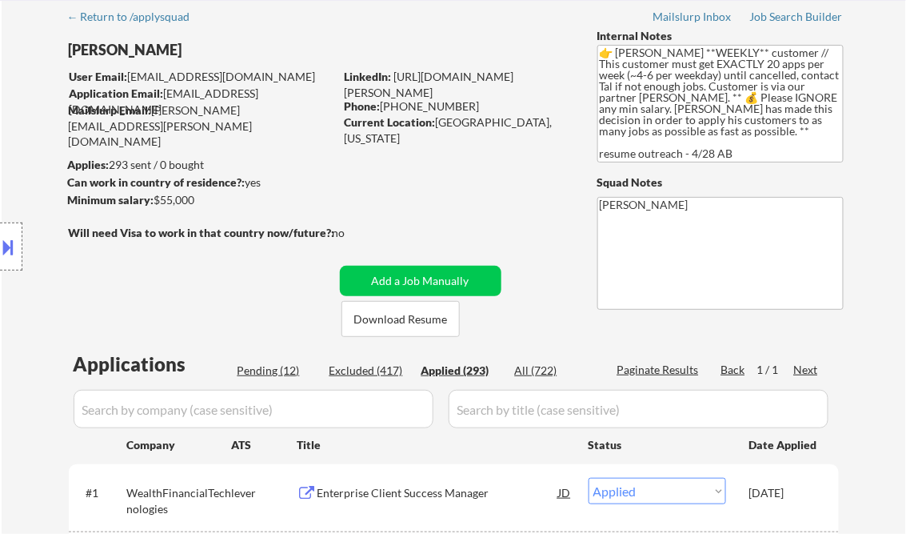
select select ""applied""
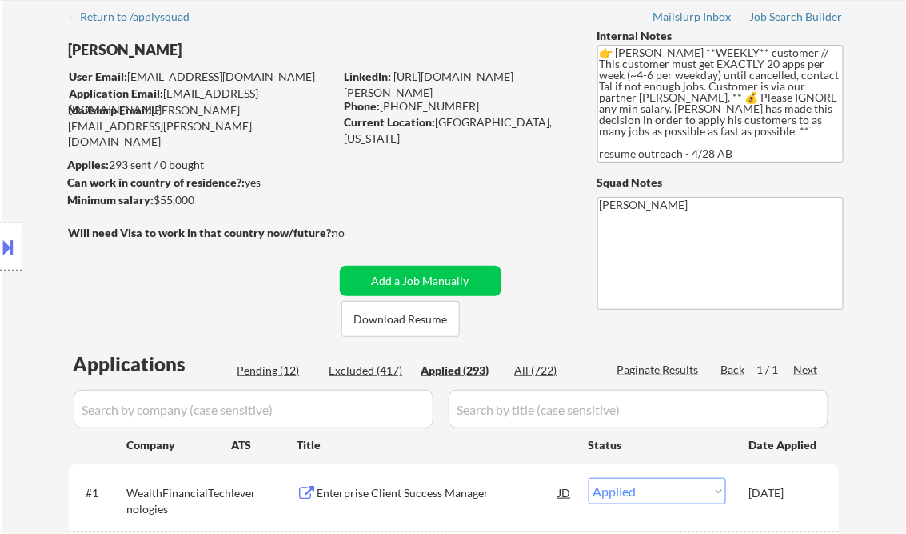
select select ""applied""
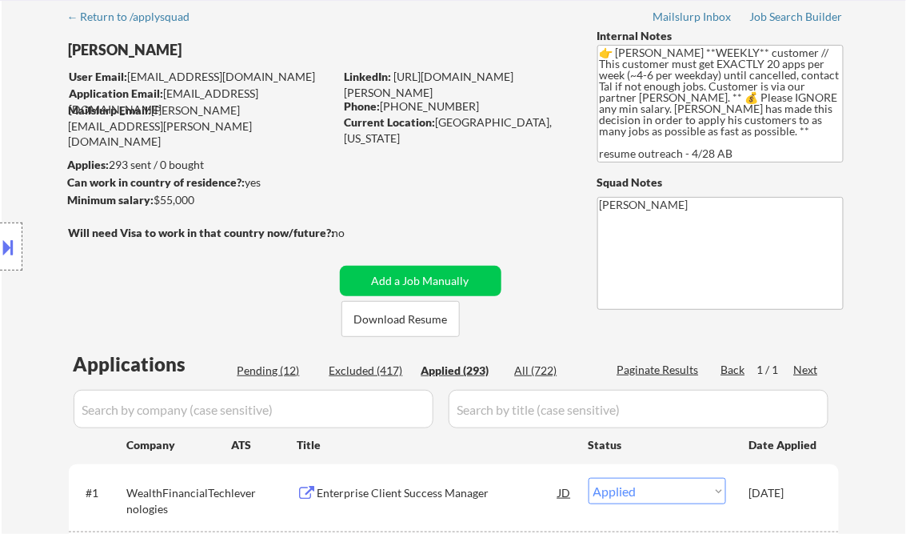
select select ""applied""
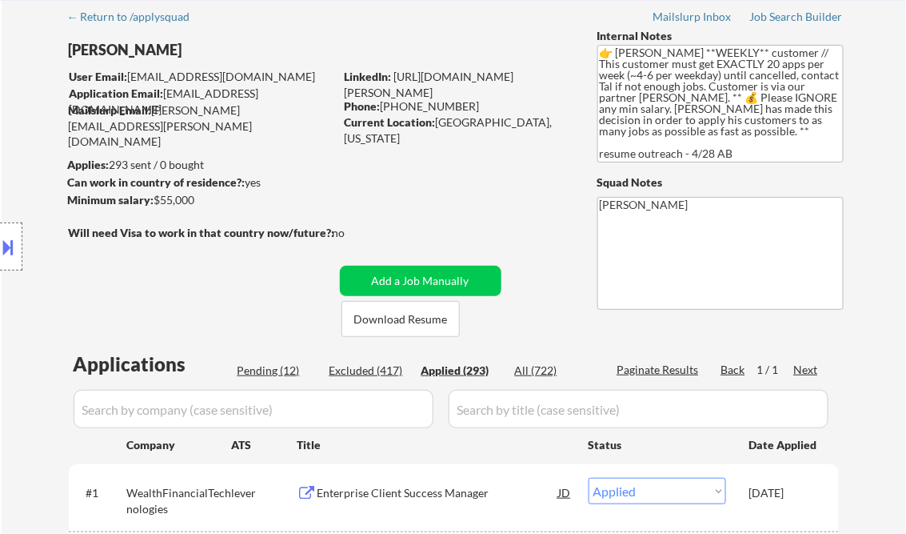
select select ""applied""
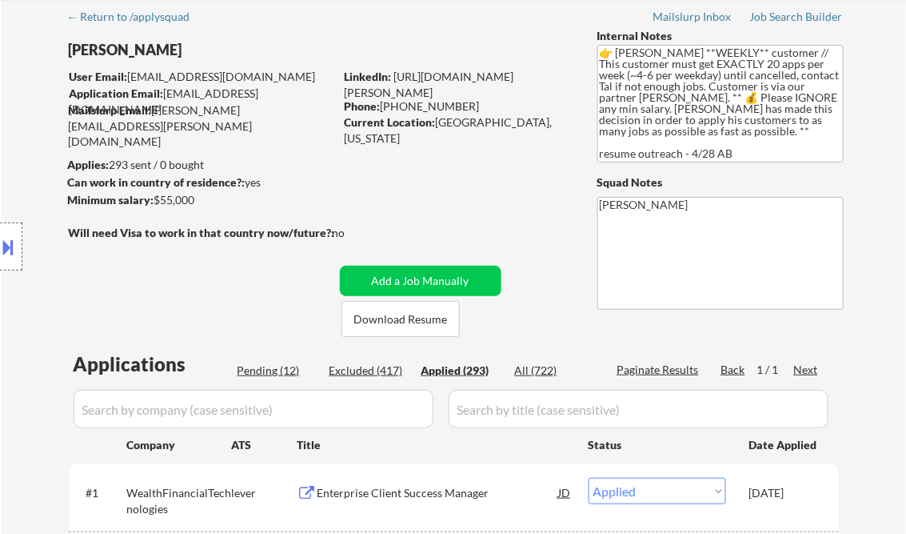
select select ""applied""
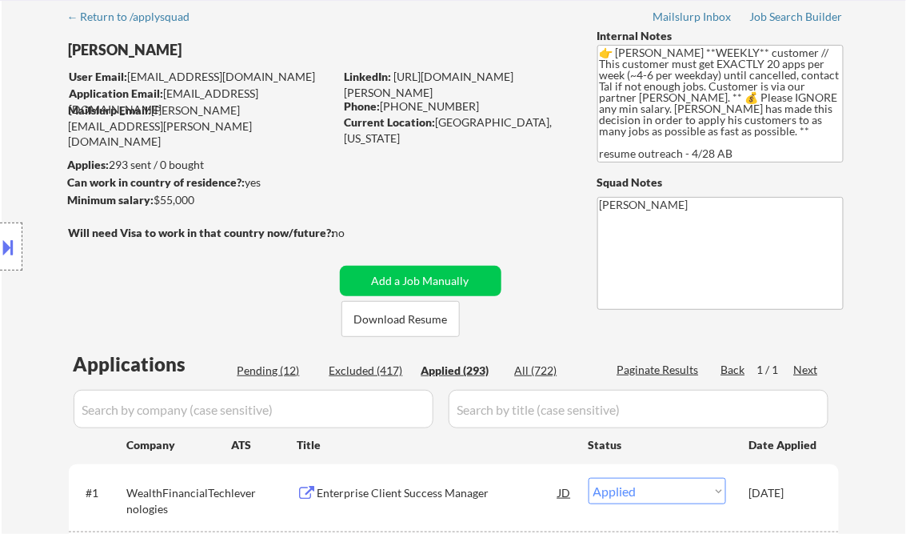
select select ""applied""
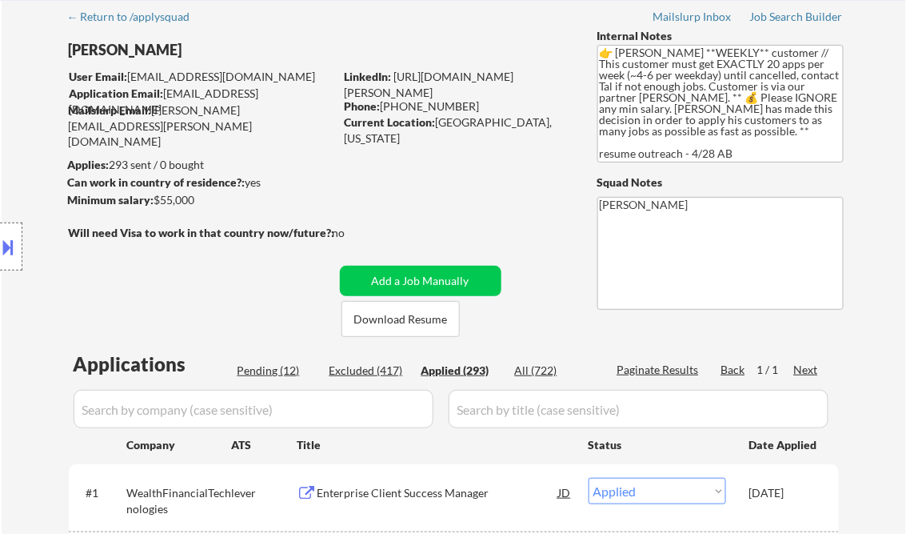
select select ""applied""
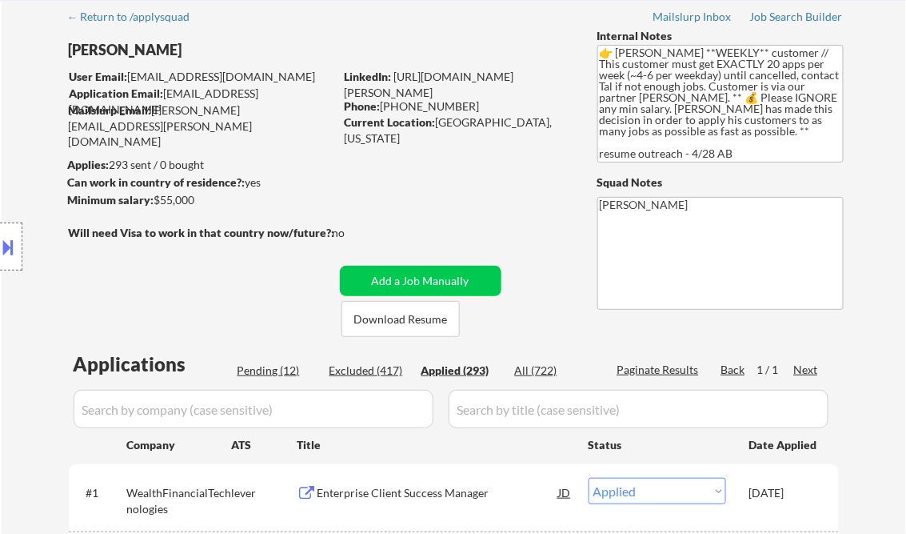
select select ""applied""
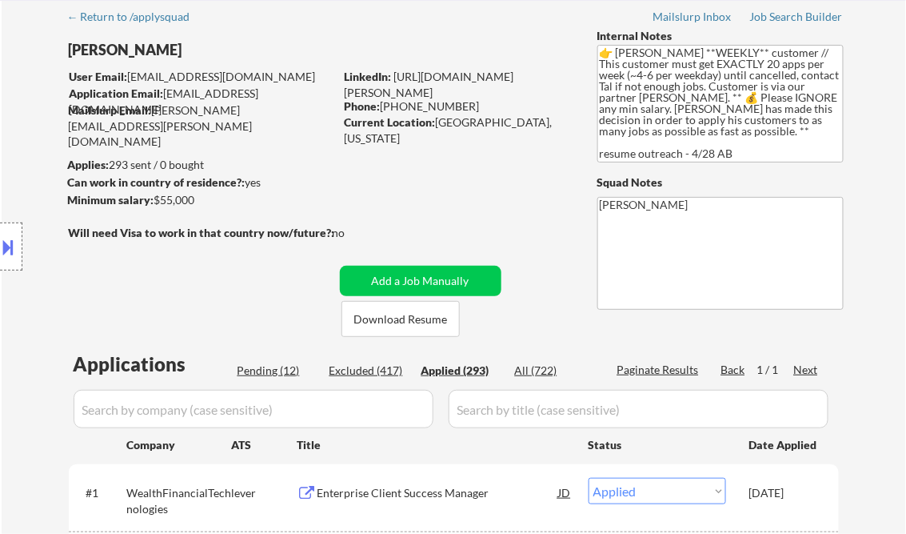
select select ""applied""
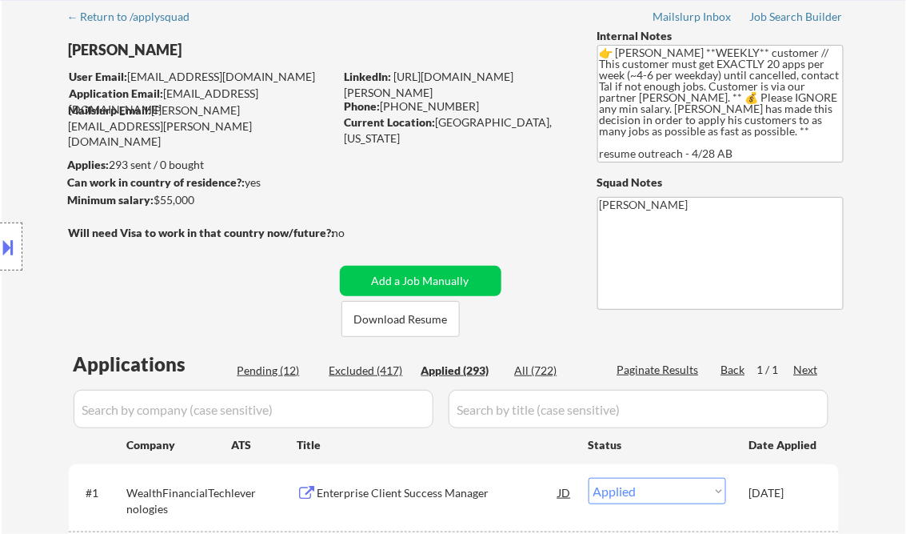
select select ""applied""
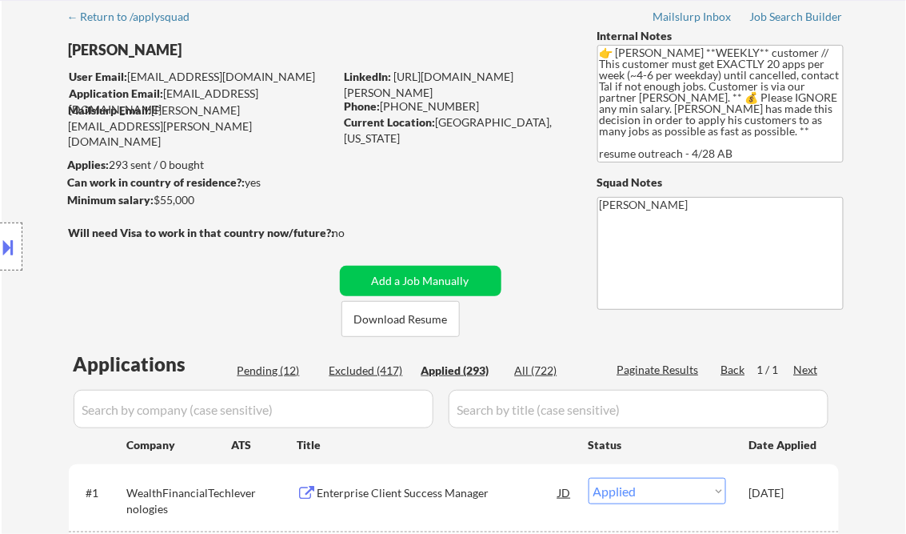
select select ""applied""
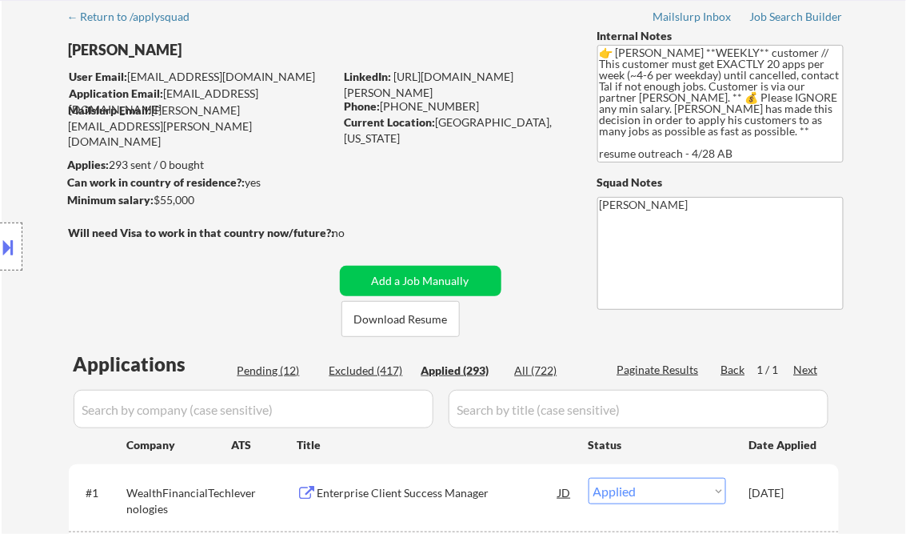
select select ""applied""
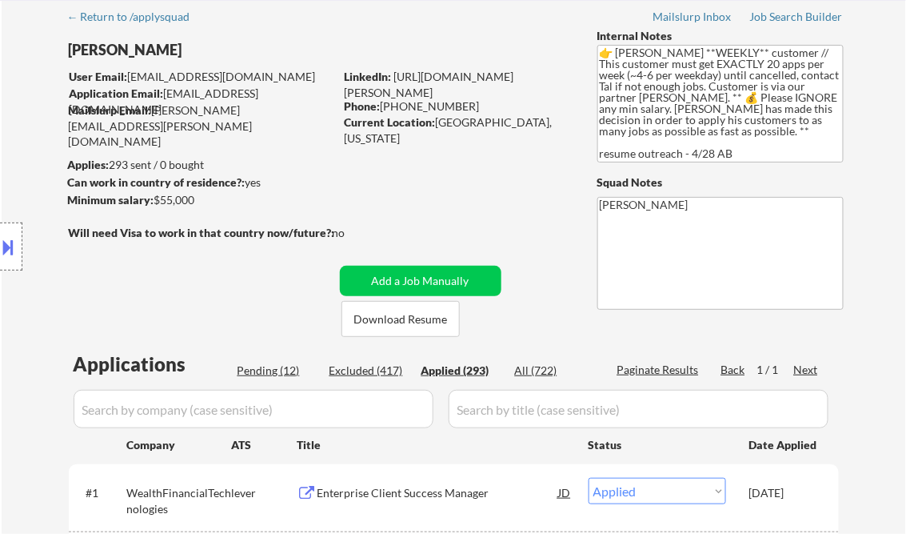
select select ""applied""
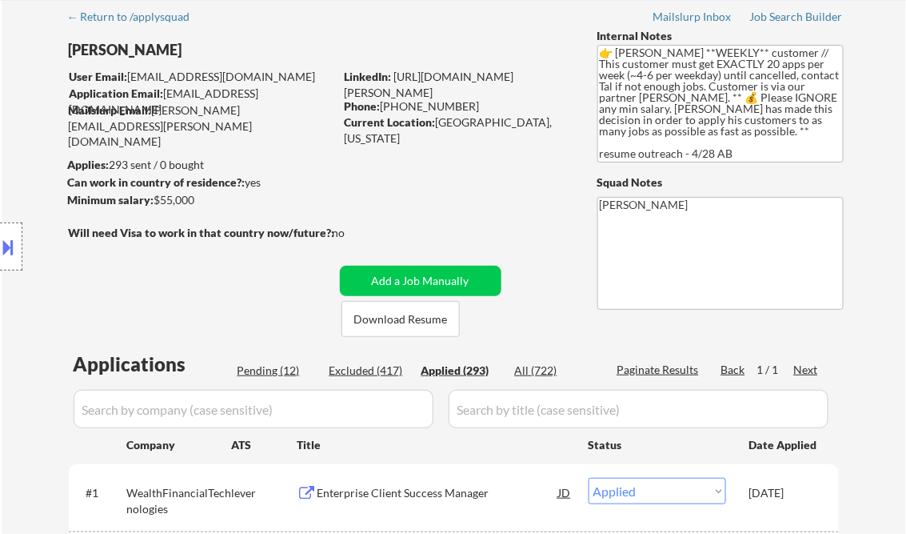
select select ""applied""
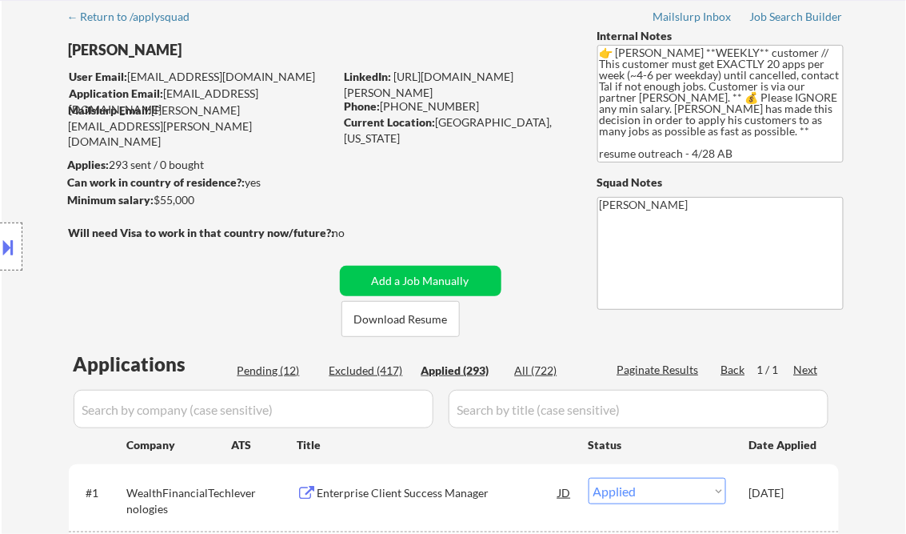
select select ""applied""
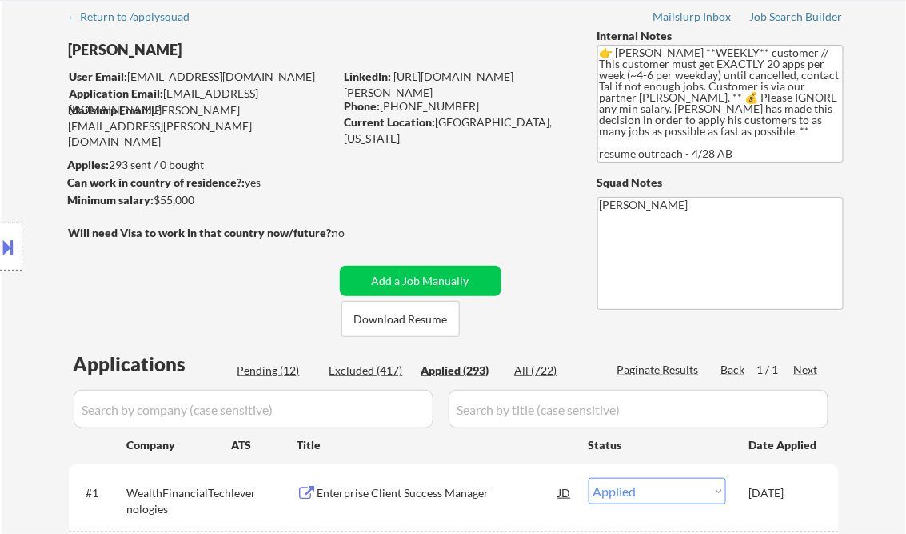
select select ""applied""
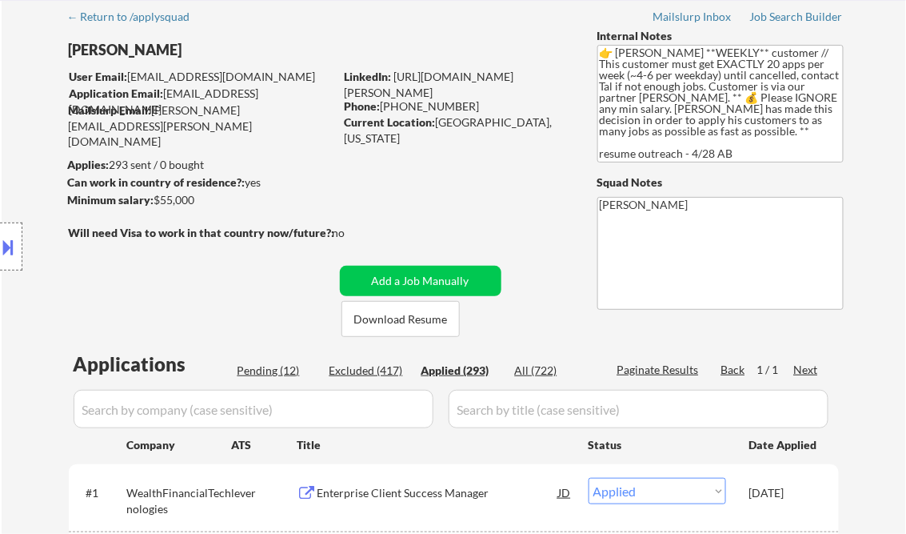
select select ""applied""
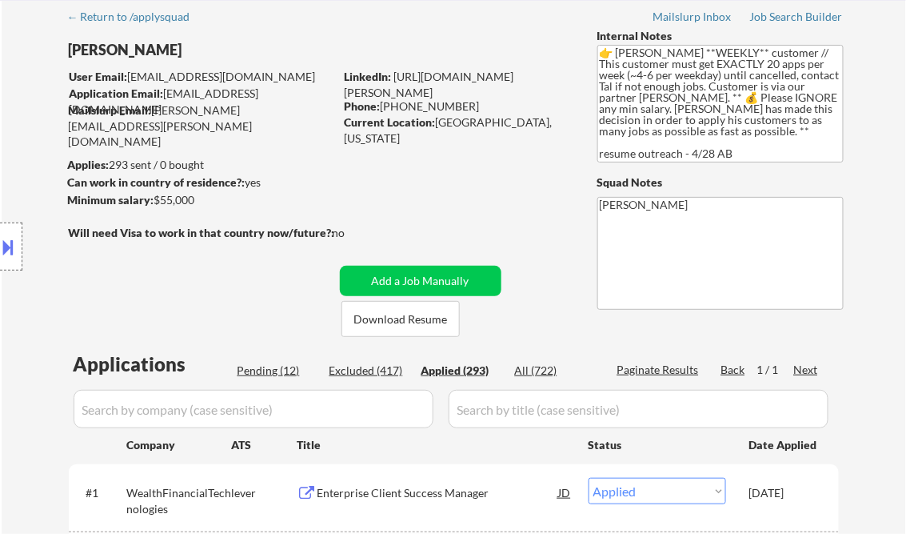
select select ""applied""
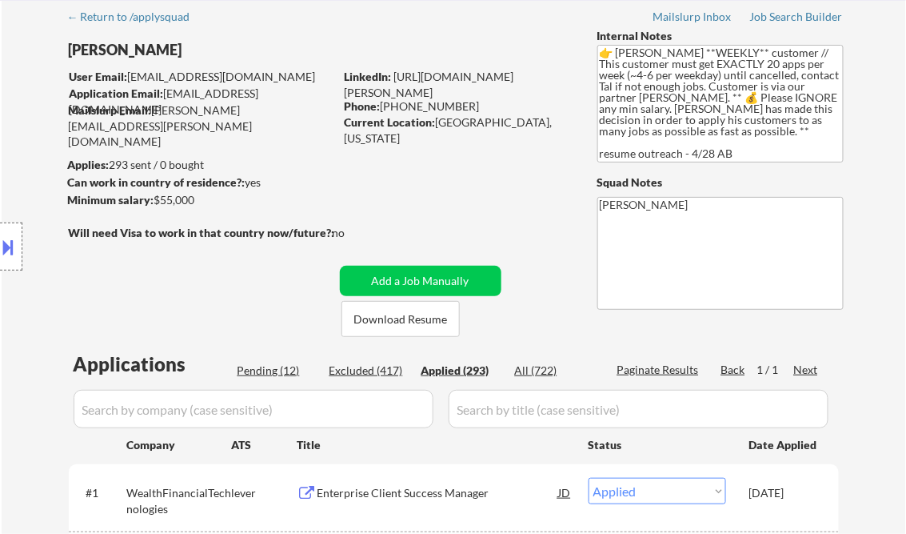
select select ""applied""
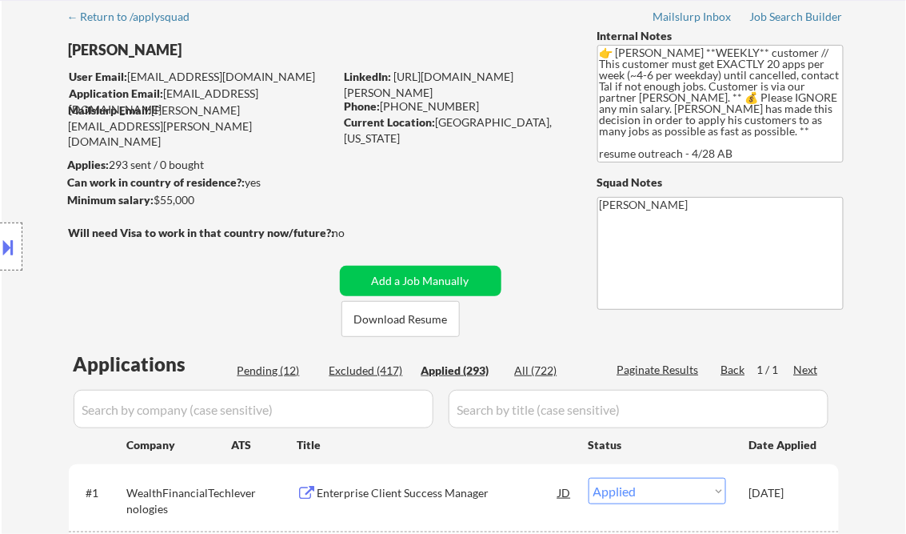
select select ""applied""
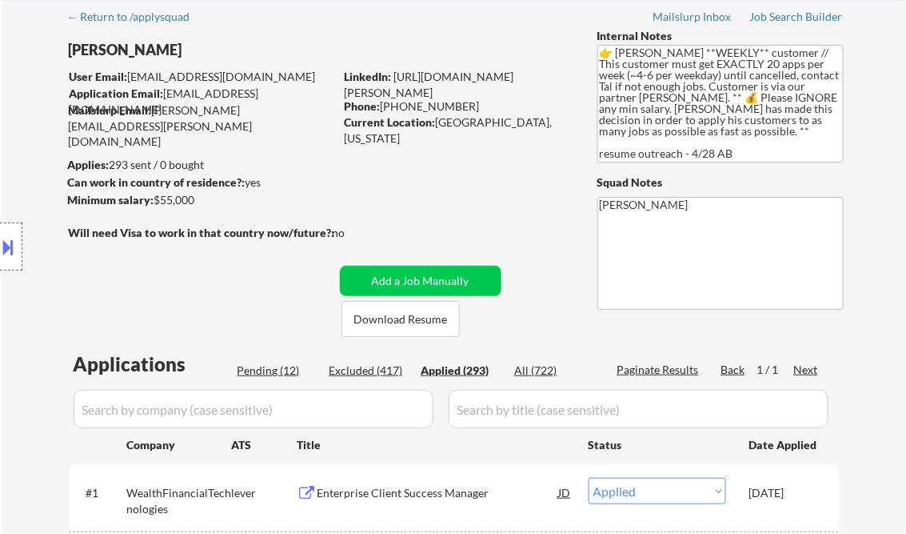
select select ""applied""
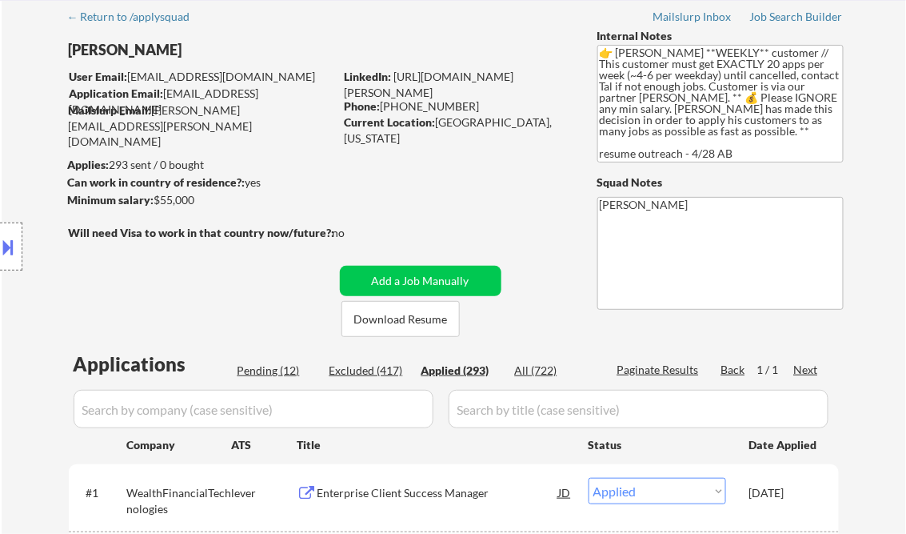
select select ""applied""
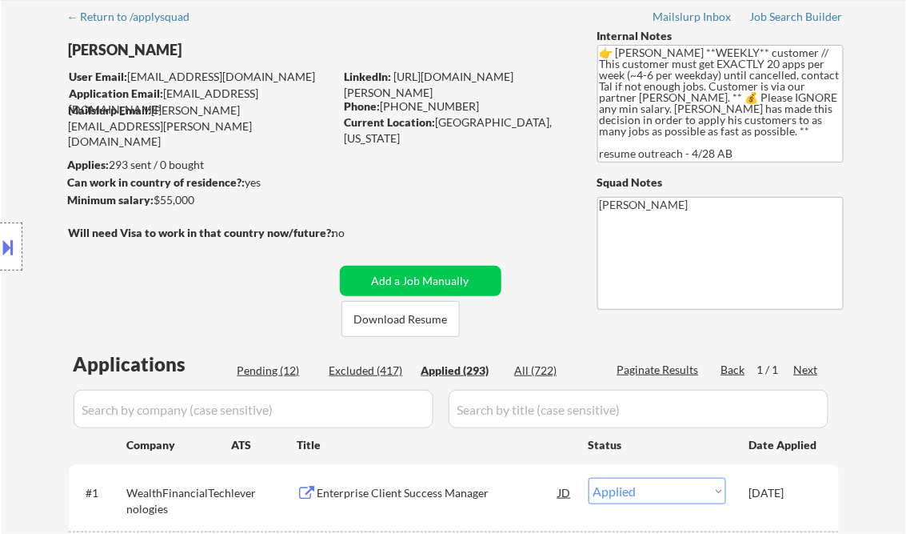
select select ""applied""
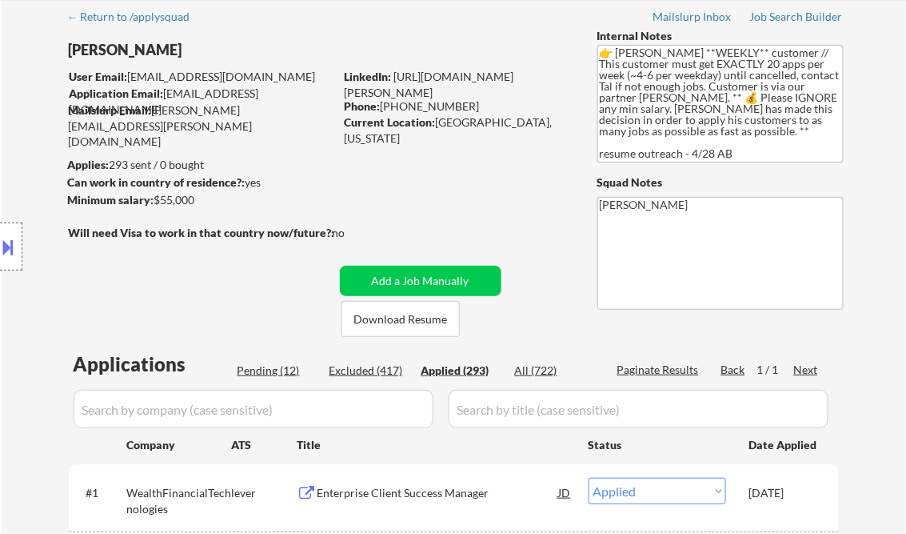
select select ""applied""
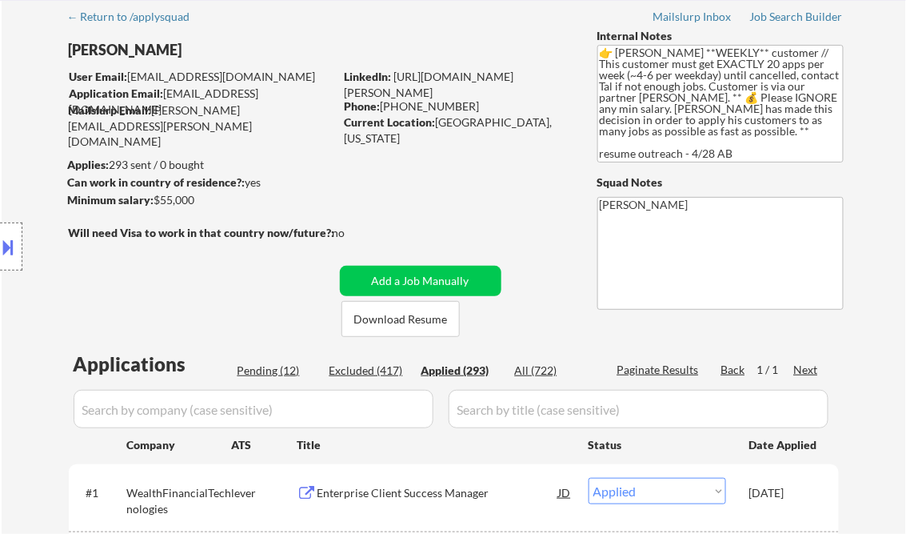
select select ""applied""
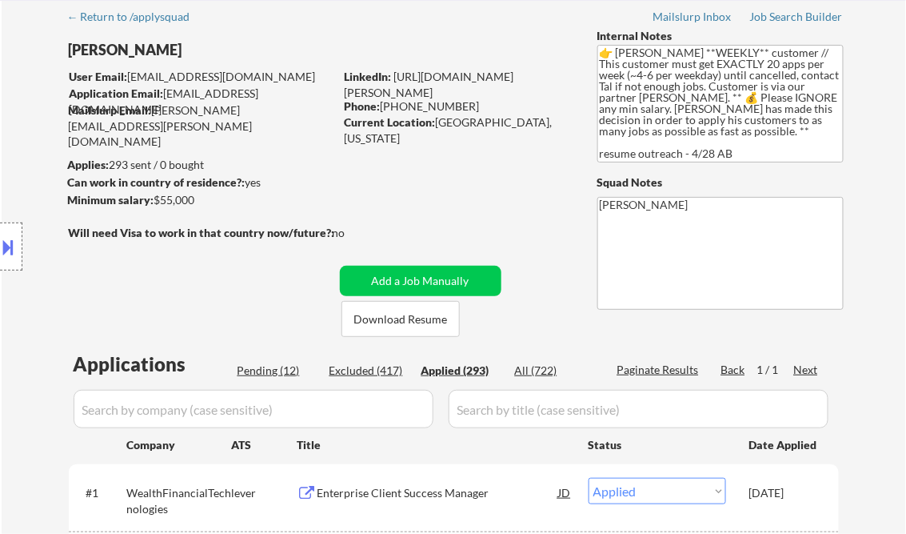
select select ""applied""
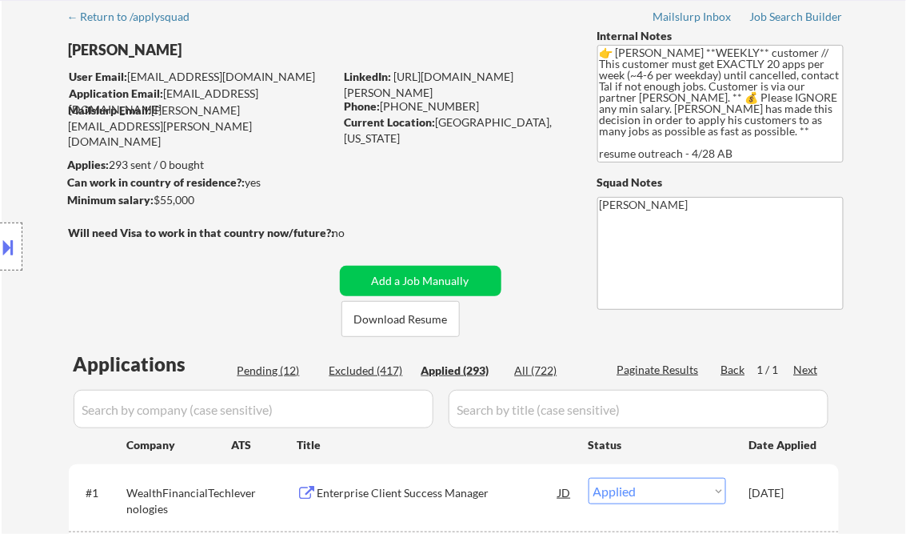
select select ""applied""
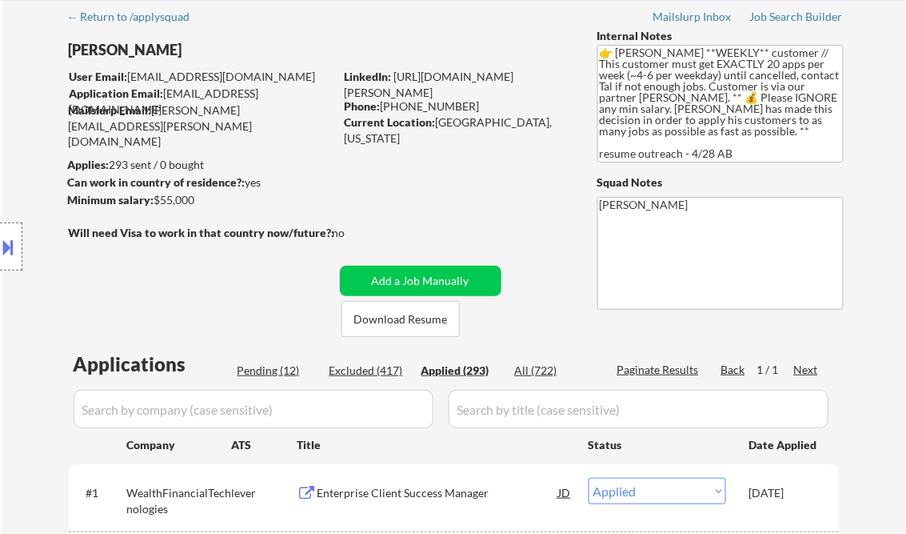
select select ""applied""
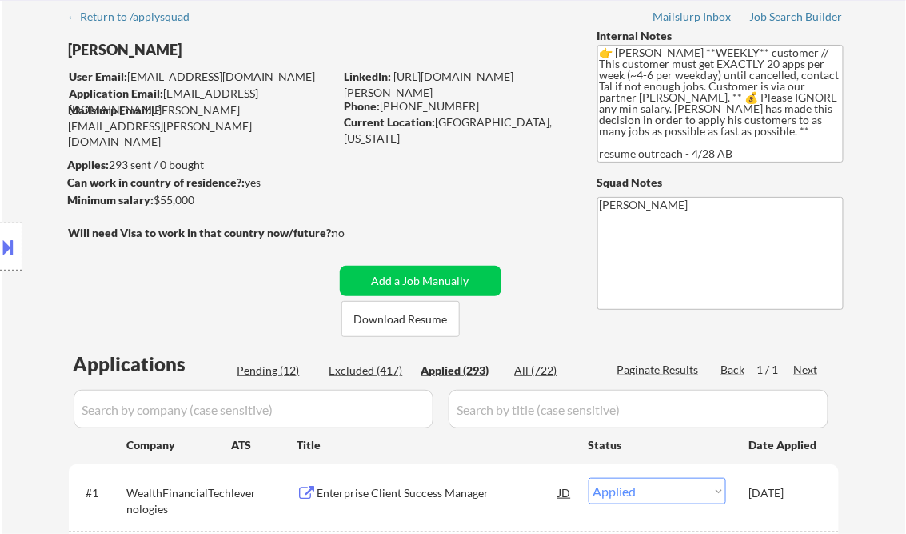
select select ""applied""
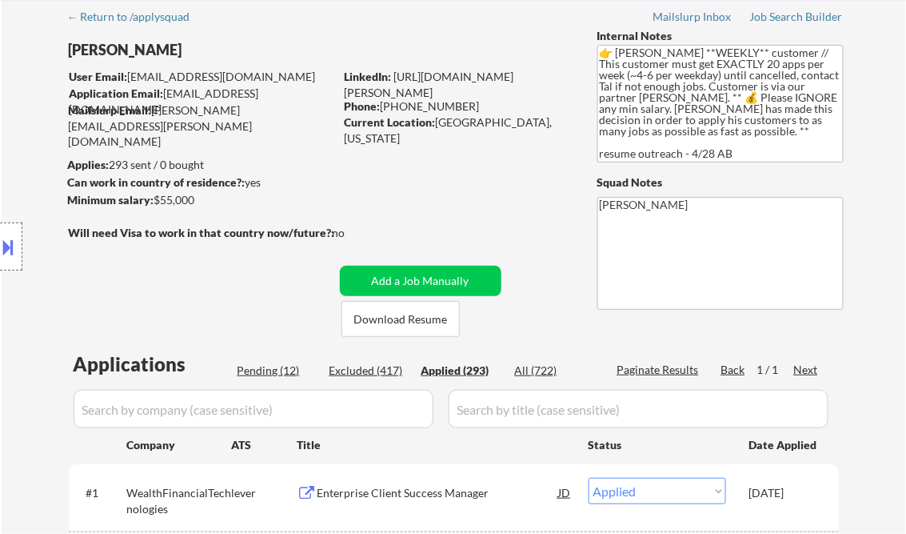
select select ""applied""
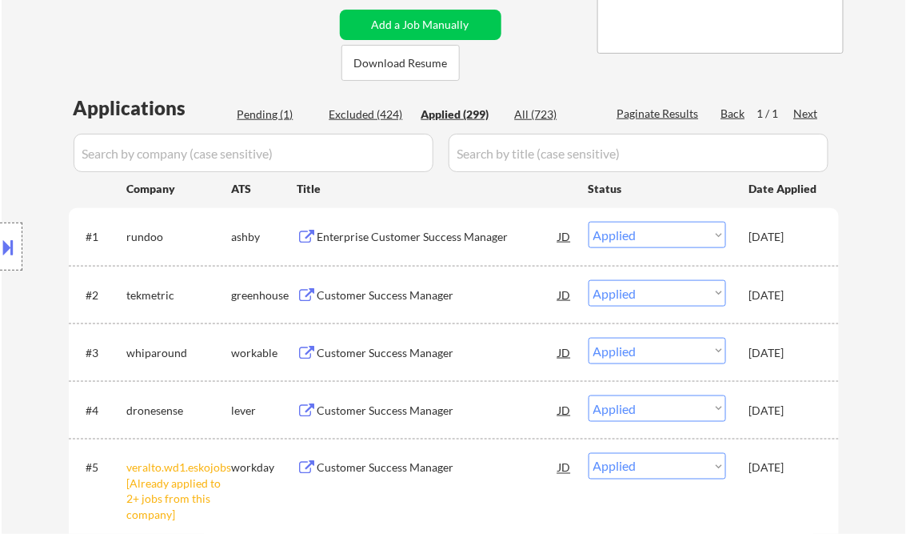
scroll to position [128, 0]
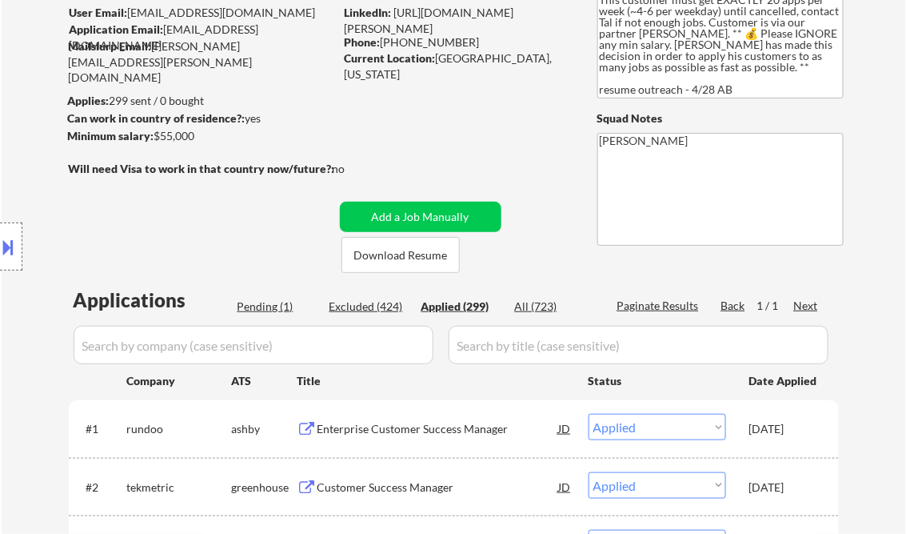
click at [273, 310] on div "Location Inclusions: [GEOGRAPHIC_DATA], [GEOGRAPHIC_DATA] [GEOGRAPHIC_DATA], [G…" at bounding box center [143, 246] width 286 height 297
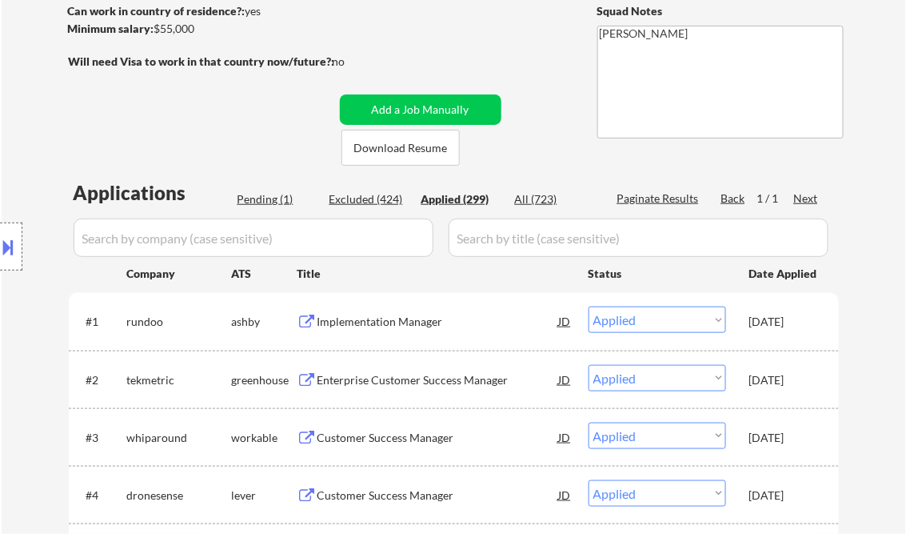
scroll to position [192, 0]
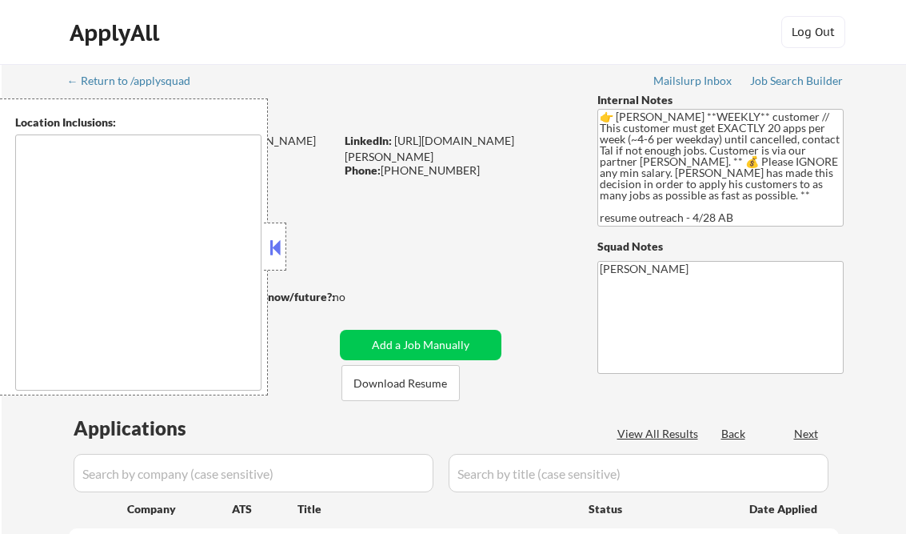
type textarea "[GEOGRAPHIC_DATA], [GEOGRAPHIC_DATA] [GEOGRAPHIC_DATA], [GEOGRAPHIC_DATA] [GEOG…"
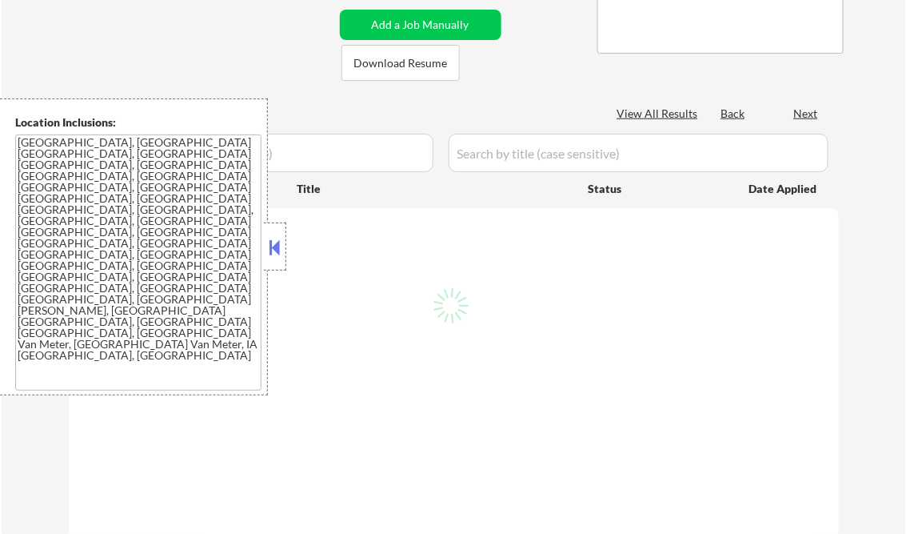
select select ""pending""
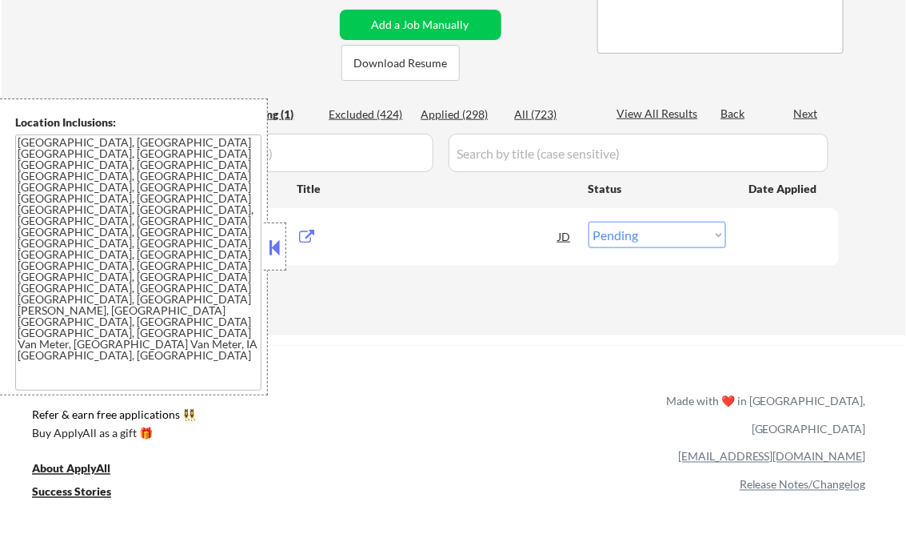
scroll to position [256, 0]
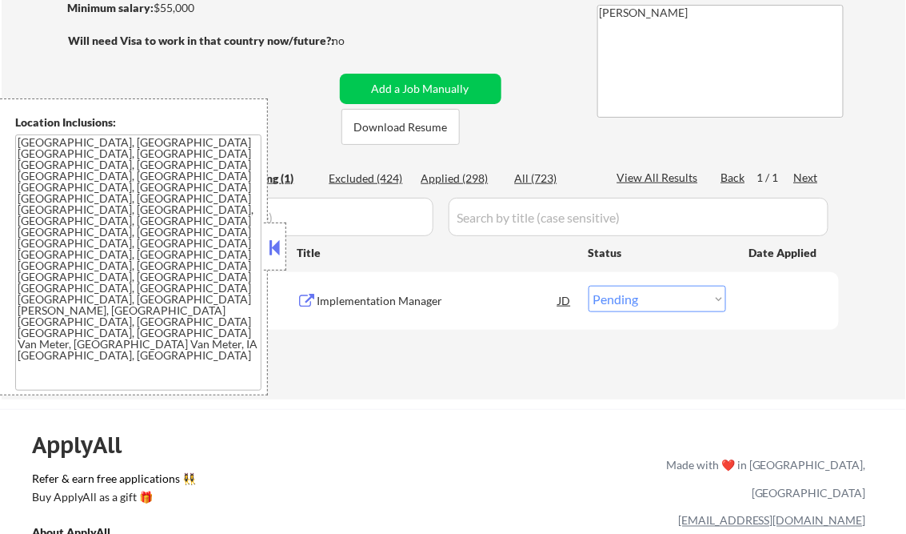
click at [274, 249] on button at bounding box center [275, 247] width 18 height 24
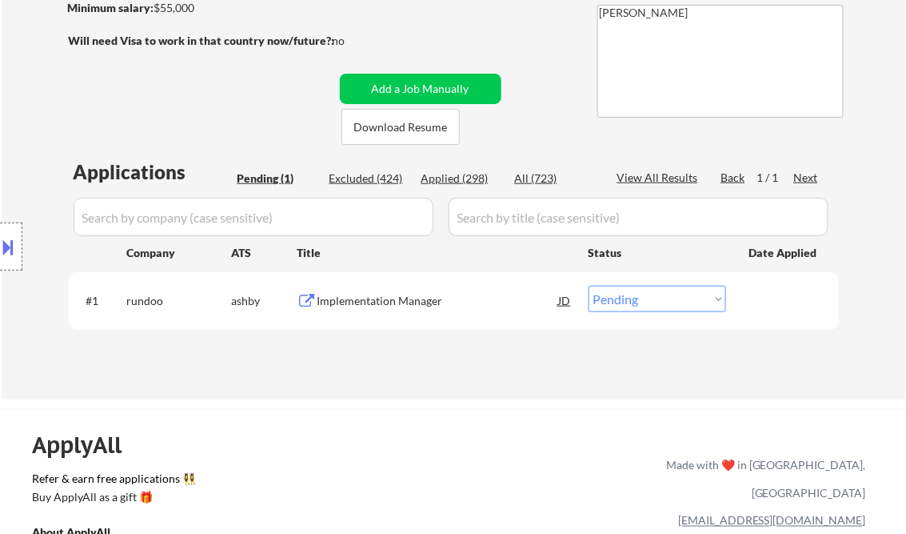
click at [386, 301] on div "Implementation Manager" at bounding box center [439, 301] width 242 height 16
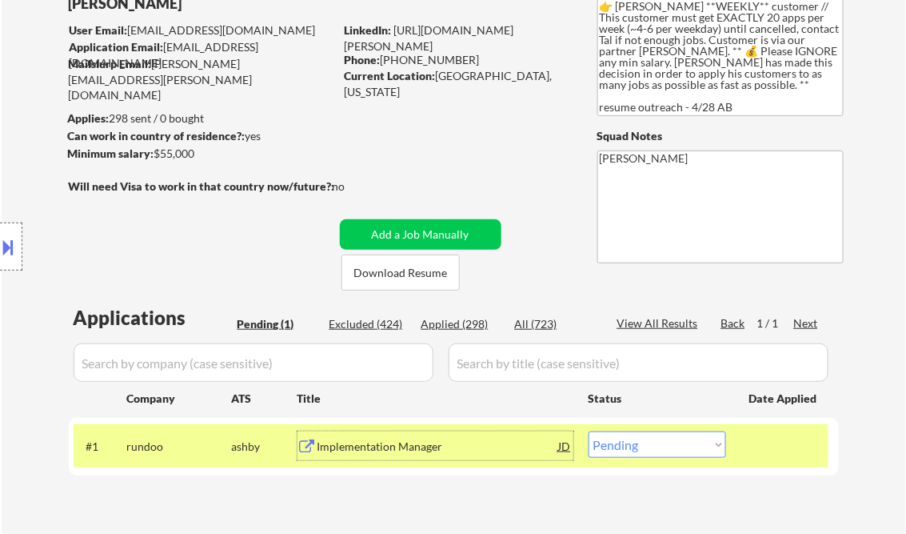
scroll to position [64, 0]
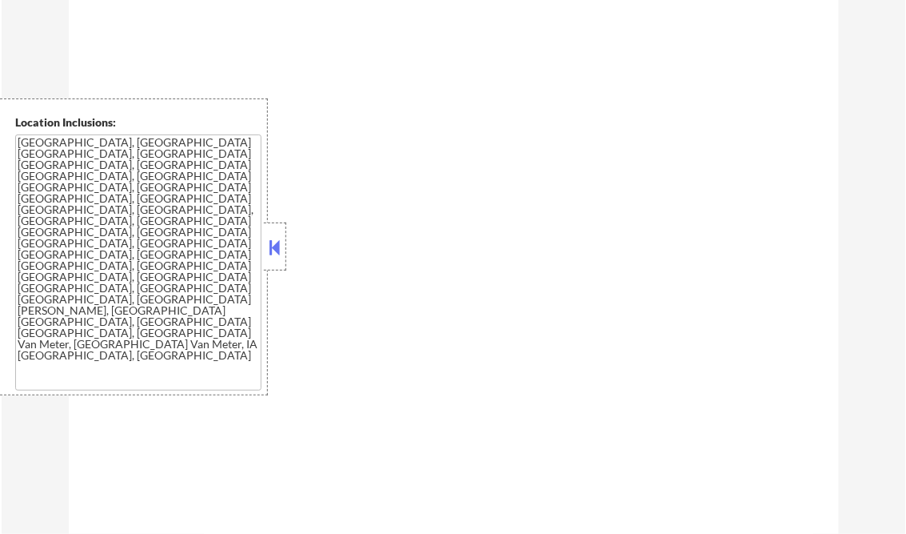
scroll to position [512, 0]
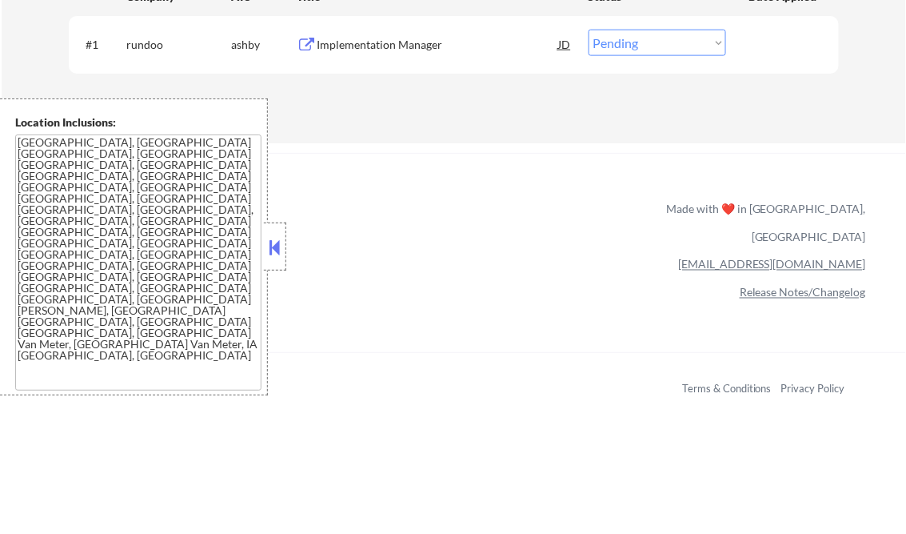
click at [283, 256] on button at bounding box center [275, 247] width 18 height 24
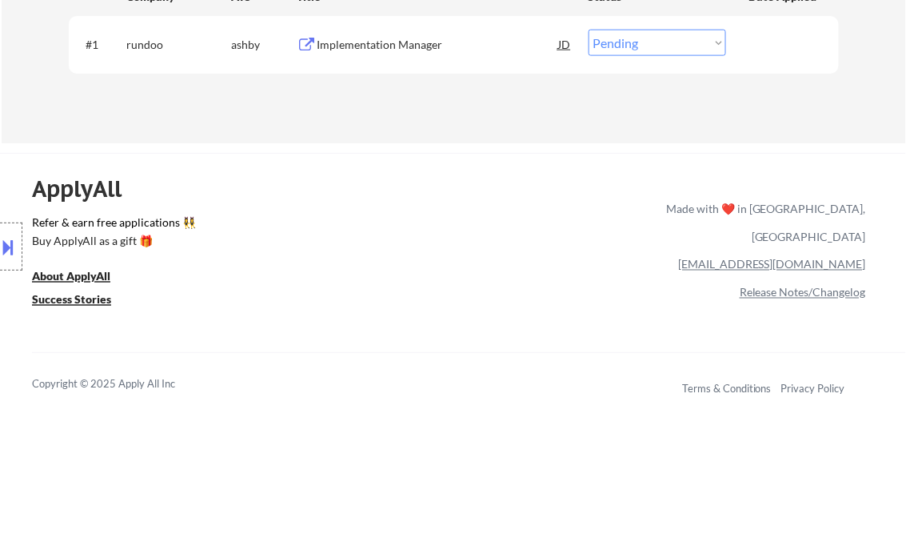
scroll to position [320, 0]
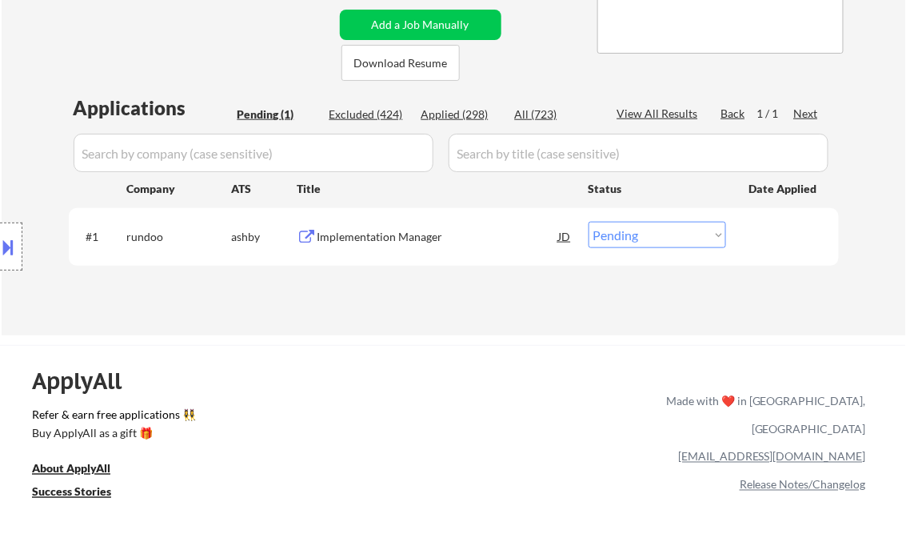
drag, startPoint x: 658, startPoint y: 243, endPoint x: 673, endPoint y: 250, distance: 16.5
click at [659, 242] on select "Choose an option... Pending Applied Excluded (Questions) Excluded (Expired) Exc…" at bounding box center [658, 235] width 138 height 26
select select ""applied""
click at [589, 222] on select "Choose an option... Pending Applied Excluded (Questions) Excluded (Expired) Exc…" at bounding box center [658, 235] width 138 height 26
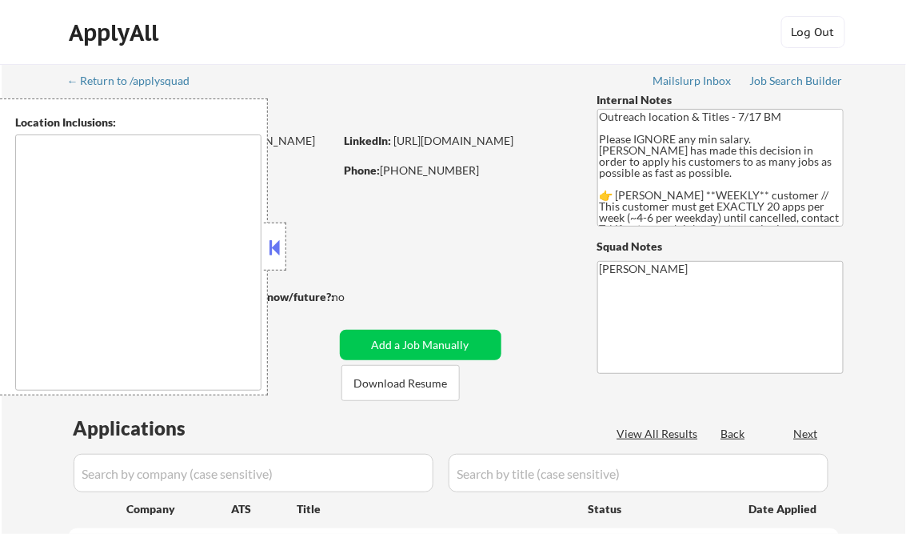
type textarea "[GEOGRAPHIC_DATA], IL [GEOGRAPHIC_DATA], [GEOGRAPHIC_DATA] [GEOGRAPHIC_DATA], […"
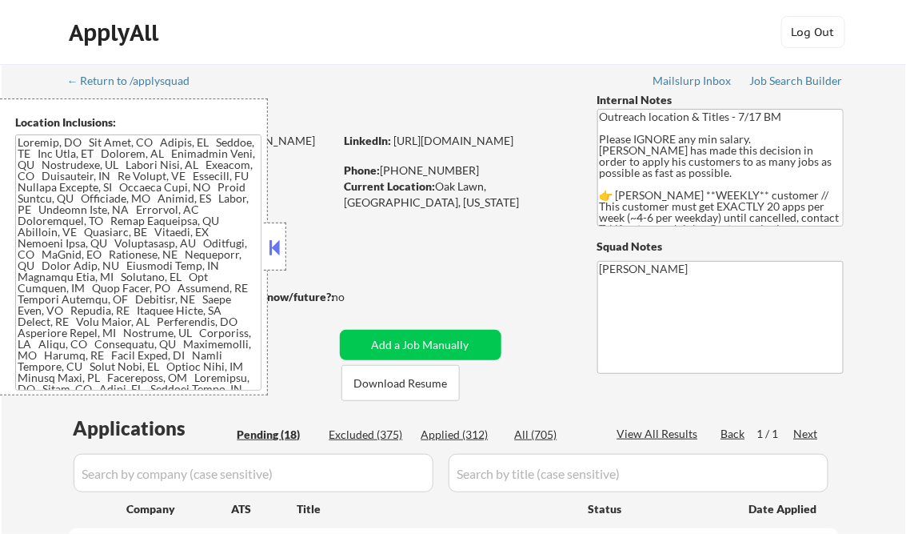
click at [270, 243] on button at bounding box center [275, 247] width 18 height 24
select select ""pending""
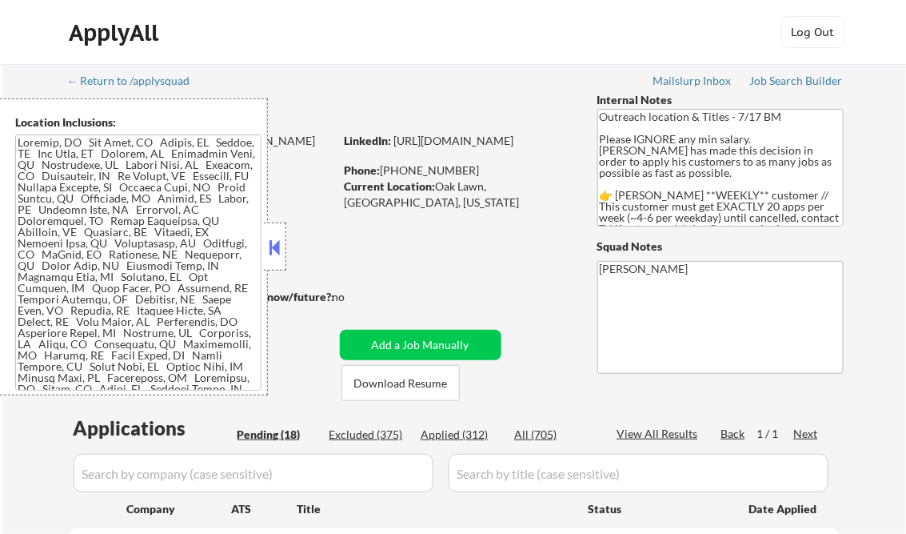
select select ""pending""
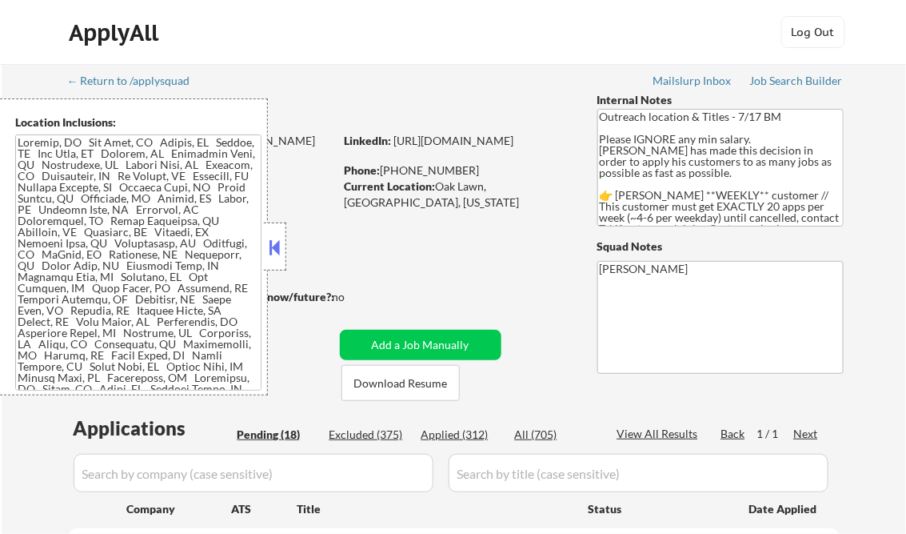
select select ""pending""
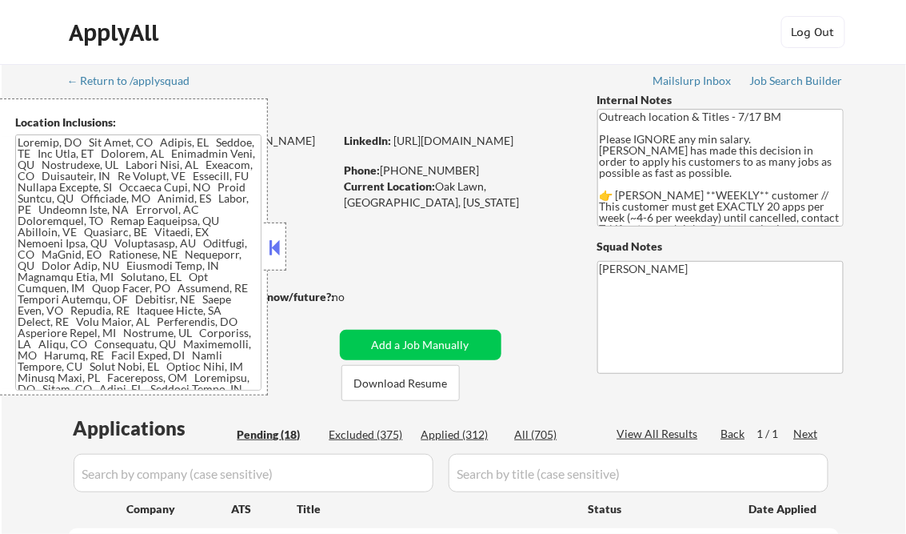
select select ""pending""
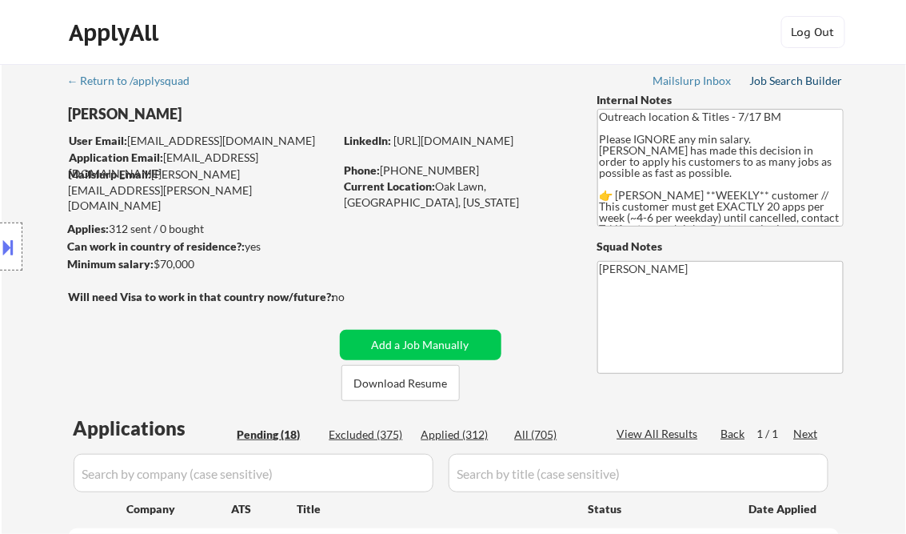
click at [797, 78] on div "Job Search Builder" at bounding box center [797, 80] width 94 height 11
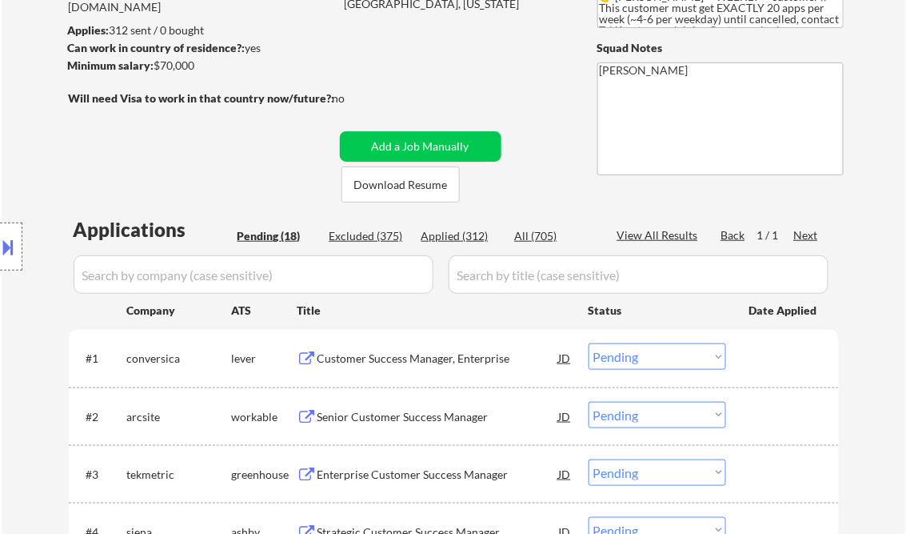
scroll to position [256, 0]
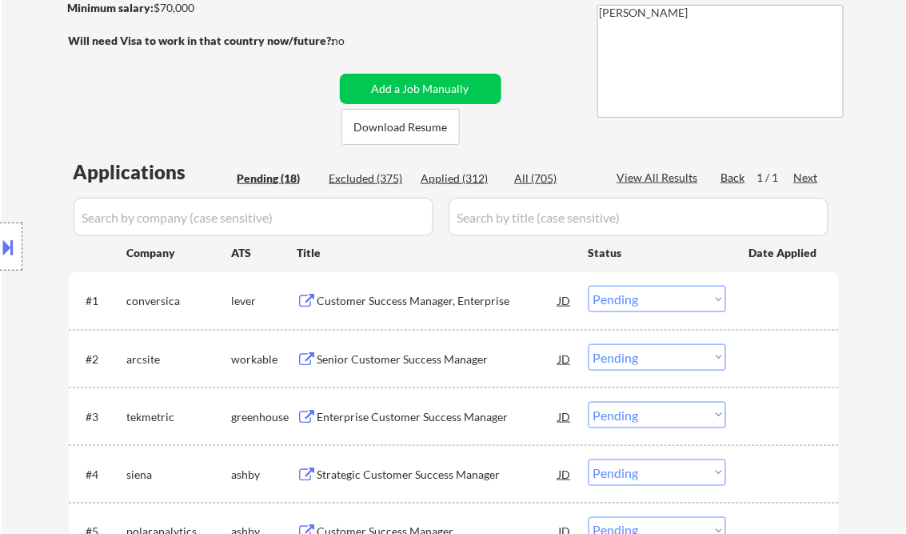
click at [363, 305] on div "Customer Success Manager, Enterprise" at bounding box center [439, 301] width 242 height 16
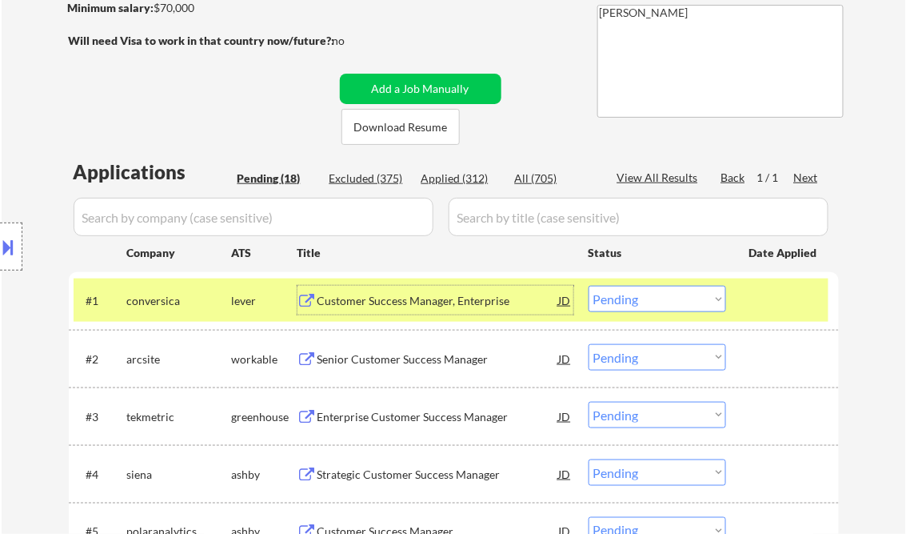
click at [619, 303] on select "Choose an option... Pending Applied Excluded (Questions) Excluded (Expired) Exc…" at bounding box center [658, 299] width 138 height 26
click at [589, 286] on select "Choose an option... Pending Applied Excluded (Questions) Excluded (Expired) Exc…" at bounding box center [658, 299] width 138 height 26
click at [437, 353] on div "Senior Customer Success Manager" at bounding box center [439, 359] width 242 height 16
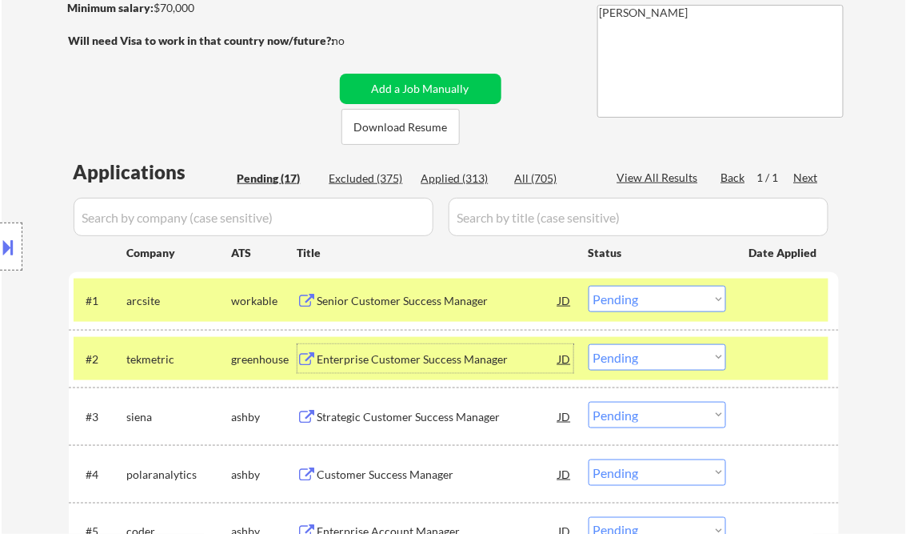
click at [641, 294] on select "Choose an option... Pending Applied Excluded (Questions) Excluded (Expired) Exc…" at bounding box center [658, 299] width 138 height 26
click at [589, 286] on select "Choose an option... Pending Applied Excluded (Questions) Excluded (Expired) Exc…" at bounding box center [658, 299] width 138 height 26
select select ""pending""
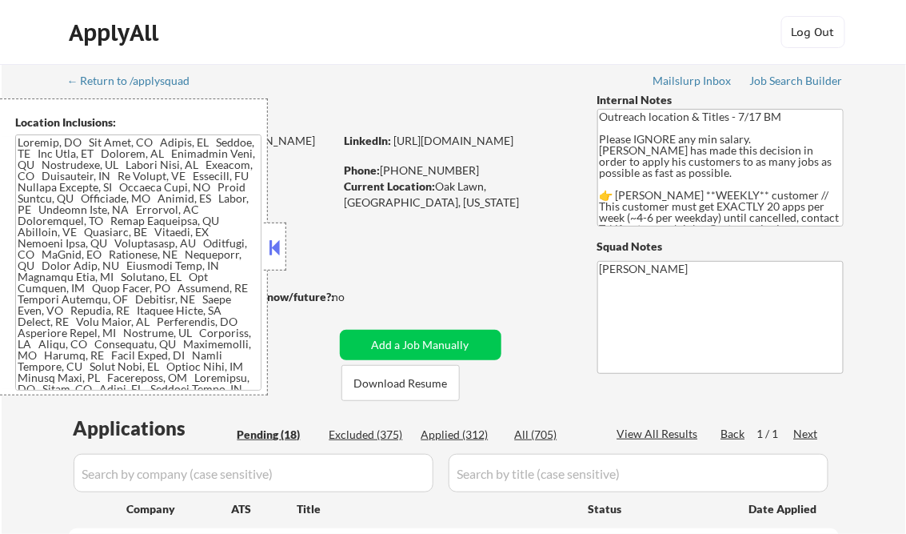
select select ""pending""
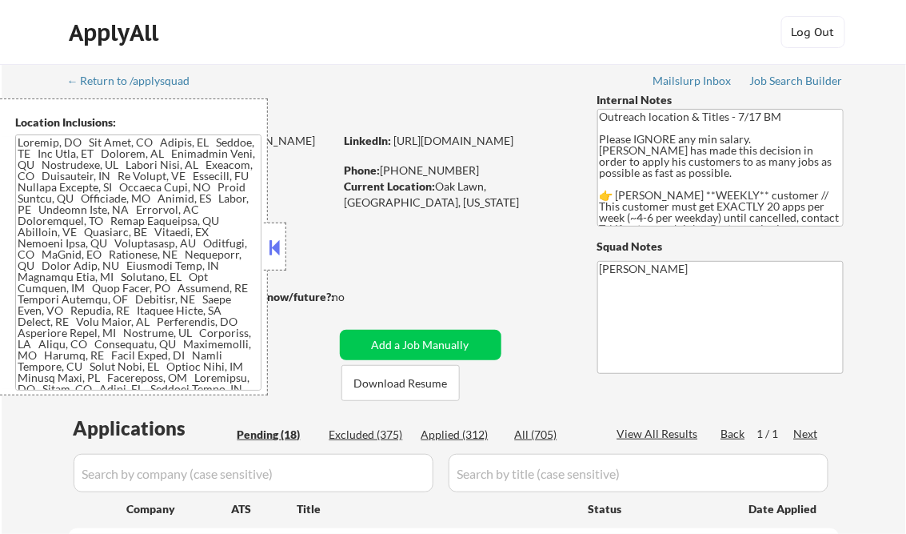
select select ""pending""
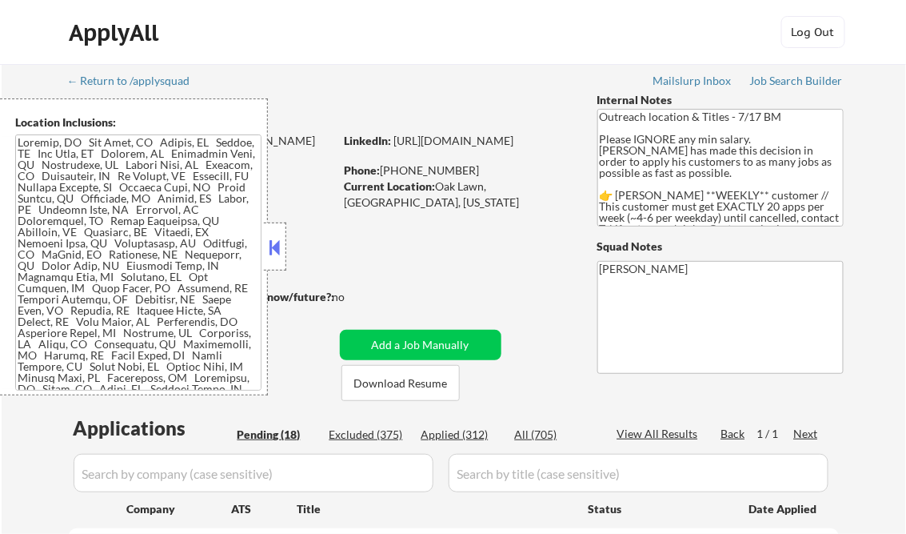
select select ""pending""
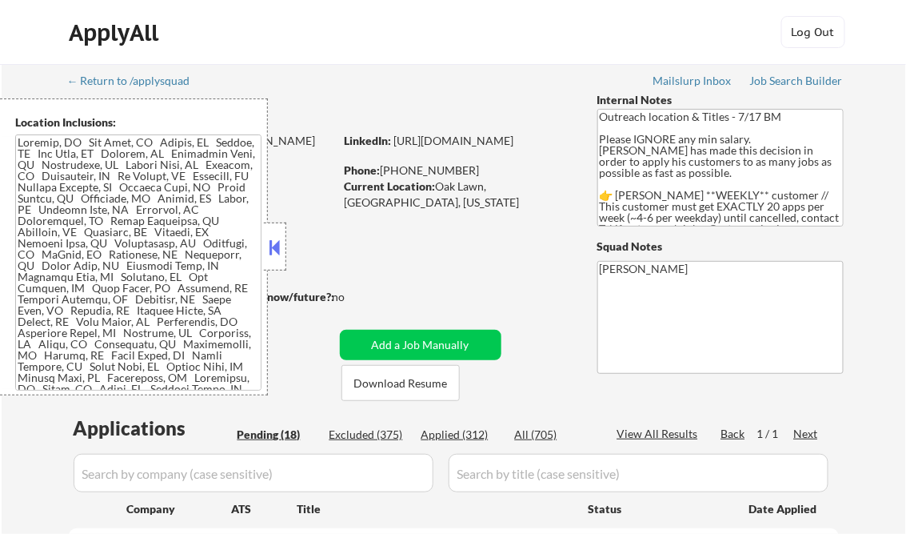
select select ""pending""
click at [278, 239] on button at bounding box center [275, 247] width 18 height 24
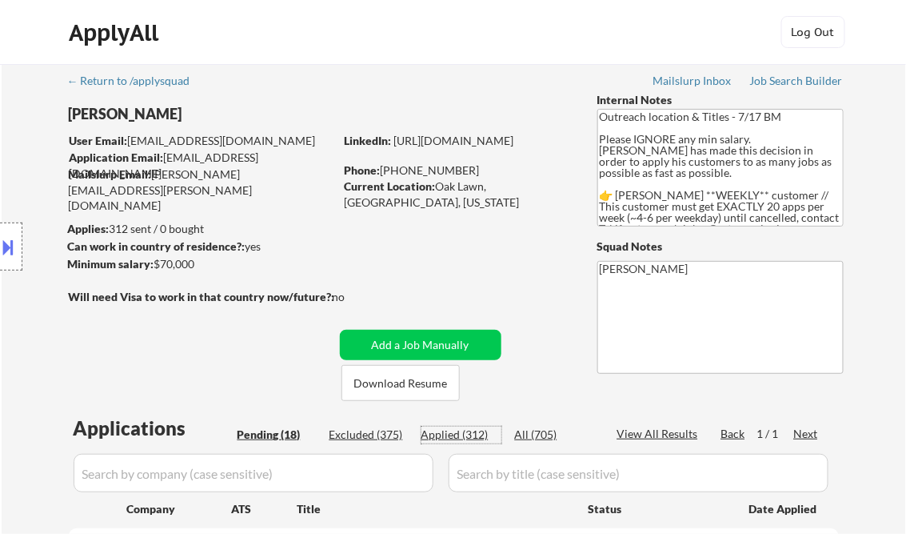
click at [474, 439] on div "Applied (312)" at bounding box center [462, 434] width 80 height 16
select select ""applied""
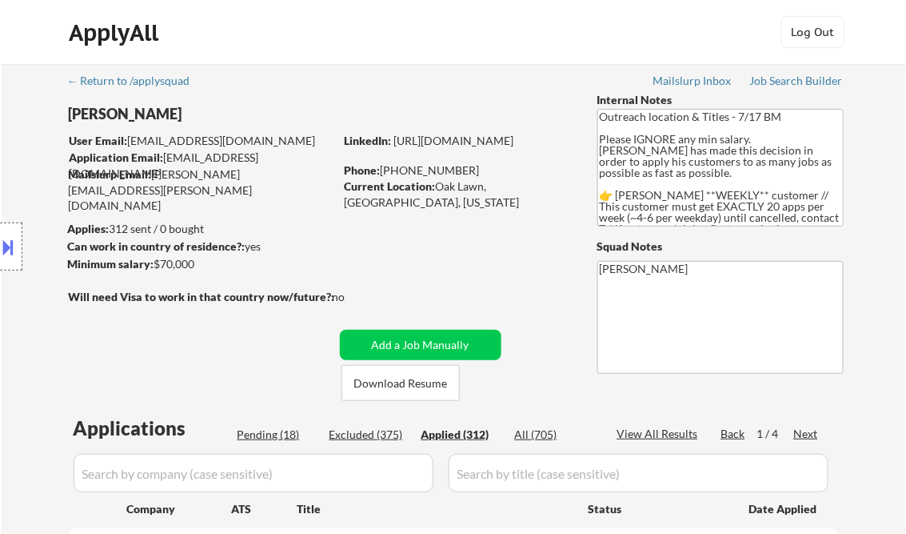
select select ""applied""
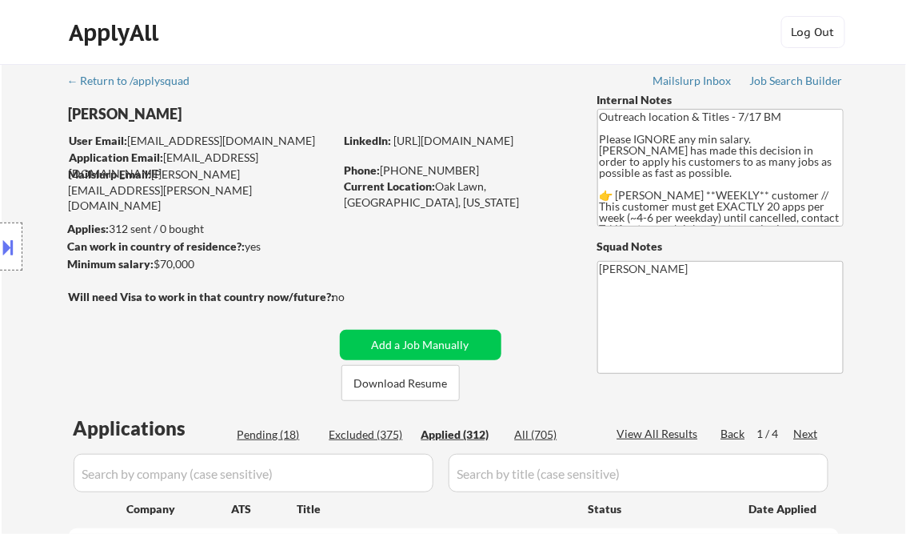
select select ""applied""
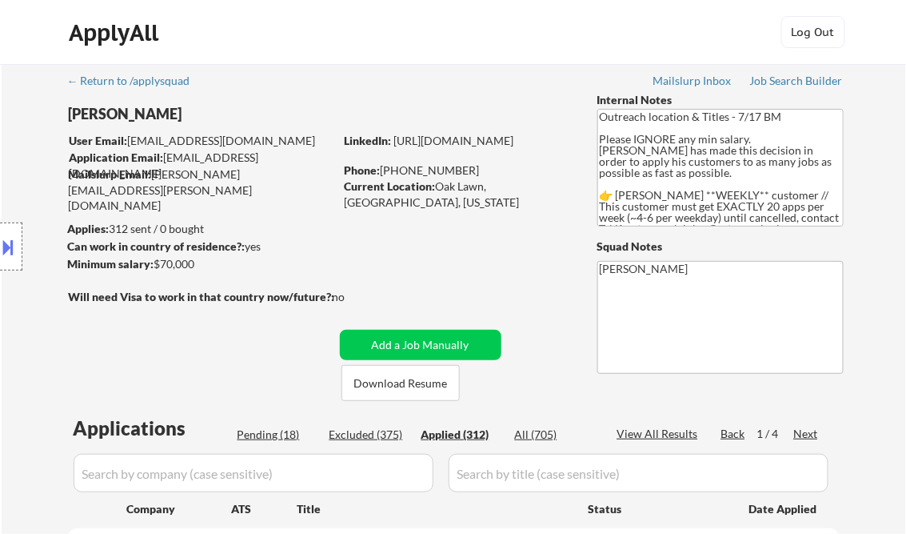
select select ""applied""
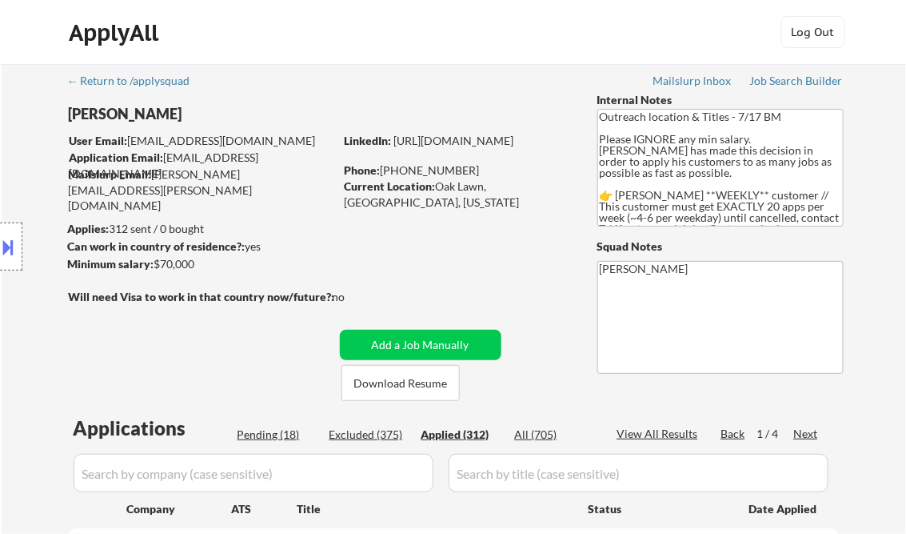
select select ""applied""
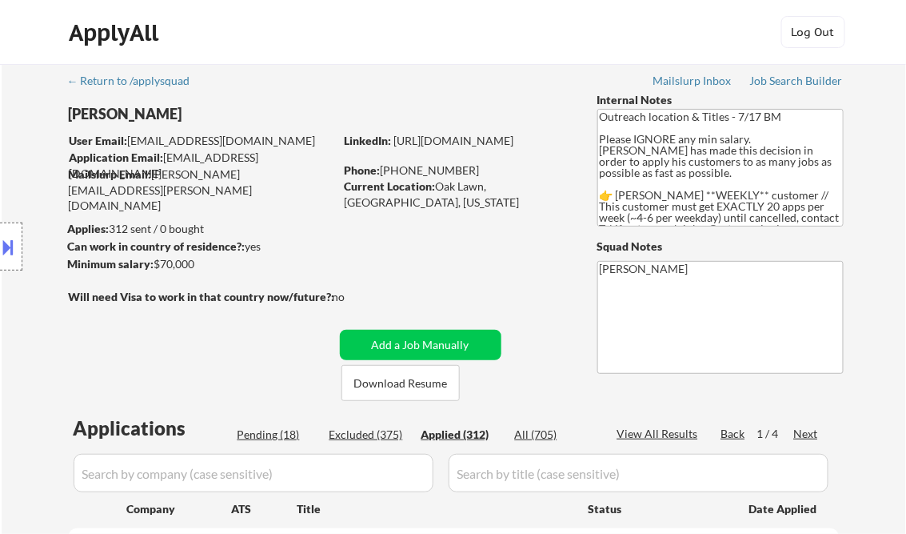
select select ""applied""
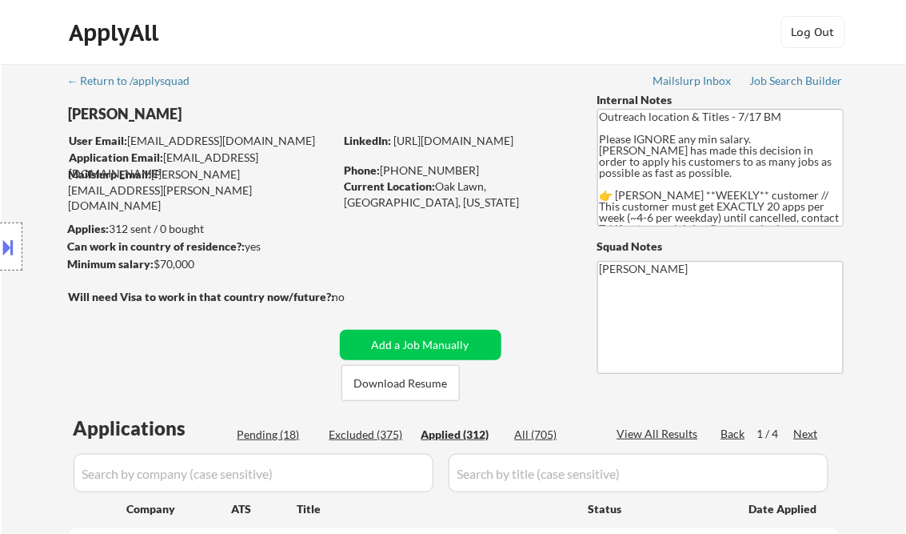
select select ""applied""
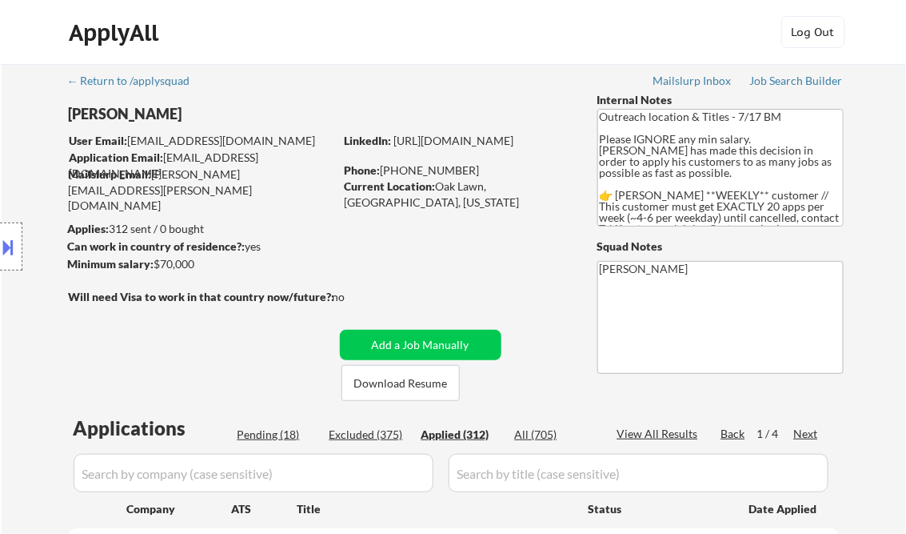
select select ""applied""
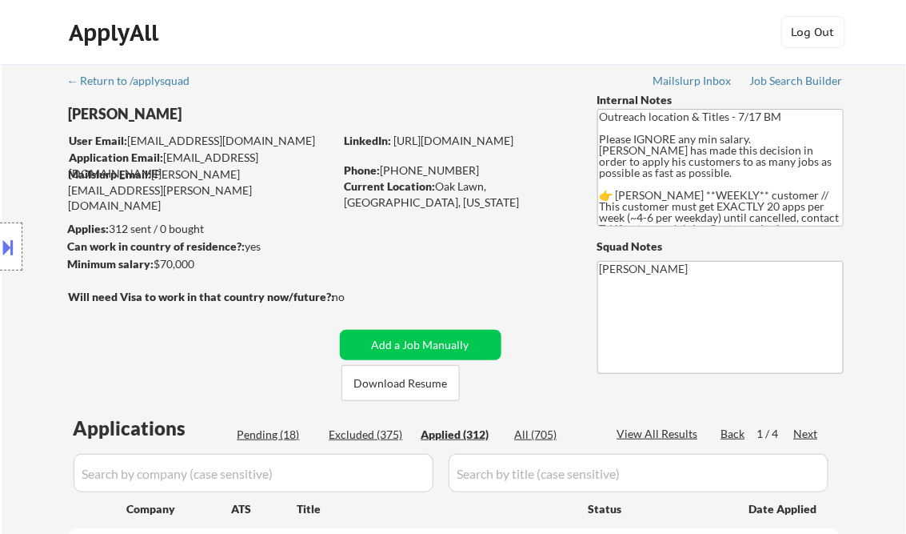
select select ""applied""
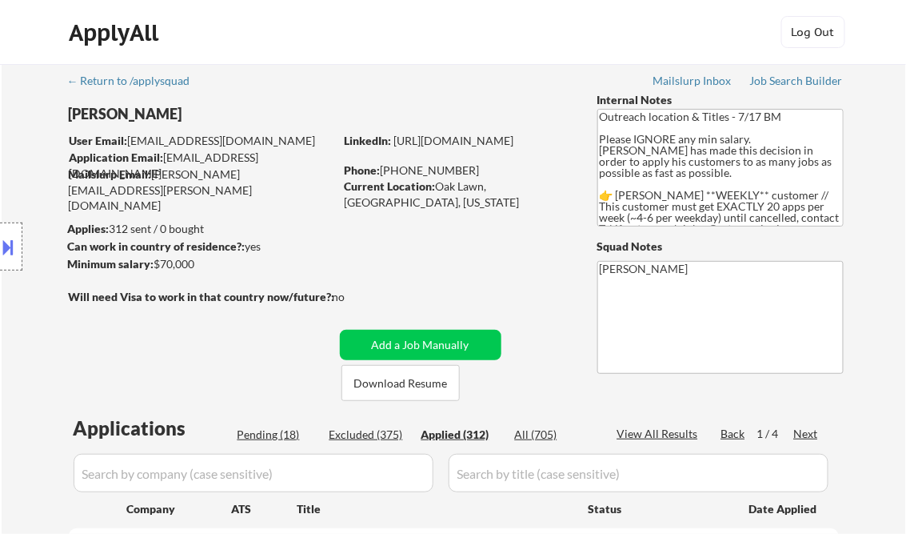
select select ""applied""
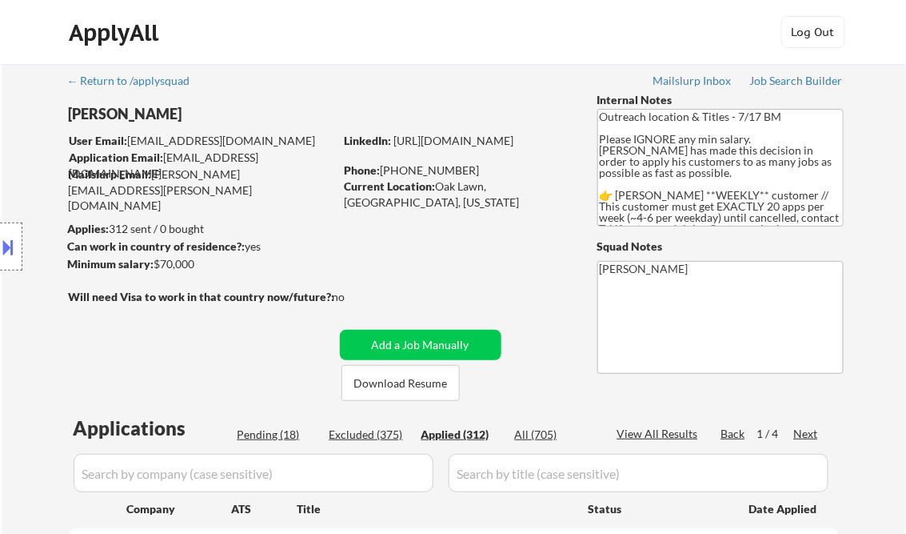
select select ""applied""
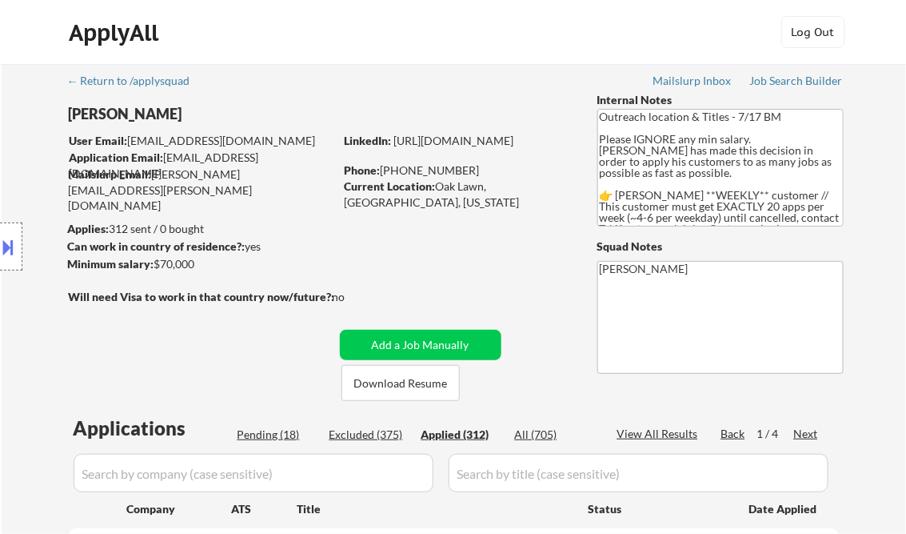
select select ""applied""
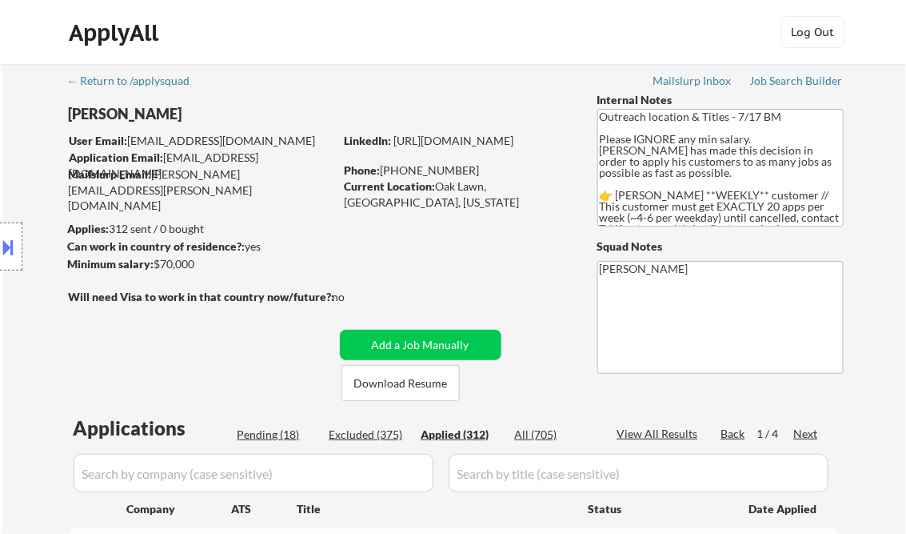
select select ""applied""
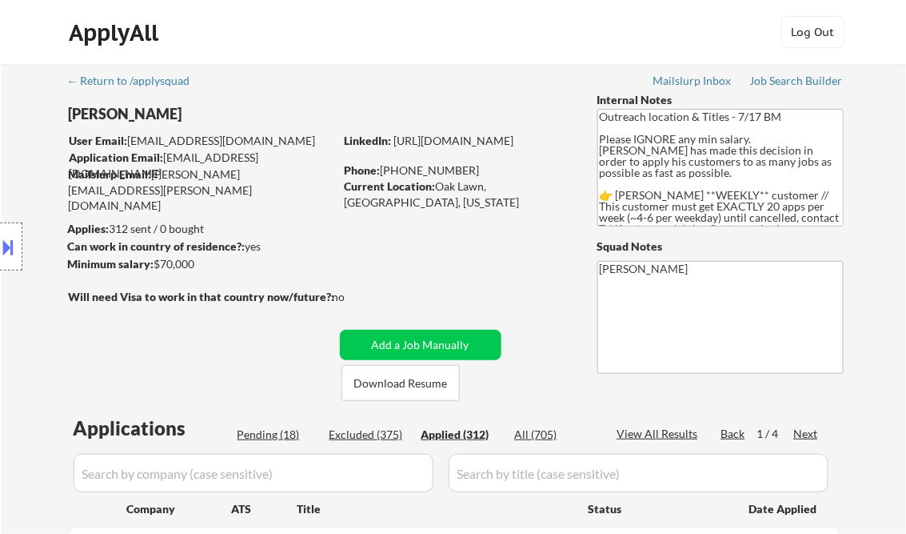
select select ""applied""
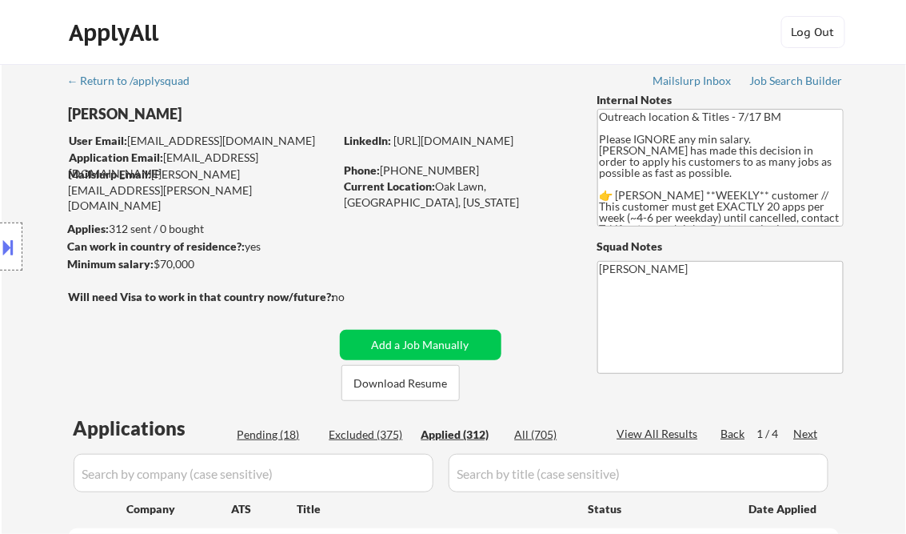
select select ""applied""
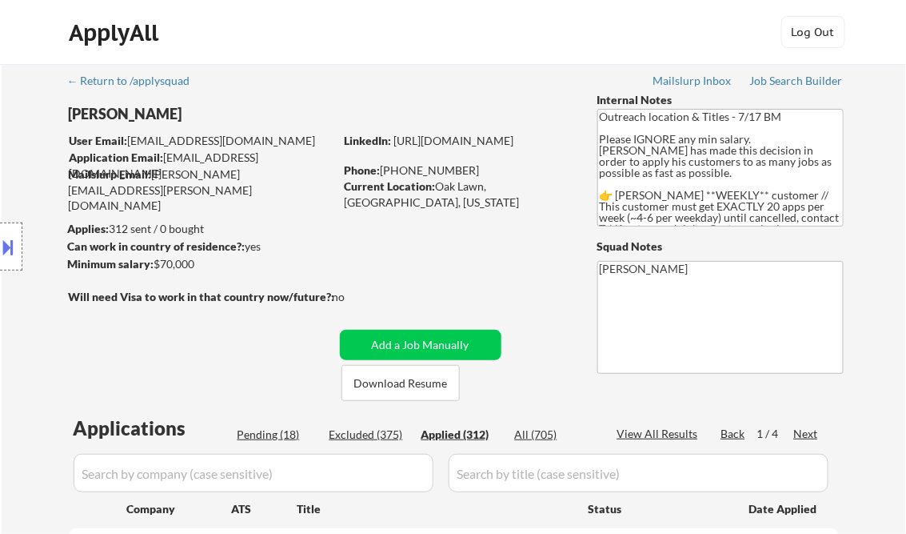
select select ""applied""
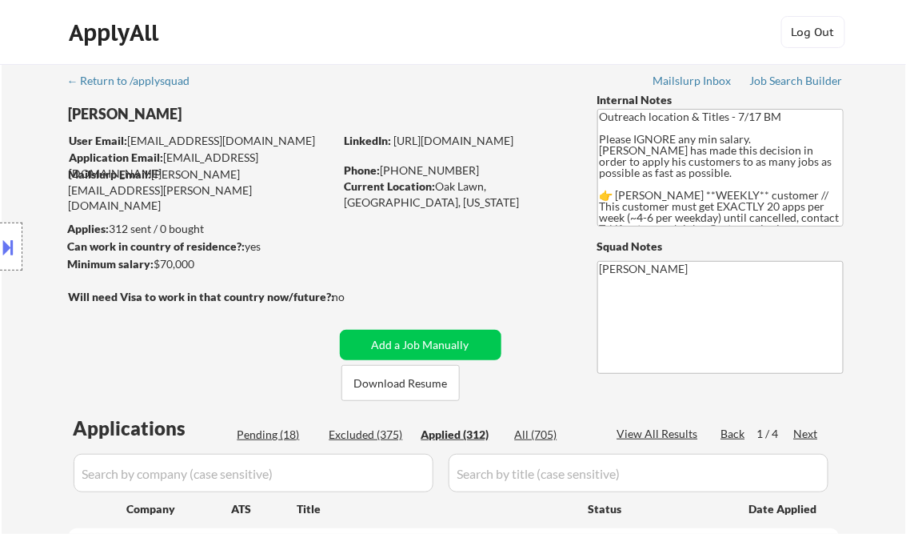
select select ""applied""
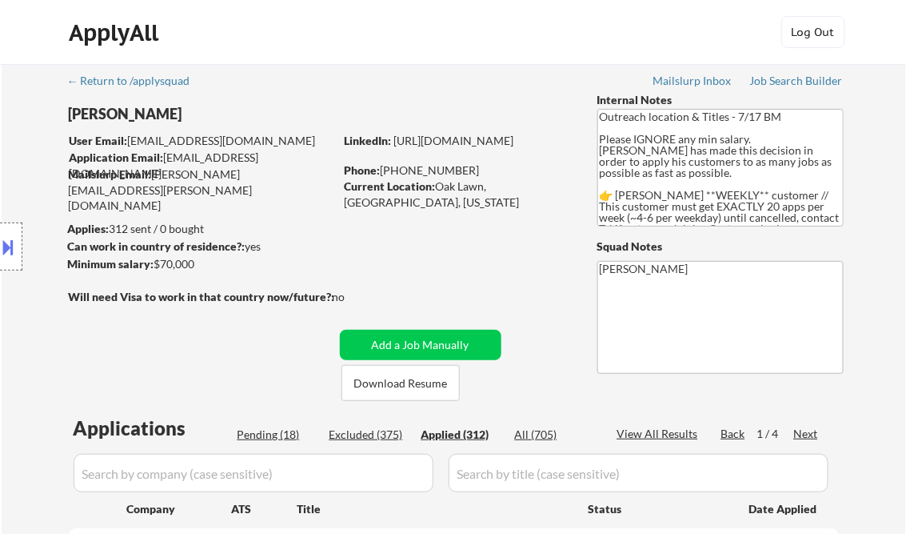
select select ""applied""
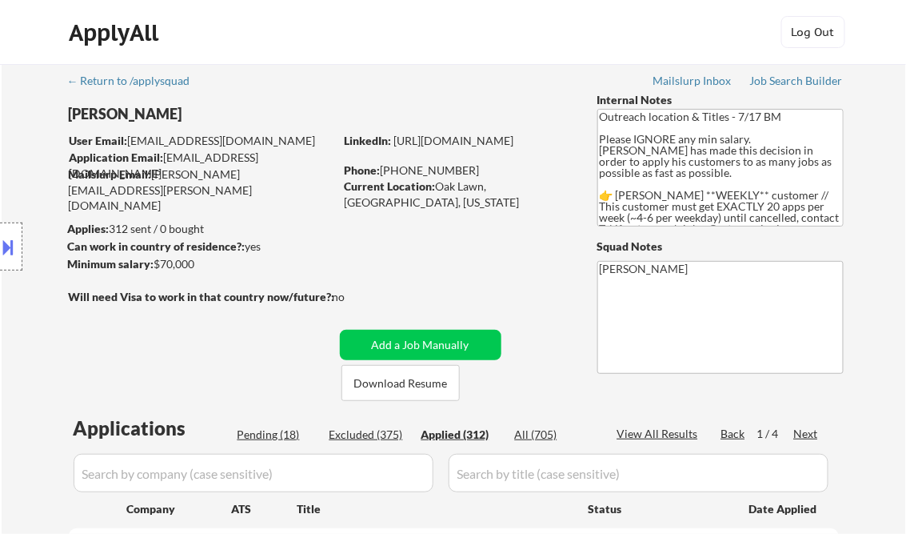
select select ""applied""
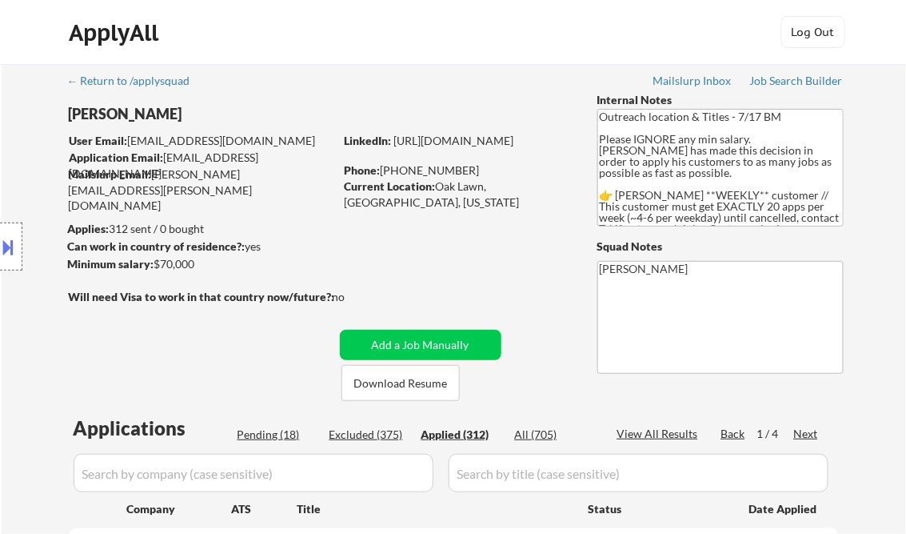
select select ""applied""
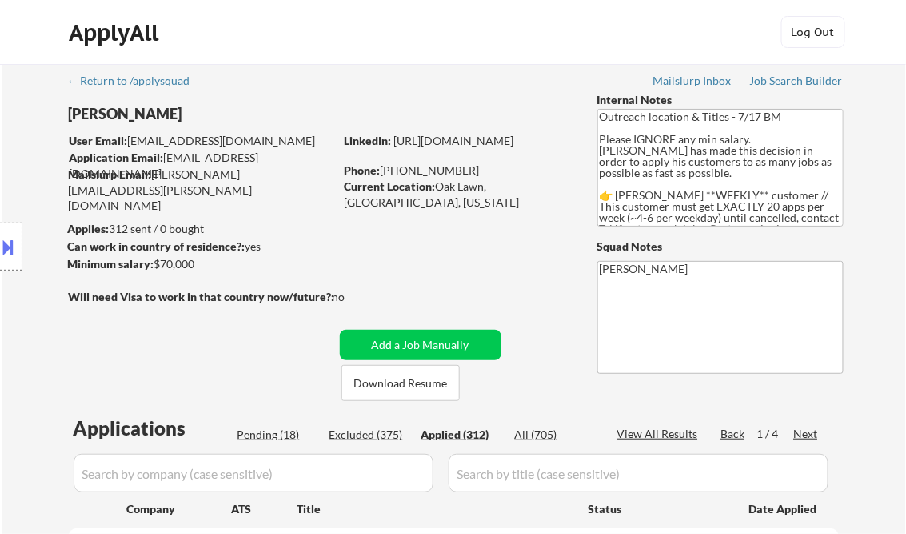
select select ""applied""
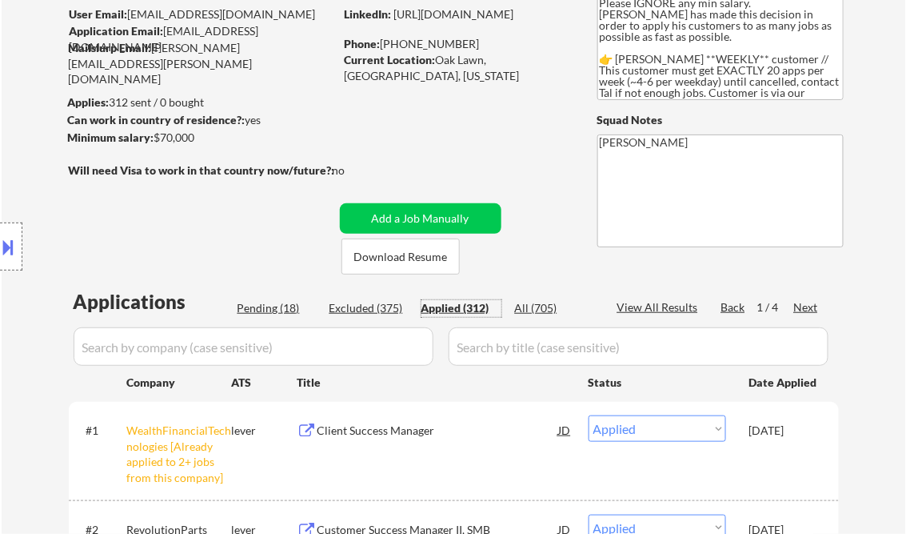
scroll to position [192, 0]
